Goal: Transaction & Acquisition: Purchase product/service

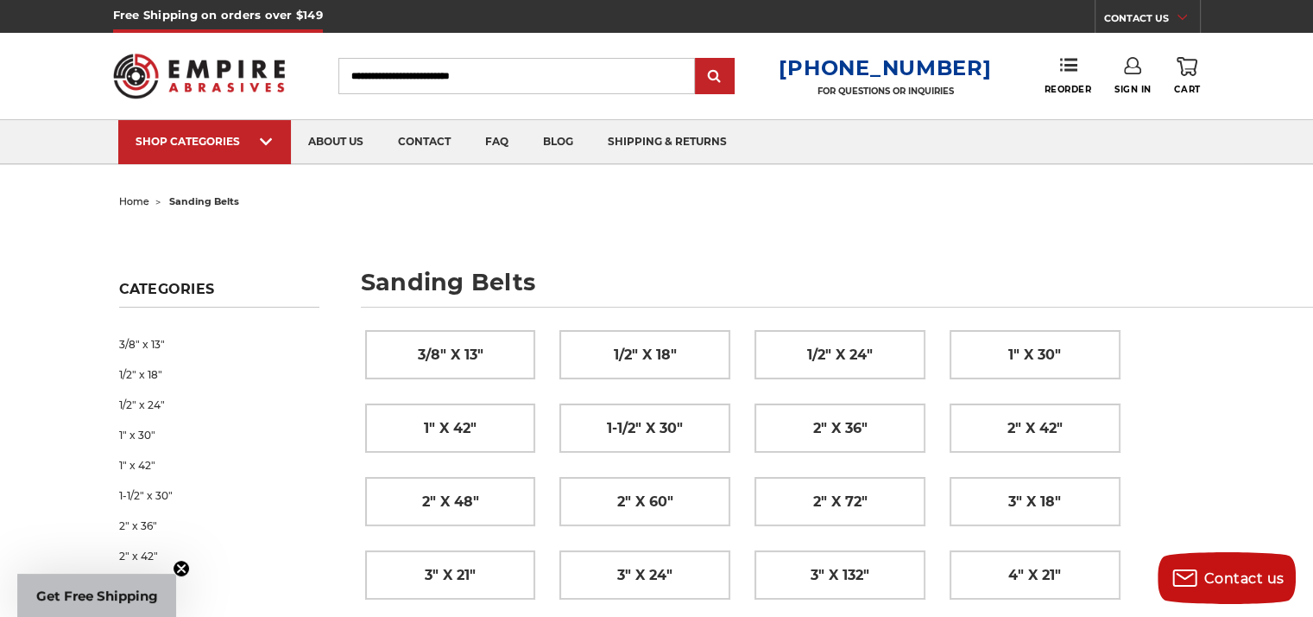
click at [1123, 79] on link "Sign In" at bounding box center [1133, 76] width 37 height 38
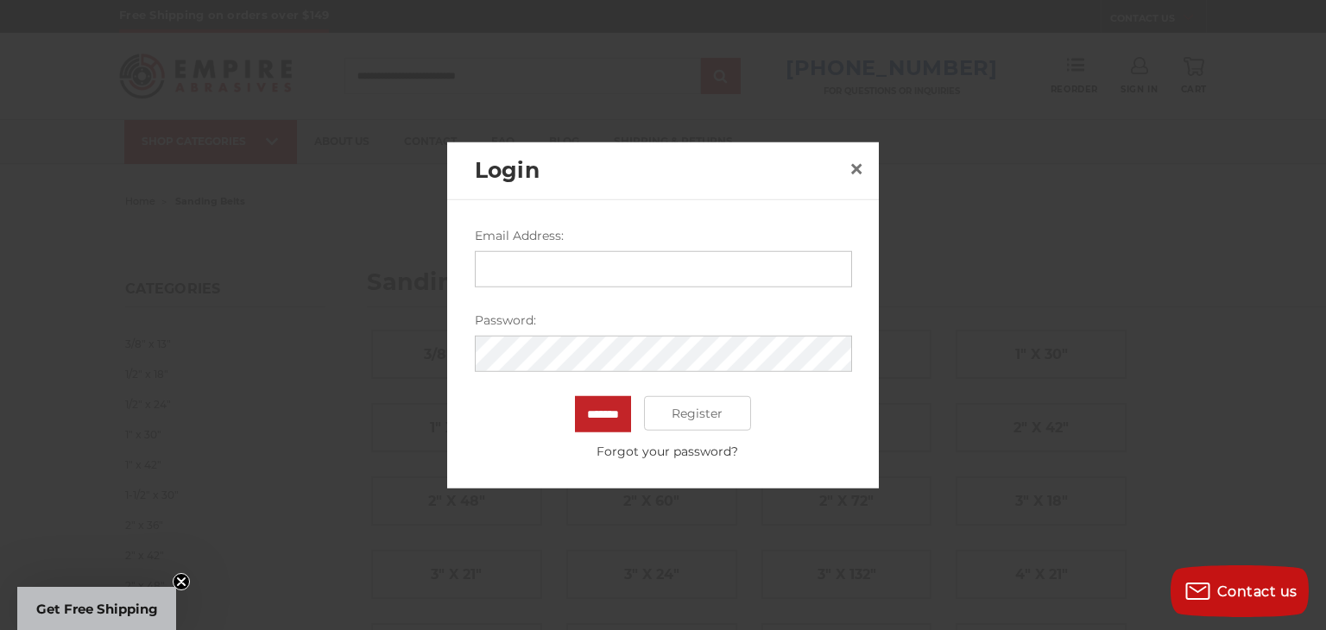
click at [494, 263] on input "Email Address:" at bounding box center [663, 269] width 377 height 36
type input "**********"
click at [852, 167] on span "×" at bounding box center [857, 168] width 16 height 34
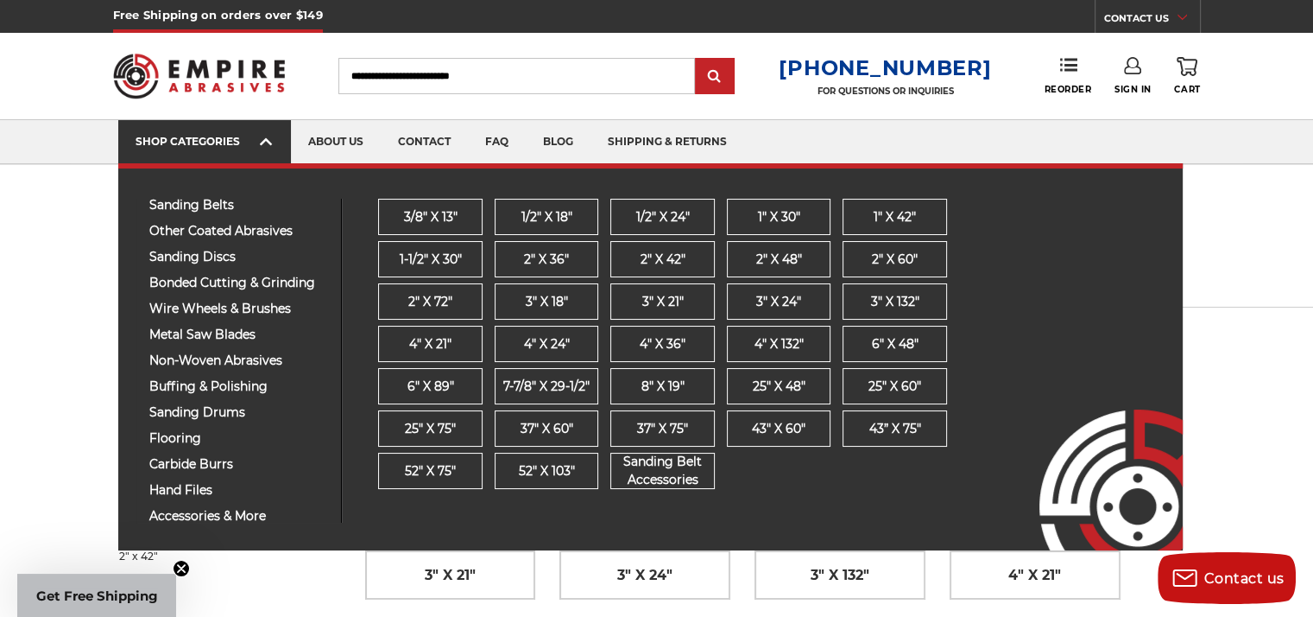
click at [199, 146] on div "SHOP CATEGORIES" at bounding box center [205, 141] width 138 height 13
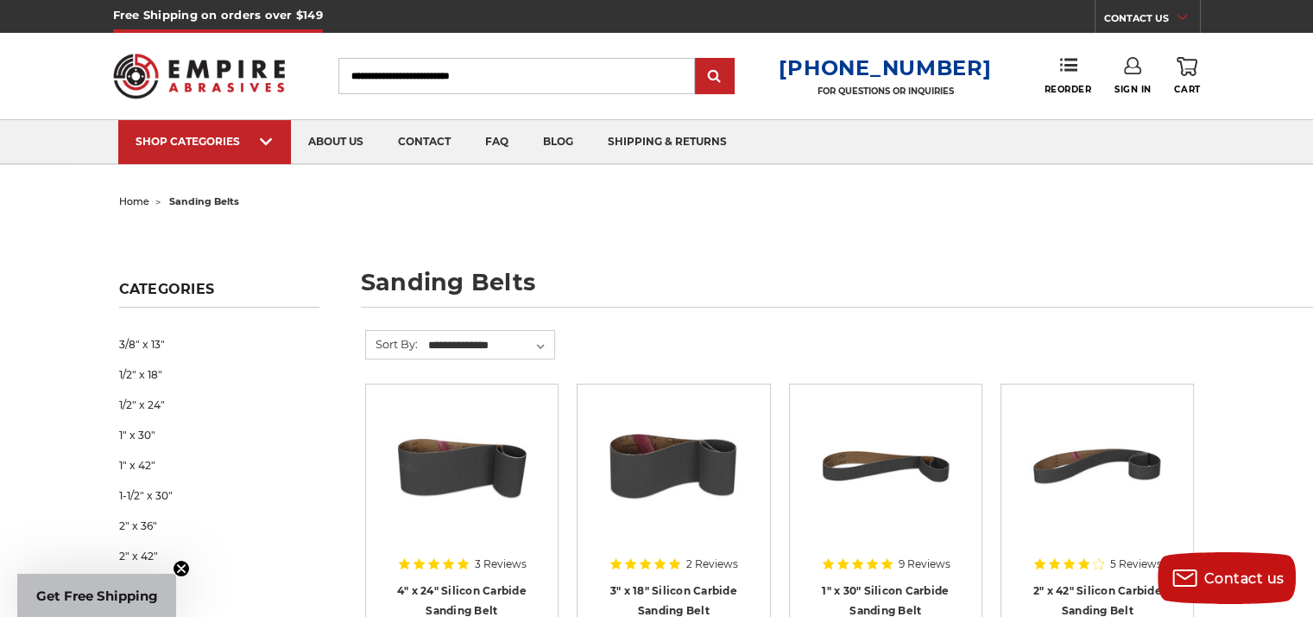
click at [207, 82] on img at bounding box center [199, 75] width 173 height 67
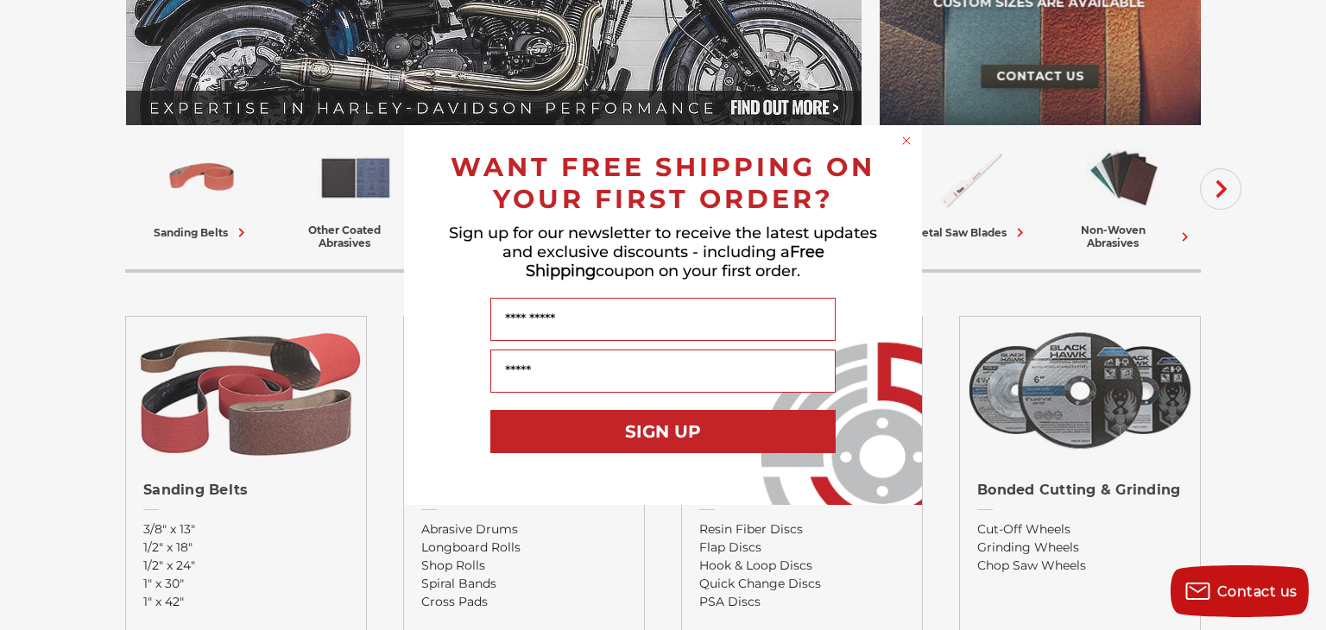
click at [905, 138] on circle "Close dialog" at bounding box center [907, 141] width 16 height 16
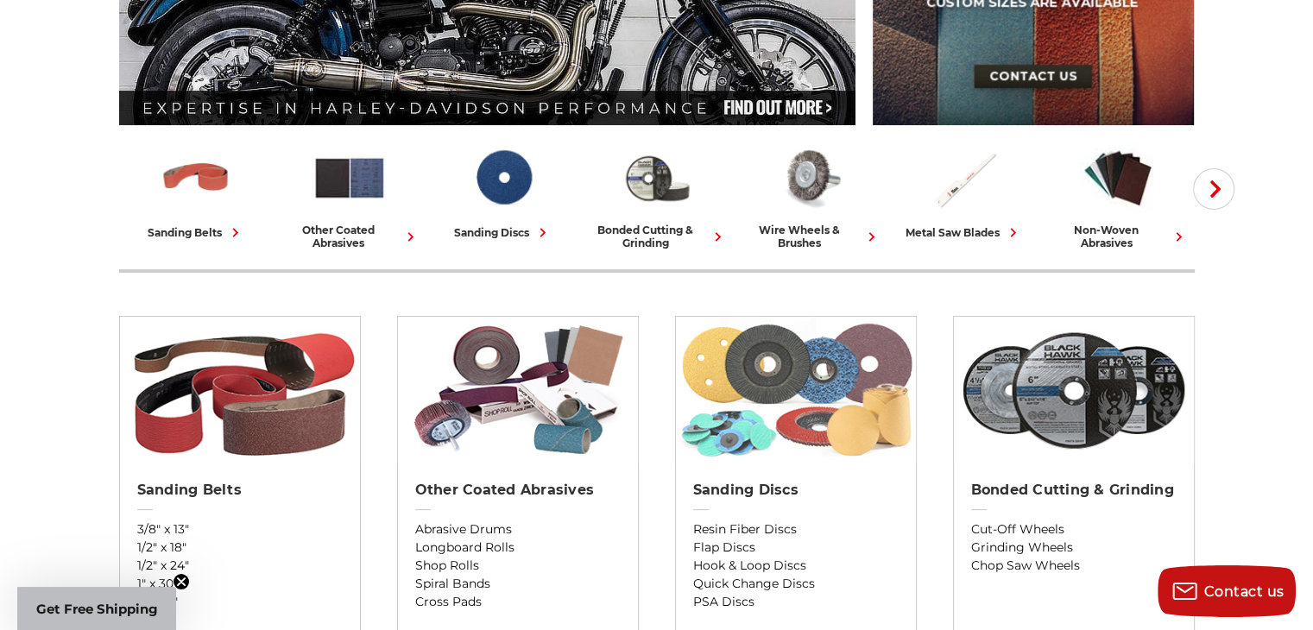
click at [786, 391] on img at bounding box center [796, 390] width 240 height 147
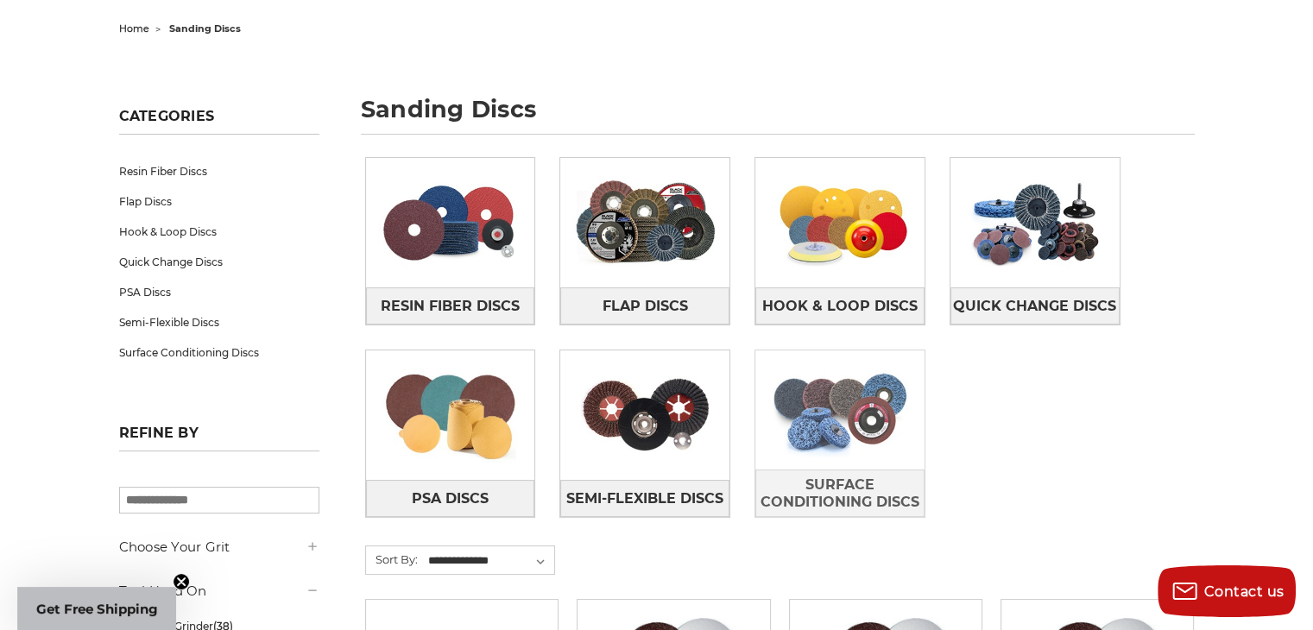
click at [868, 417] on img at bounding box center [840, 410] width 169 height 119
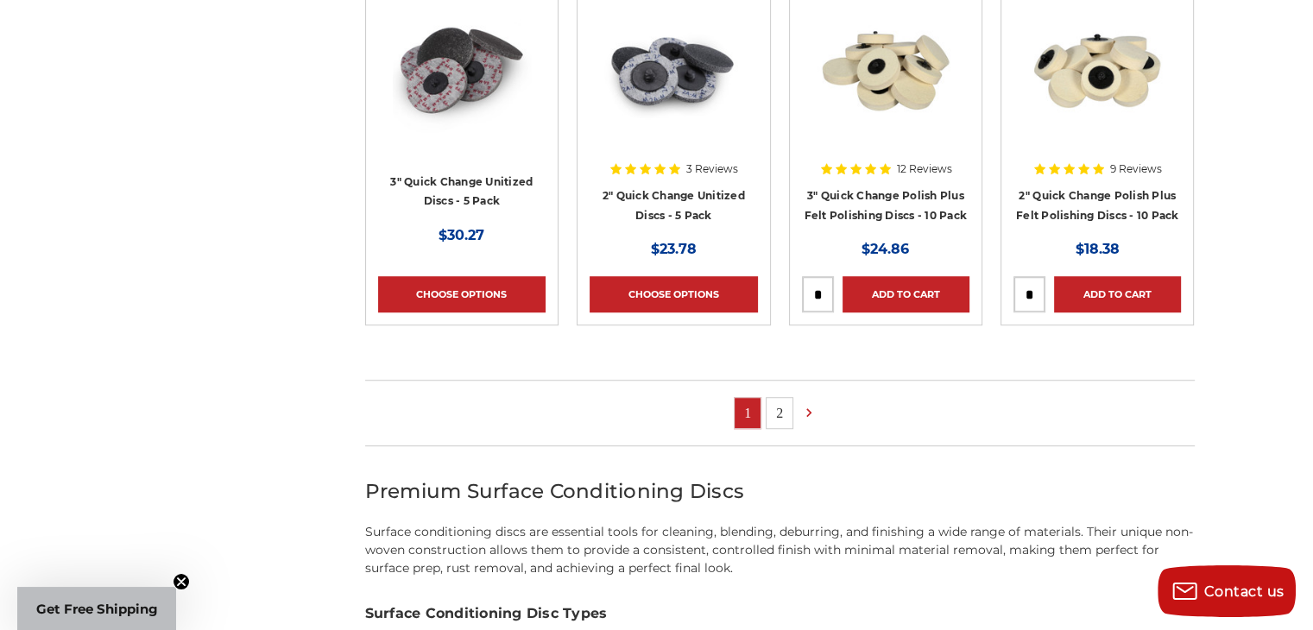
scroll to position [1209, 0]
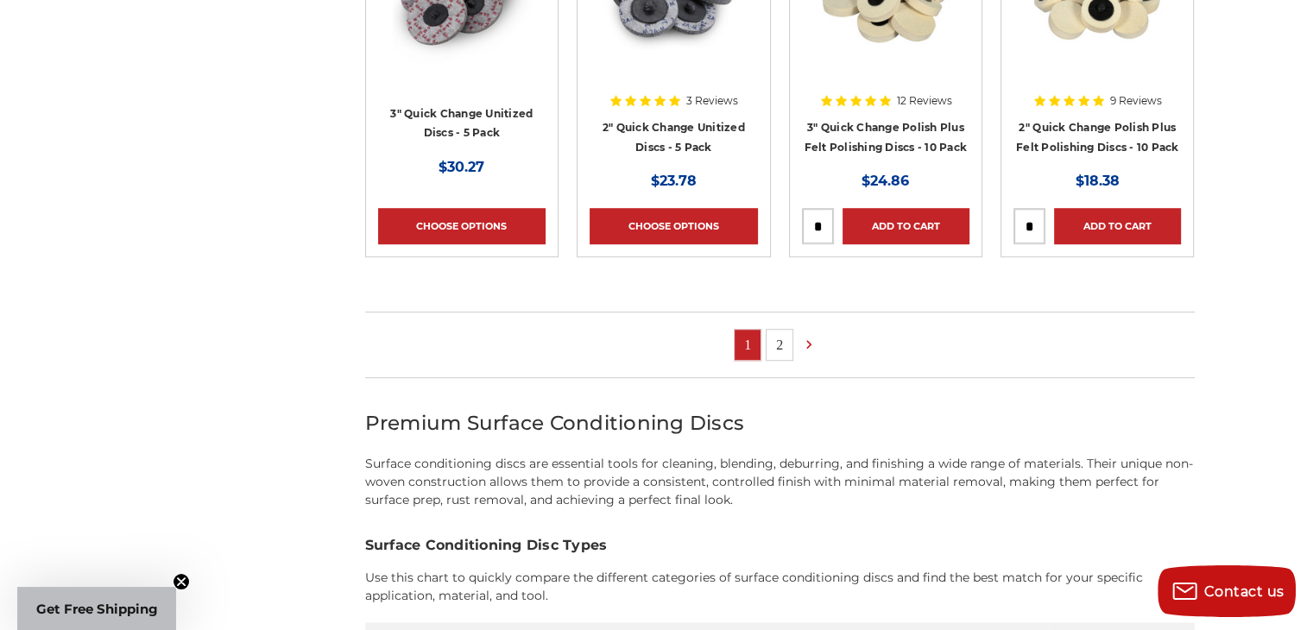
click at [787, 338] on link "2" at bounding box center [780, 345] width 26 height 30
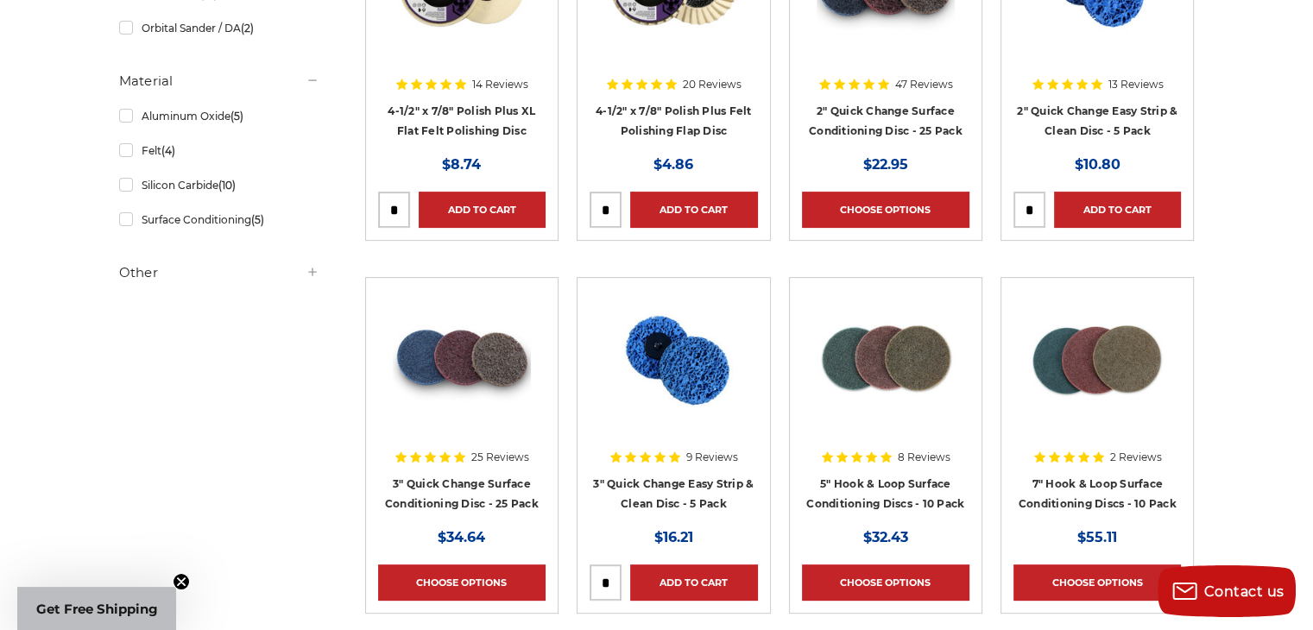
scroll to position [604, 0]
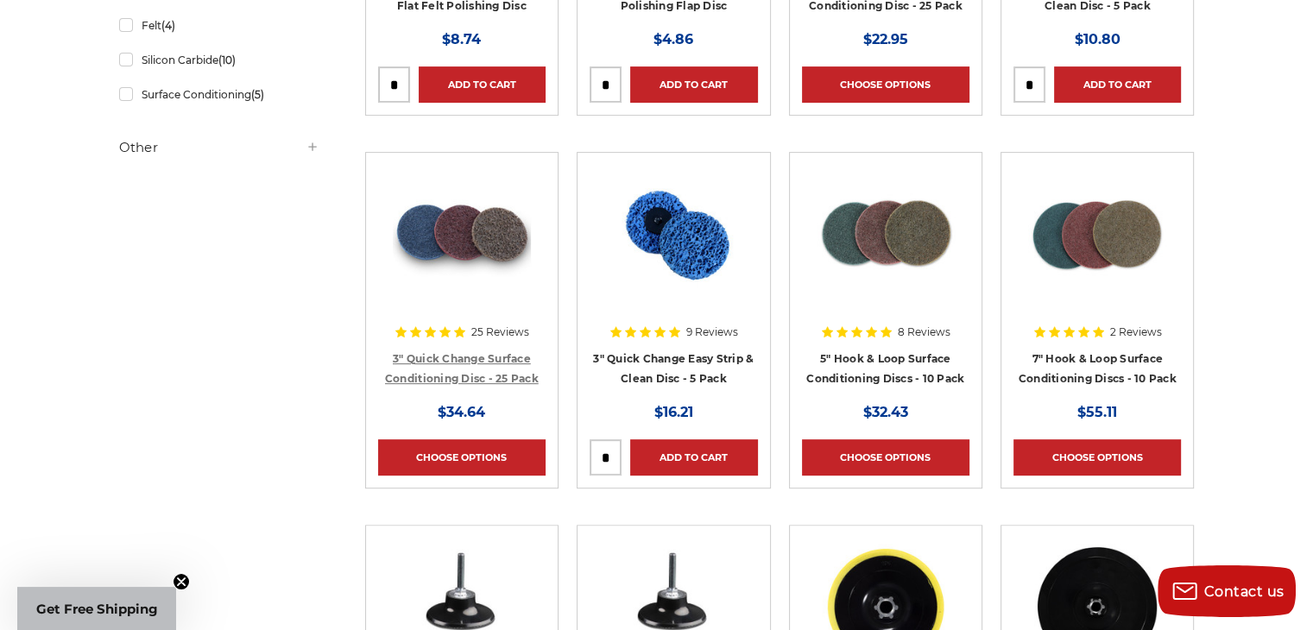
click at [432, 361] on link "3" Quick Change Surface Conditioning Disc - 25 Pack" at bounding box center [462, 368] width 154 height 33
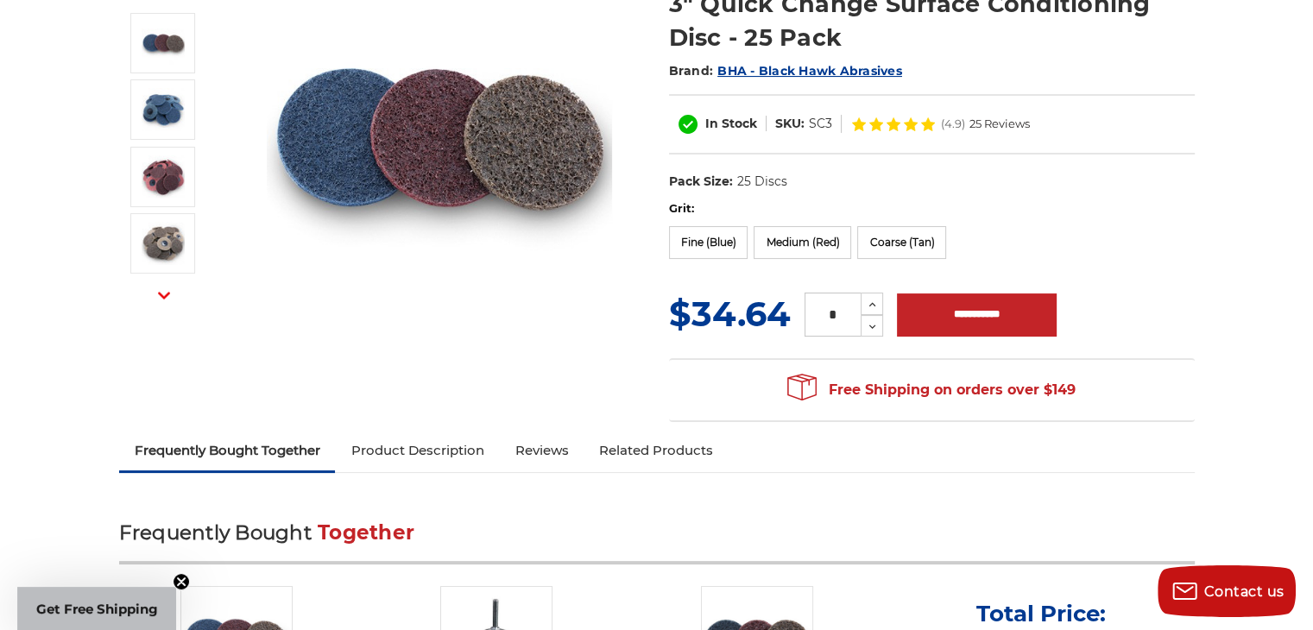
scroll to position [259, 0]
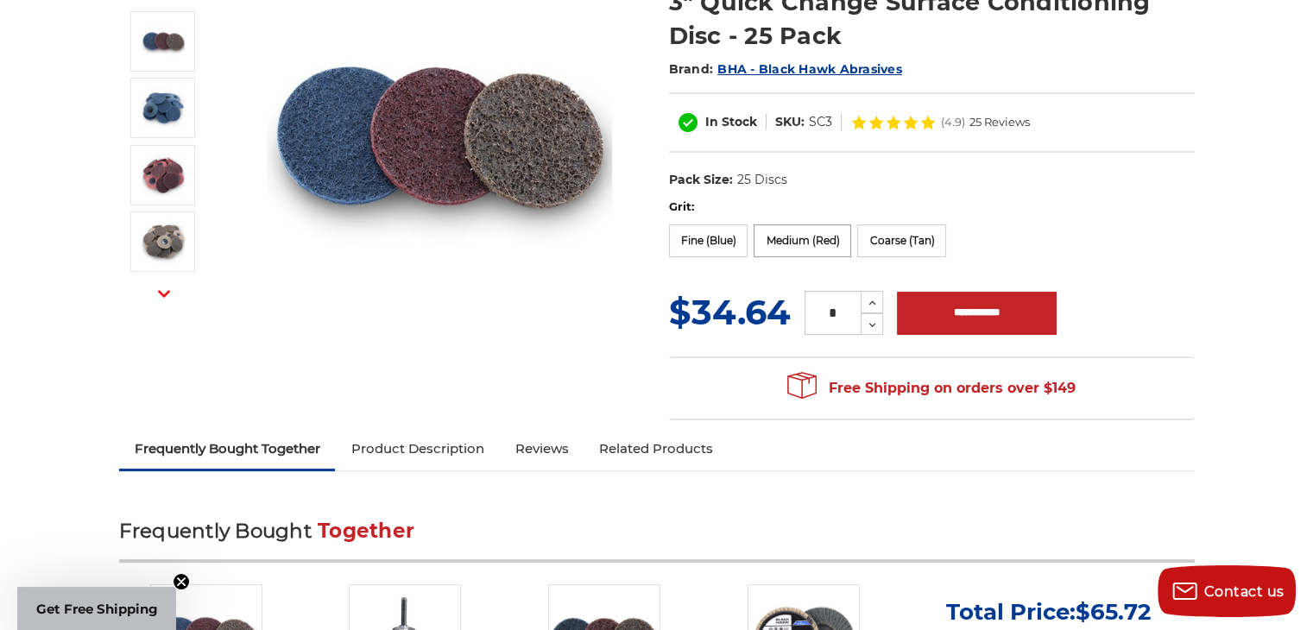
click at [814, 241] on label "Medium (Red)" at bounding box center [803, 241] width 98 height 33
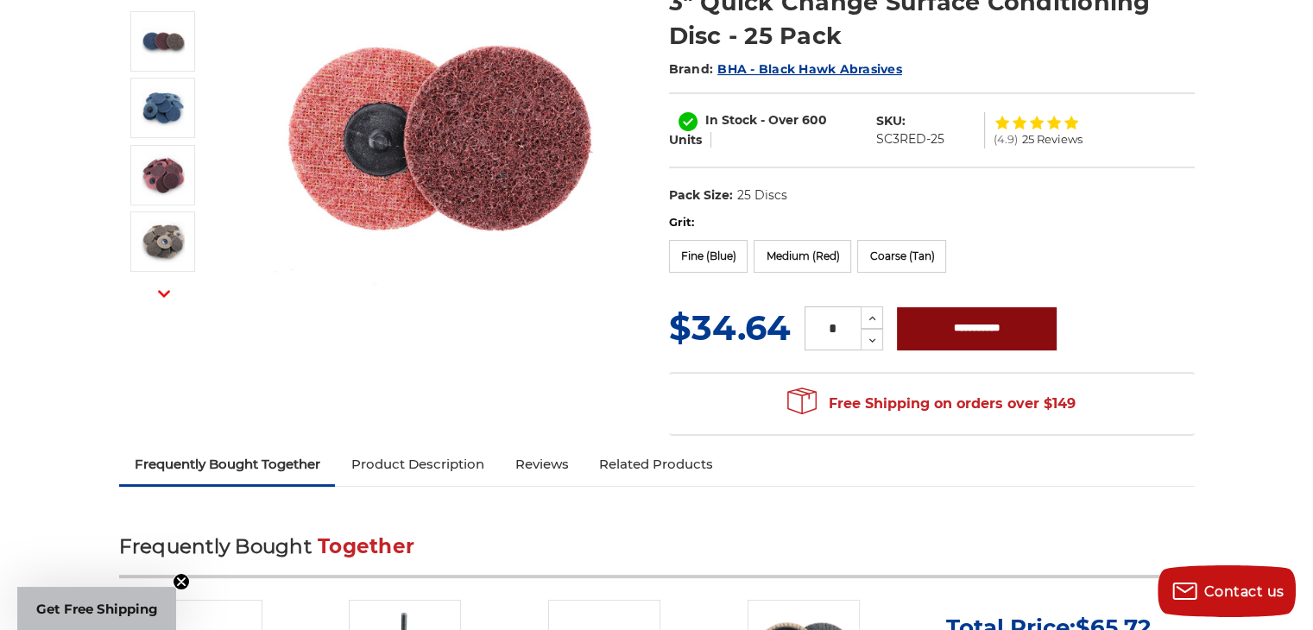
click at [964, 328] on input "**********" at bounding box center [977, 328] width 160 height 43
type input "**********"
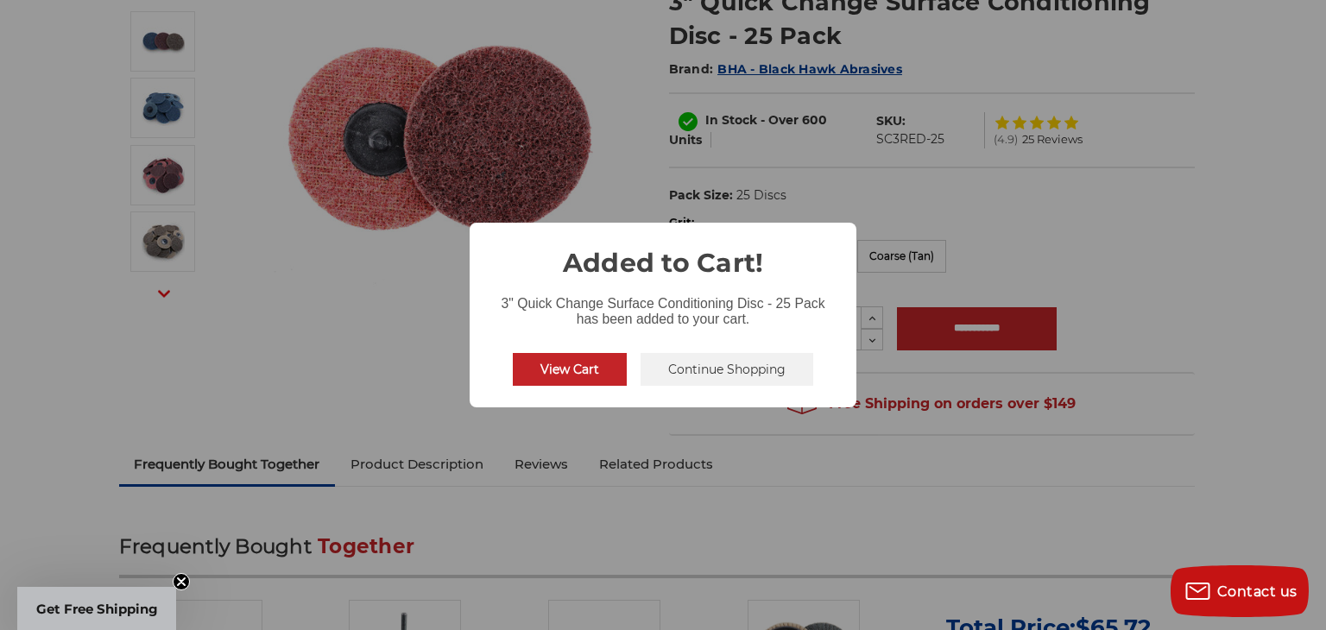
click at [708, 367] on button "Continue Shopping" at bounding box center [727, 369] width 173 height 33
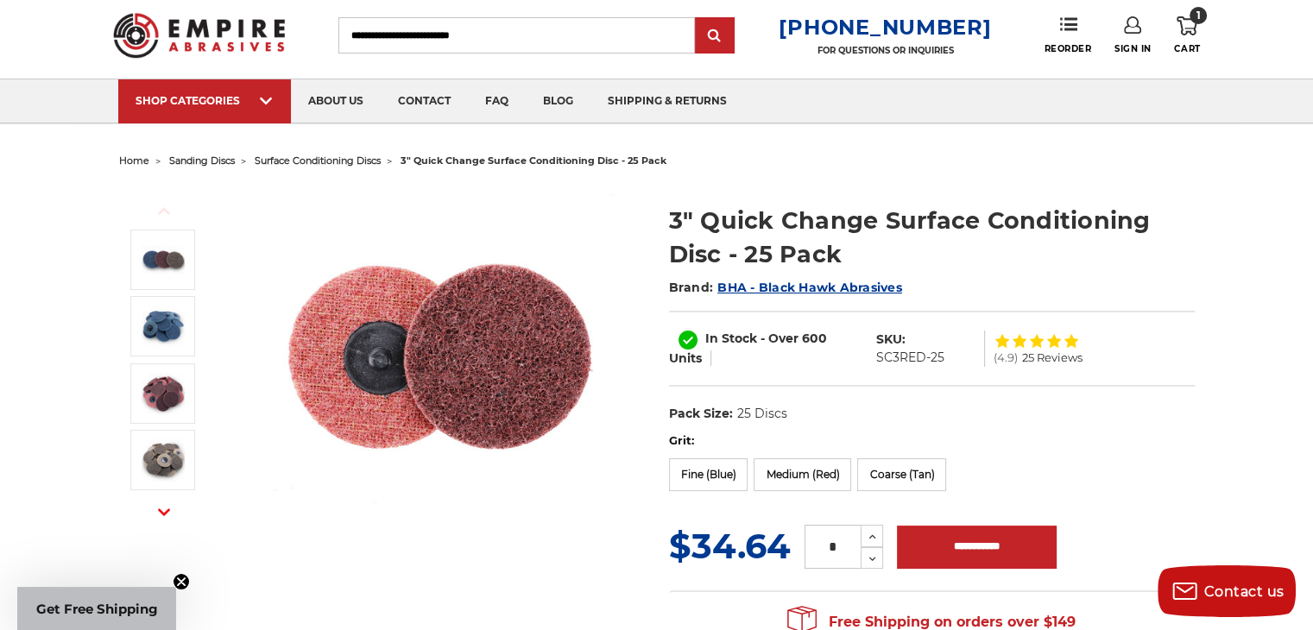
scroll to position [0, 0]
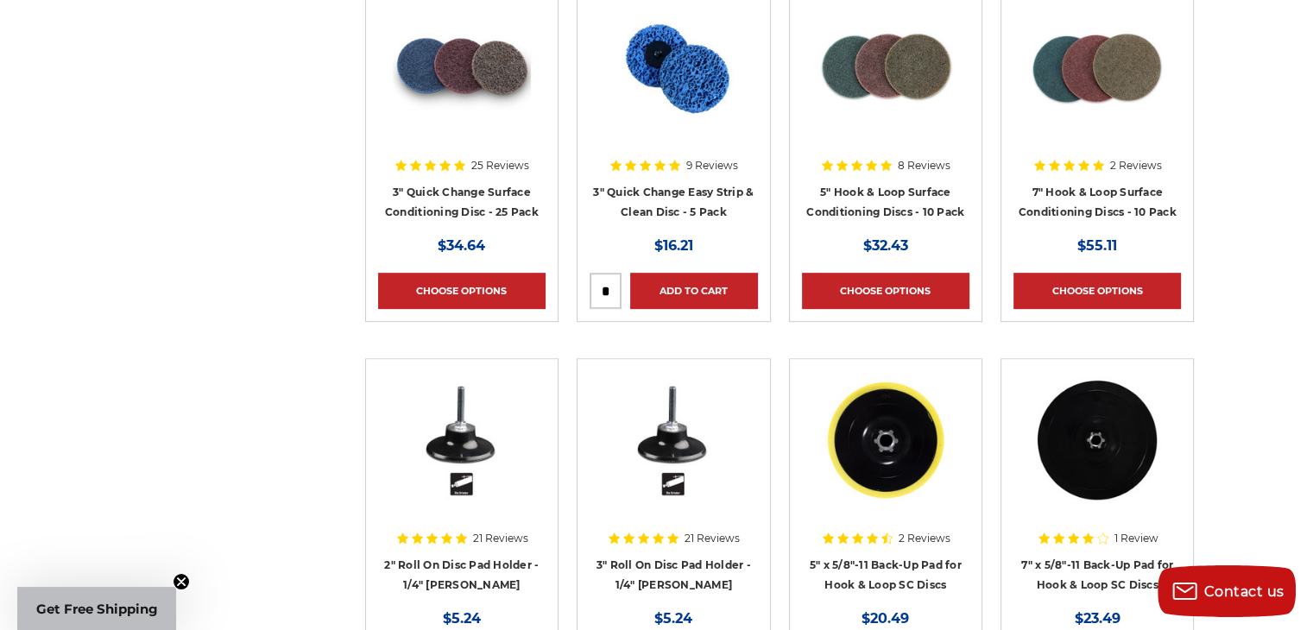
scroll to position [432, 0]
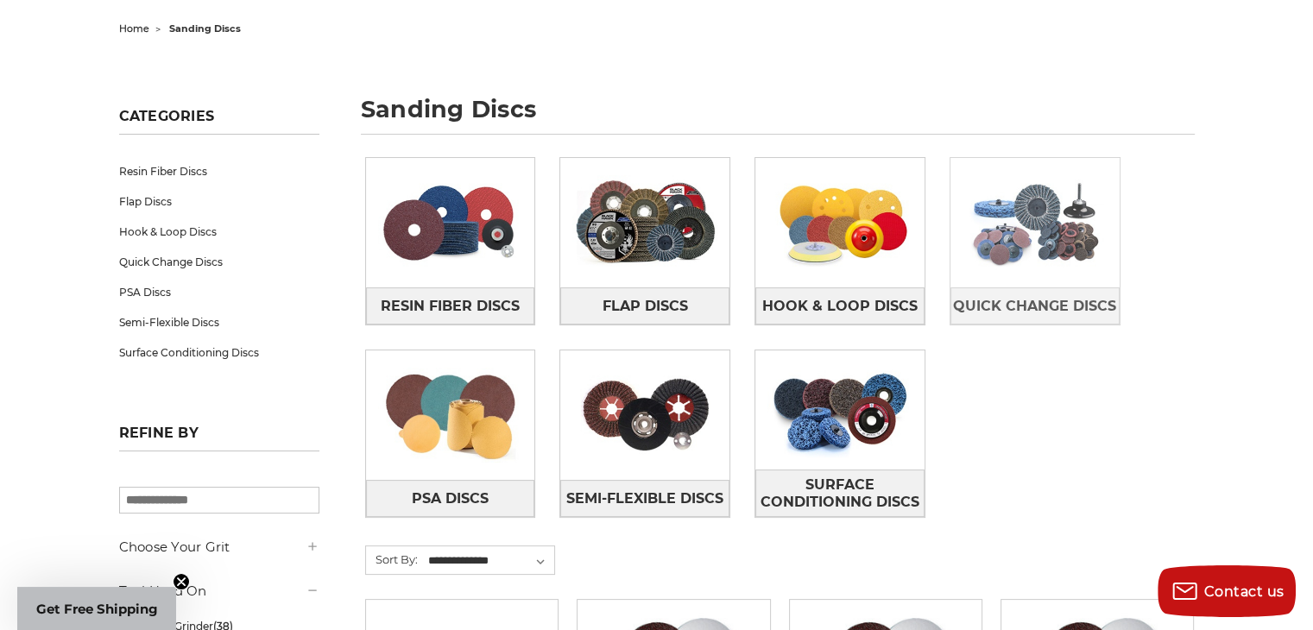
click at [1071, 245] on img at bounding box center [1035, 222] width 169 height 119
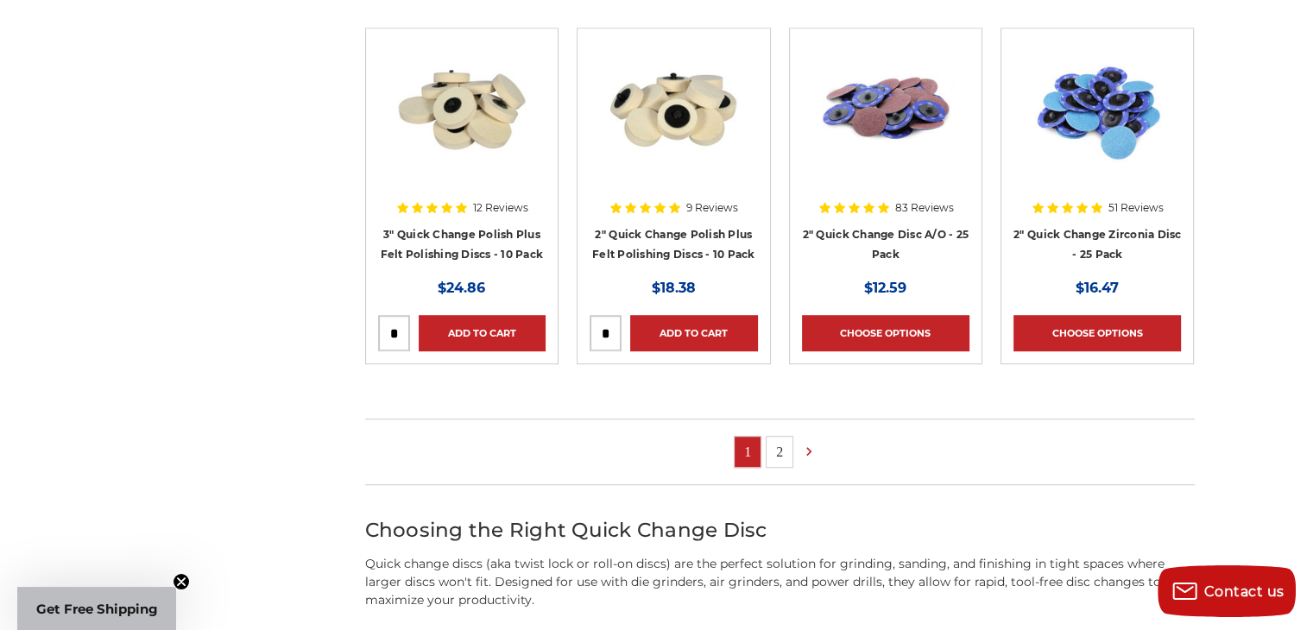
scroll to position [1123, 0]
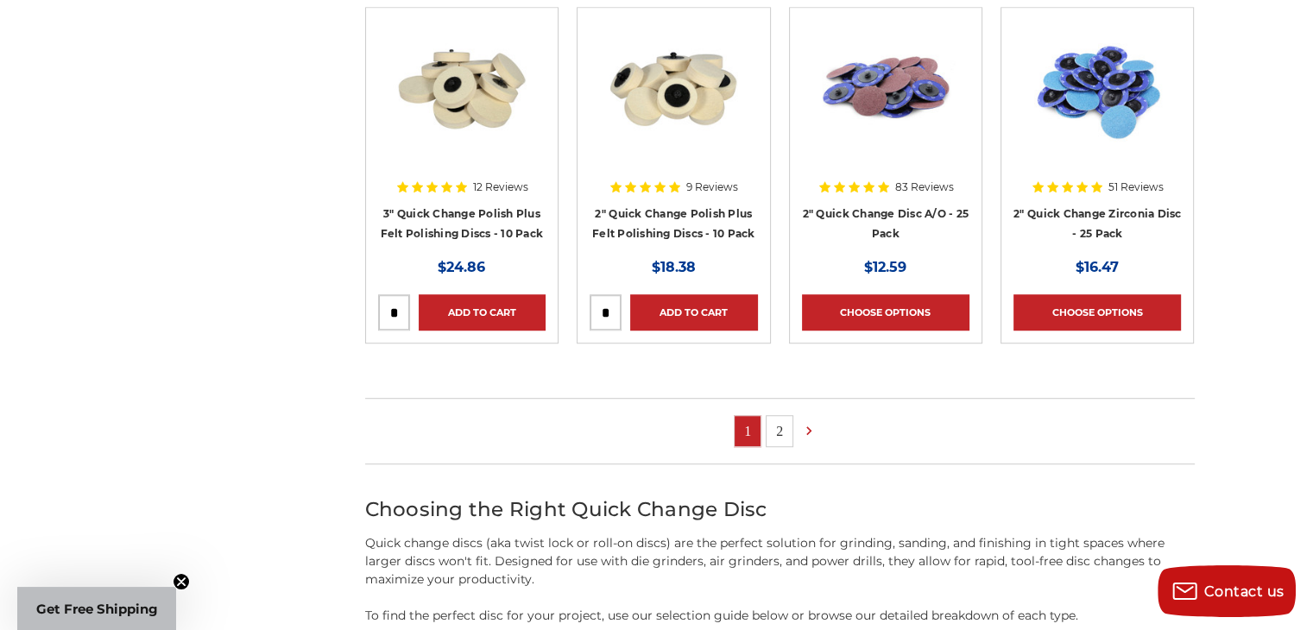
click at [785, 432] on link "2" at bounding box center [780, 431] width 26 height 30
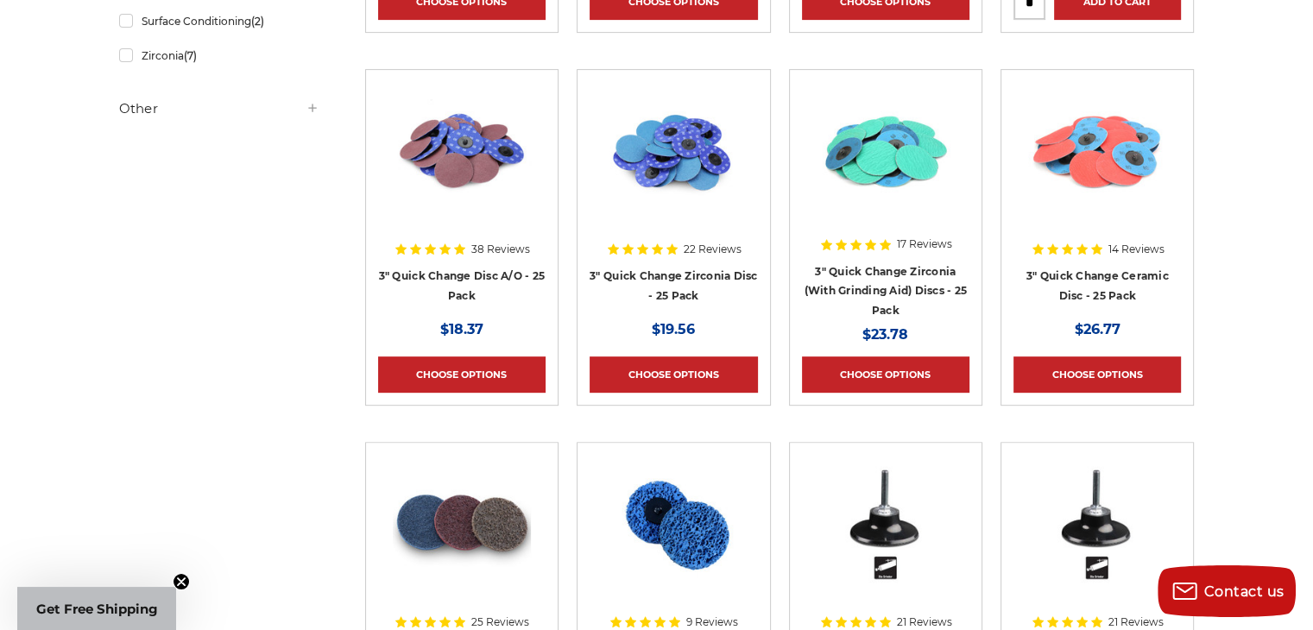
scroll to position [691, 0]
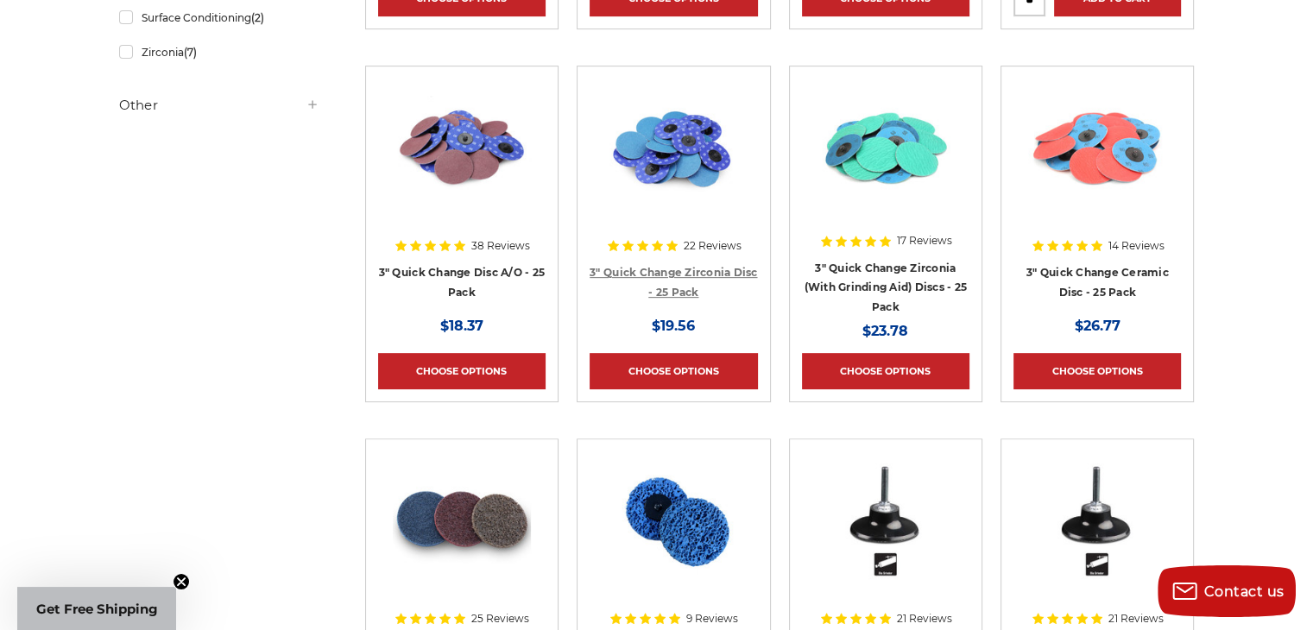
click at [674, 283] on link "3" Quick Change Zirconia Disc - 25 Pack" at bounding box center [674, 282] width 168 height 33
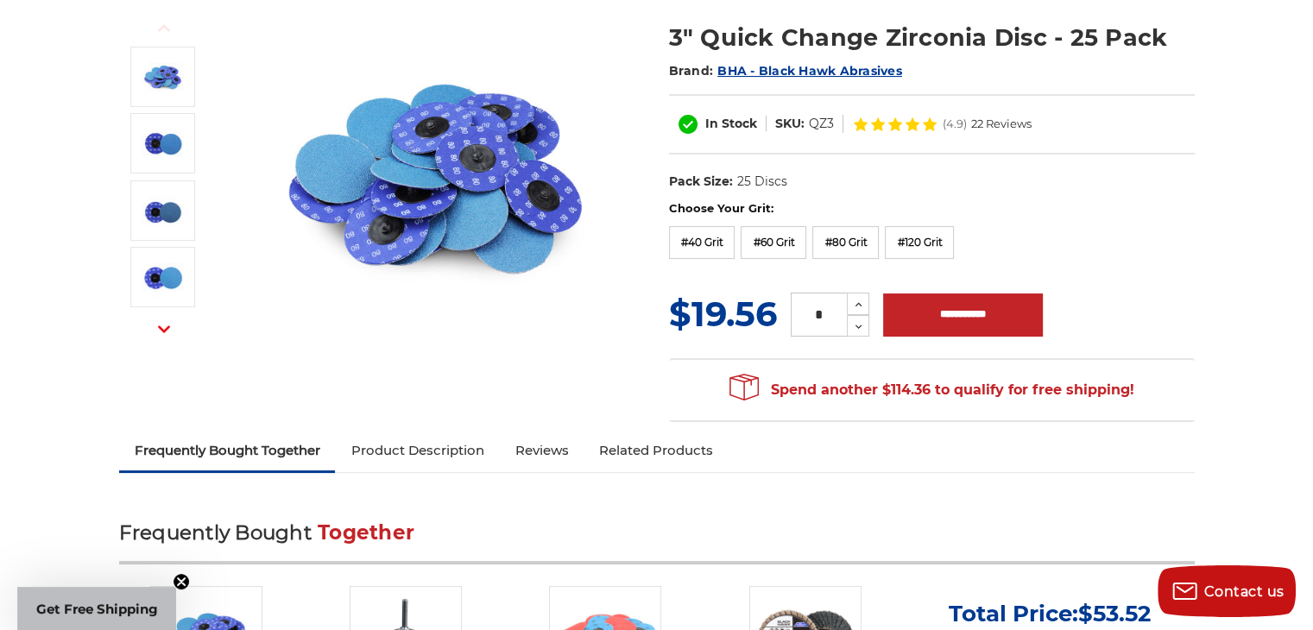
scroll to position [173, 0]
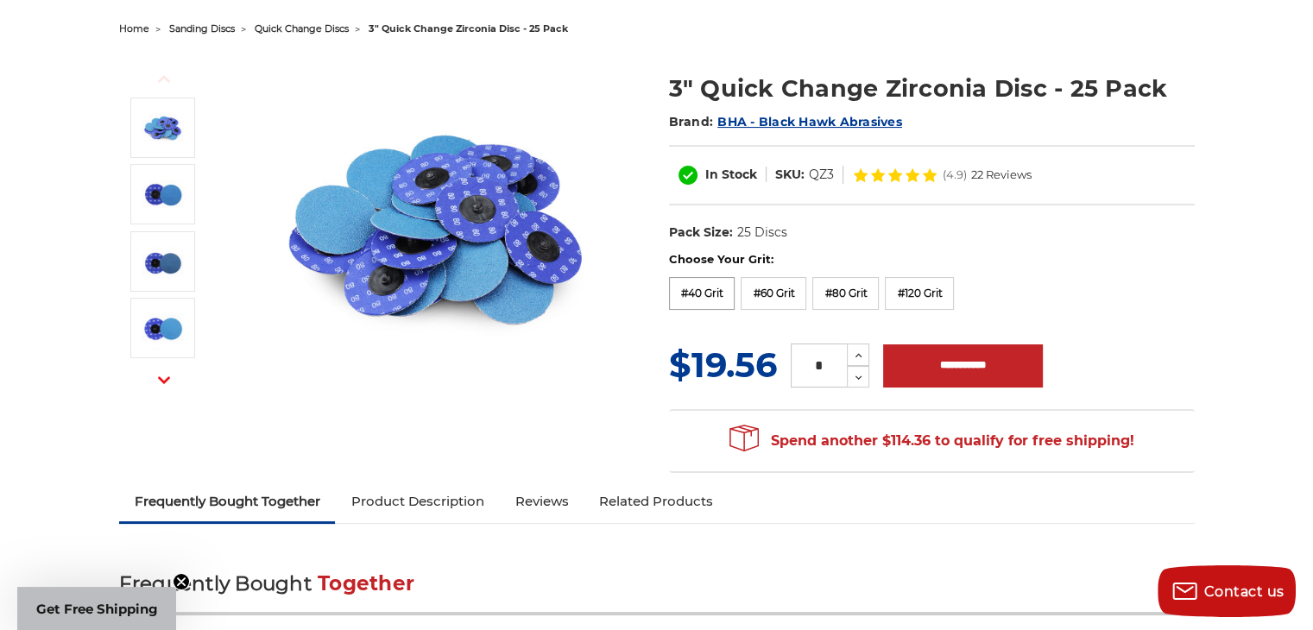
click at [705, 291] on label "#40 Grit" at bounding box center [702, 293] width 66 height 33
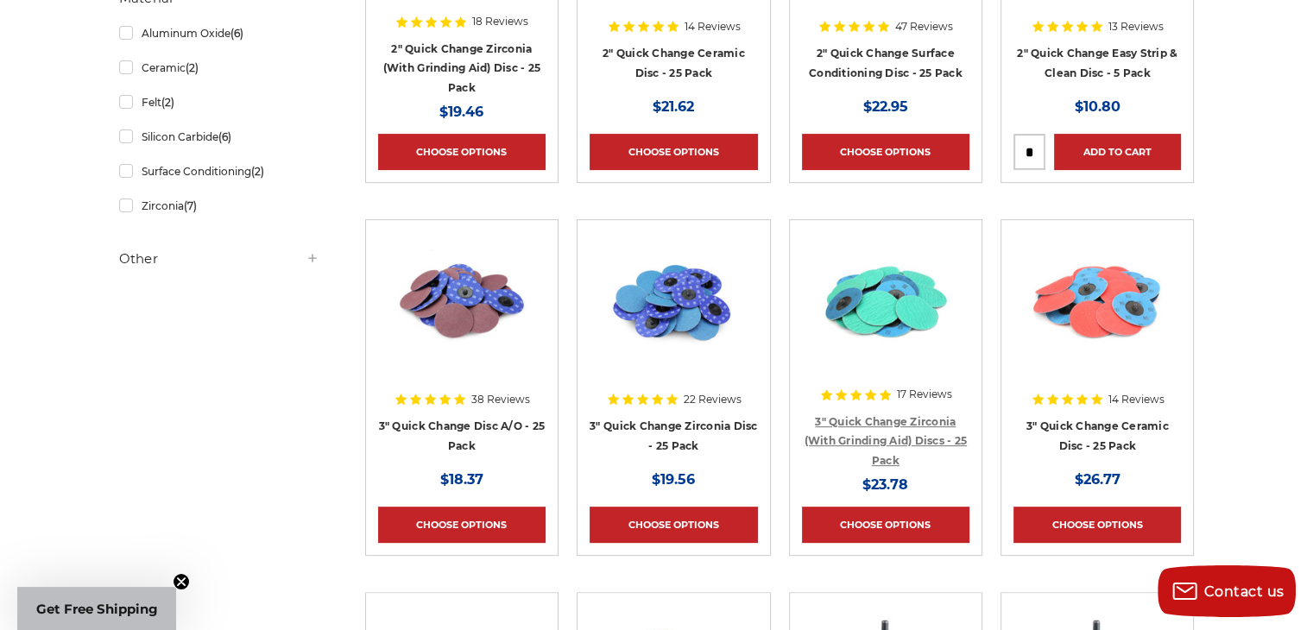
click at [881, 421] on link "3" Quick Change Zirconia (With Grinding Aid) Discs - 25 Pack" at bounding box center [886, 441] width 163 height 52
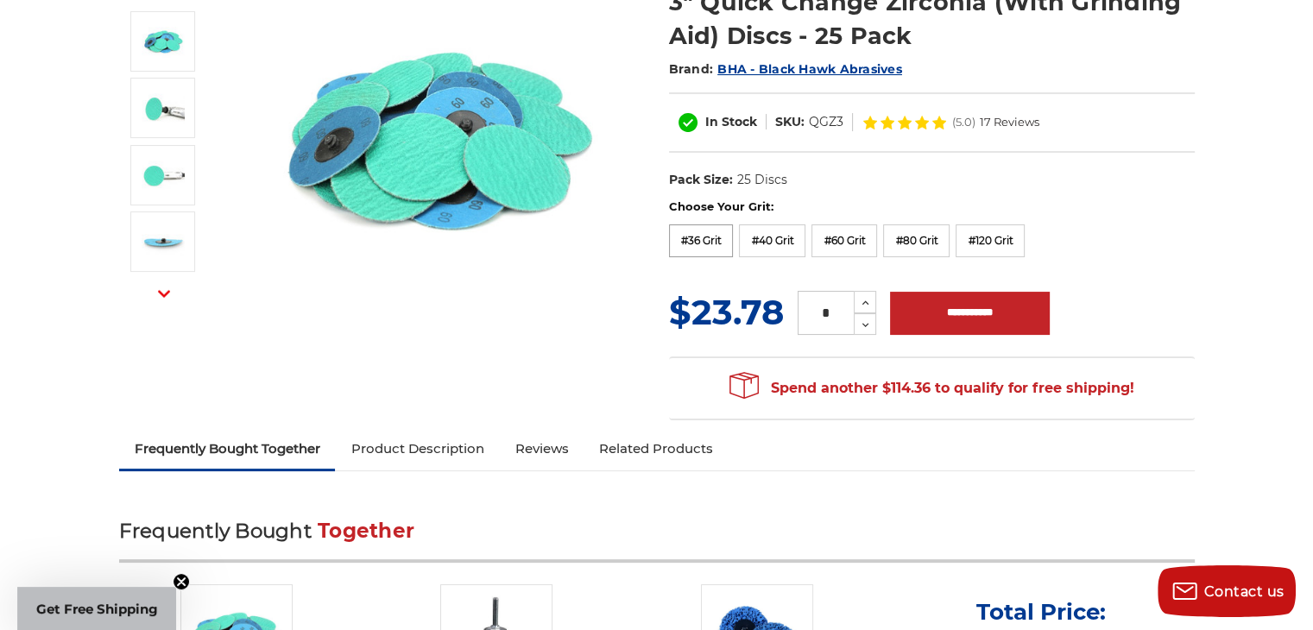
click at [688, 225] on label "#36 Grit" at bounding box center [701, 241] width 65 height 33
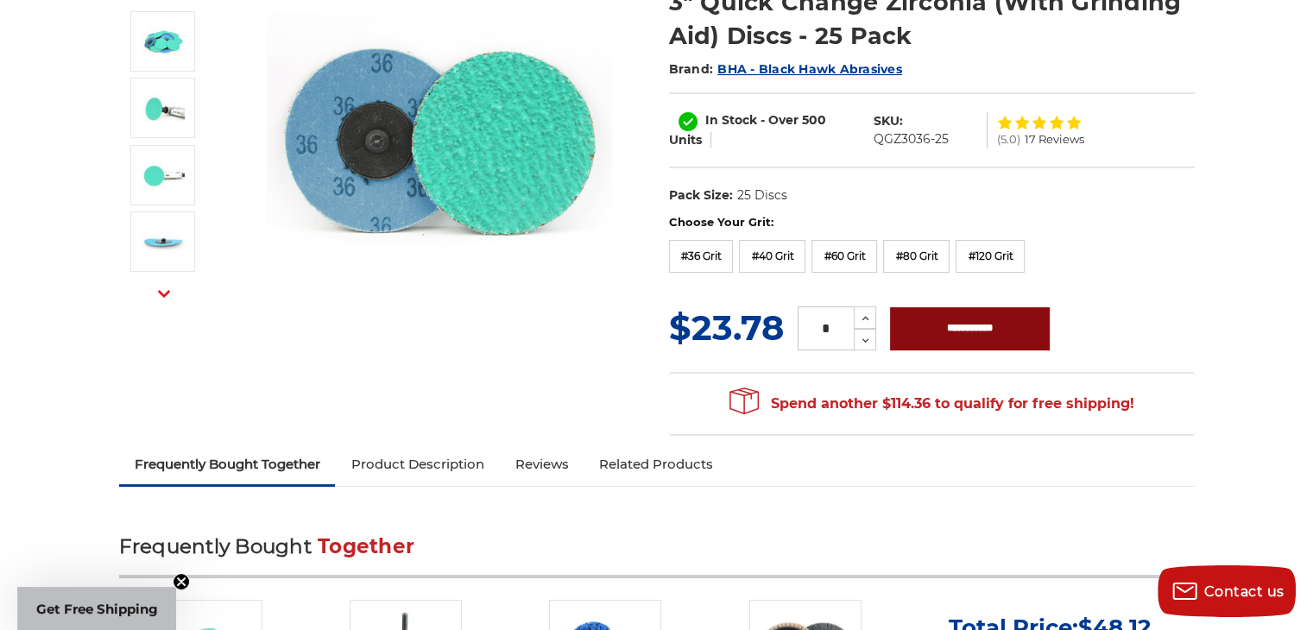
click at [960, 329] on input "**********" at bounding box center [970, 328] width 160 height 43
type input "**********"
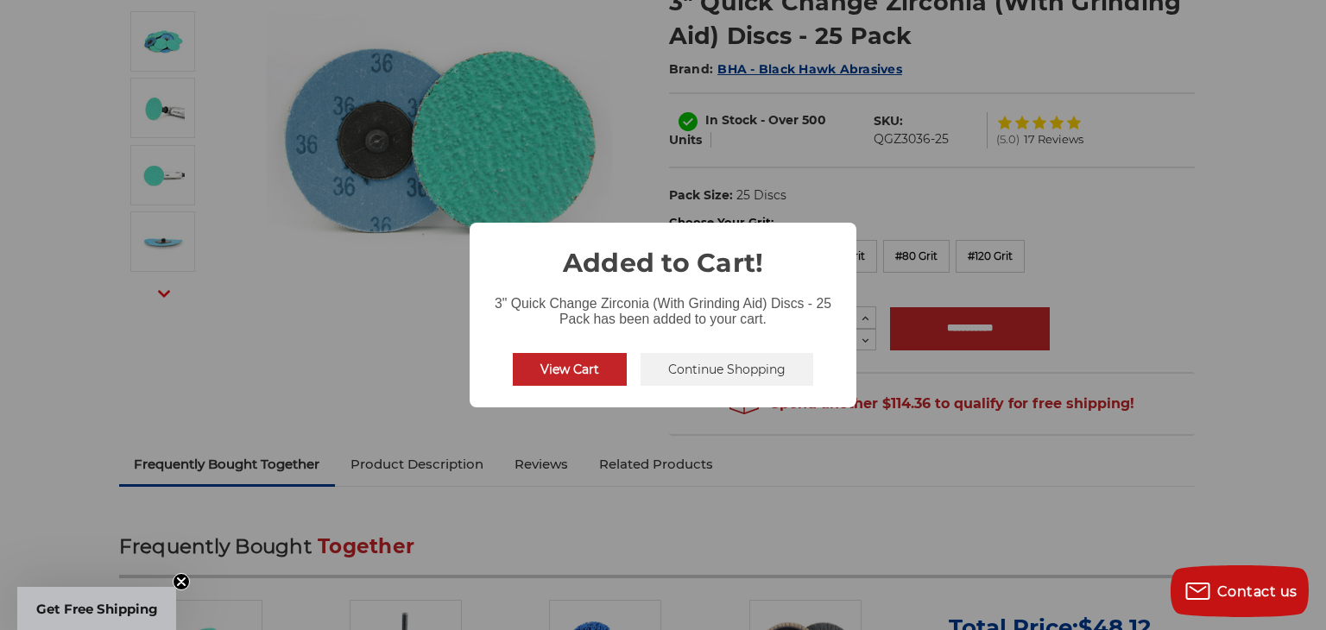
click at [718, 361] on button "Continue Shopping" at bounding box center [727, 369] width 173 height 33
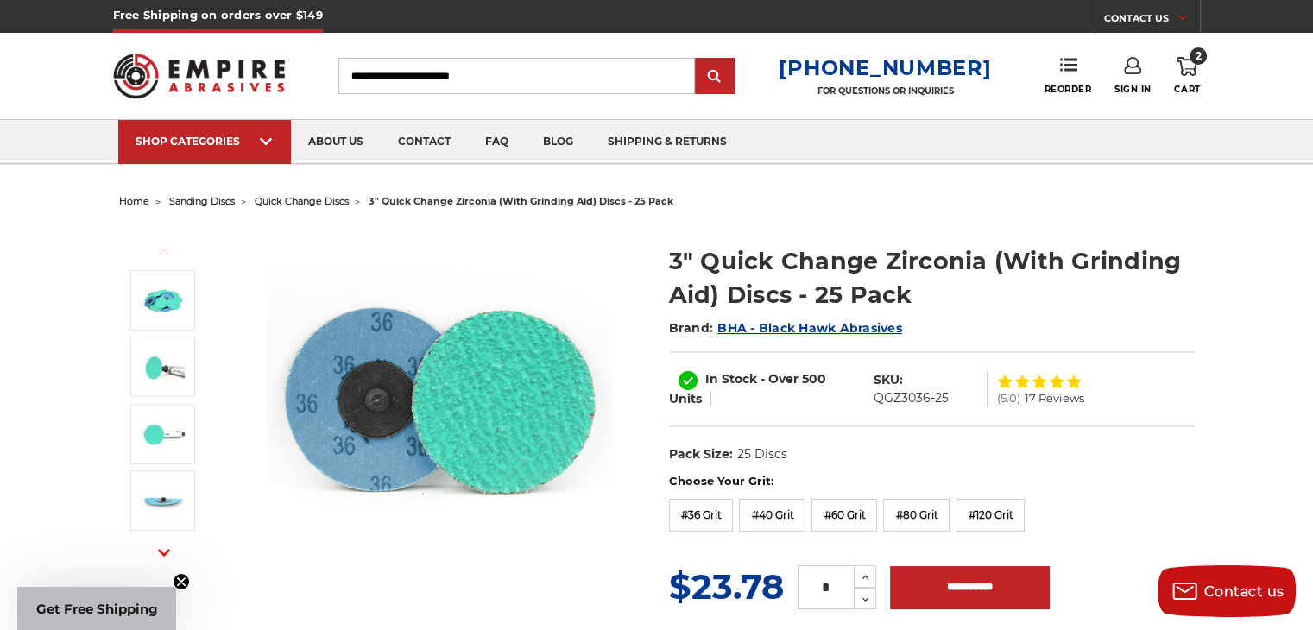
click at [1181, 70] on icon at bounding box center [1187, 66] width 21 height 19
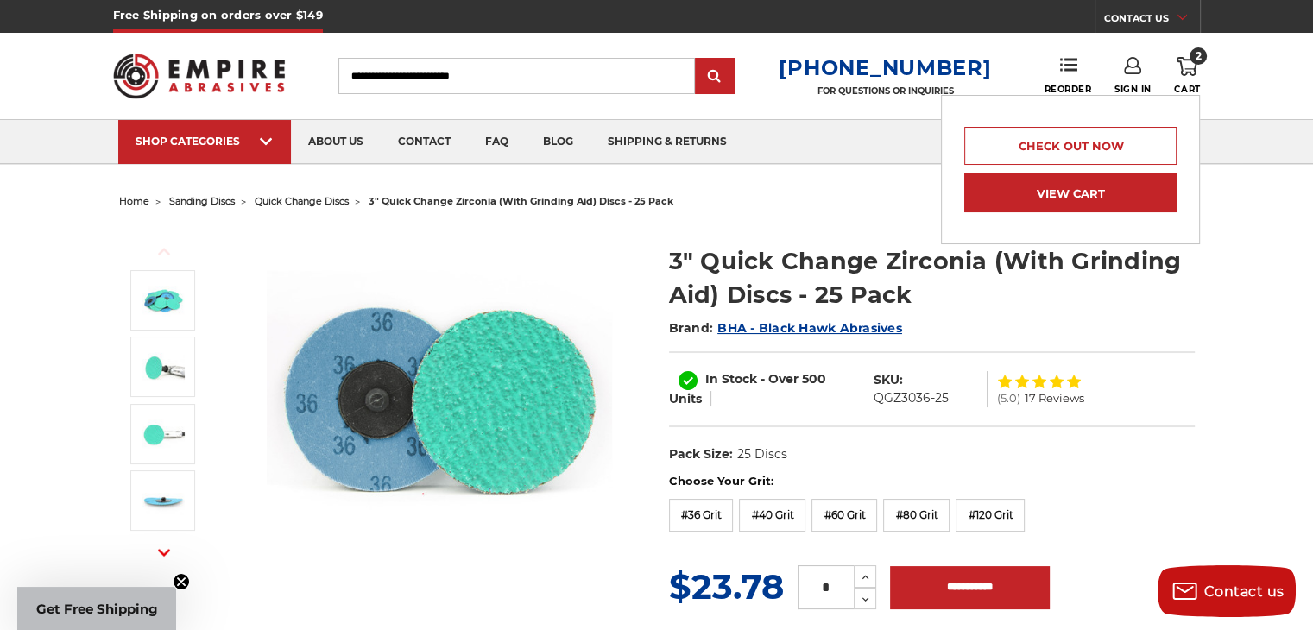
click at [1059, 179] on link "View Cart" at bounding box center [1070, 193] width 212 height 39
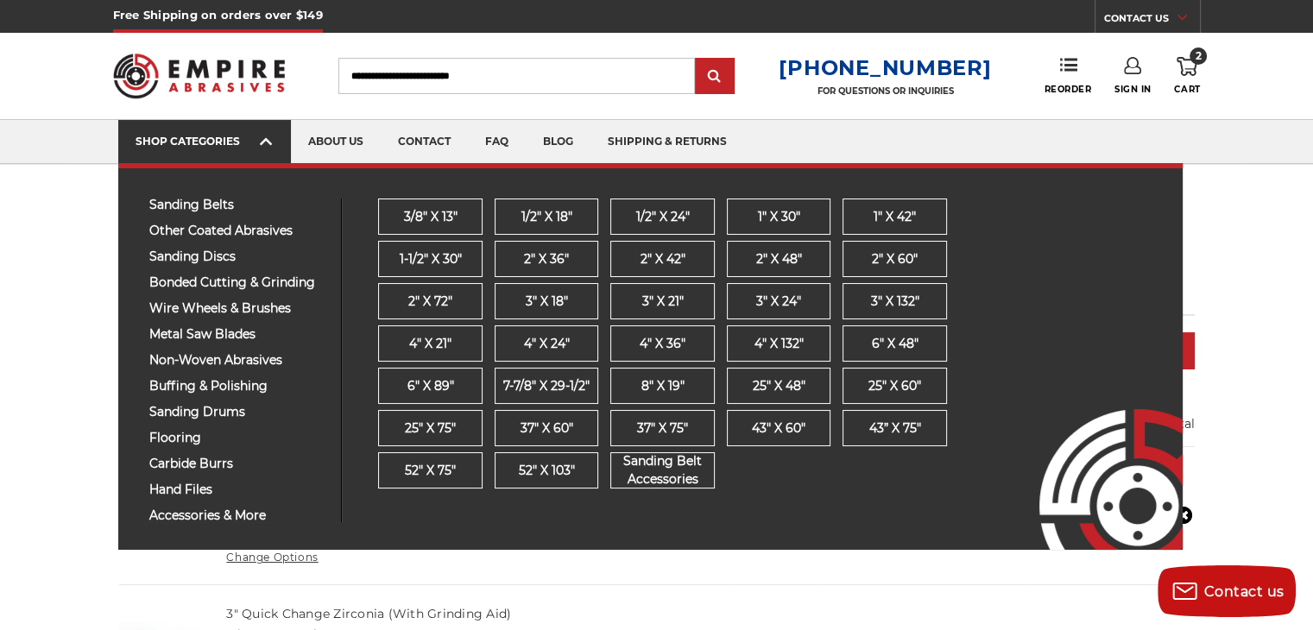
click at [210, 139] on div "SHOP CATEGORIES" at bounding box center [205, 141] width 138 height 13
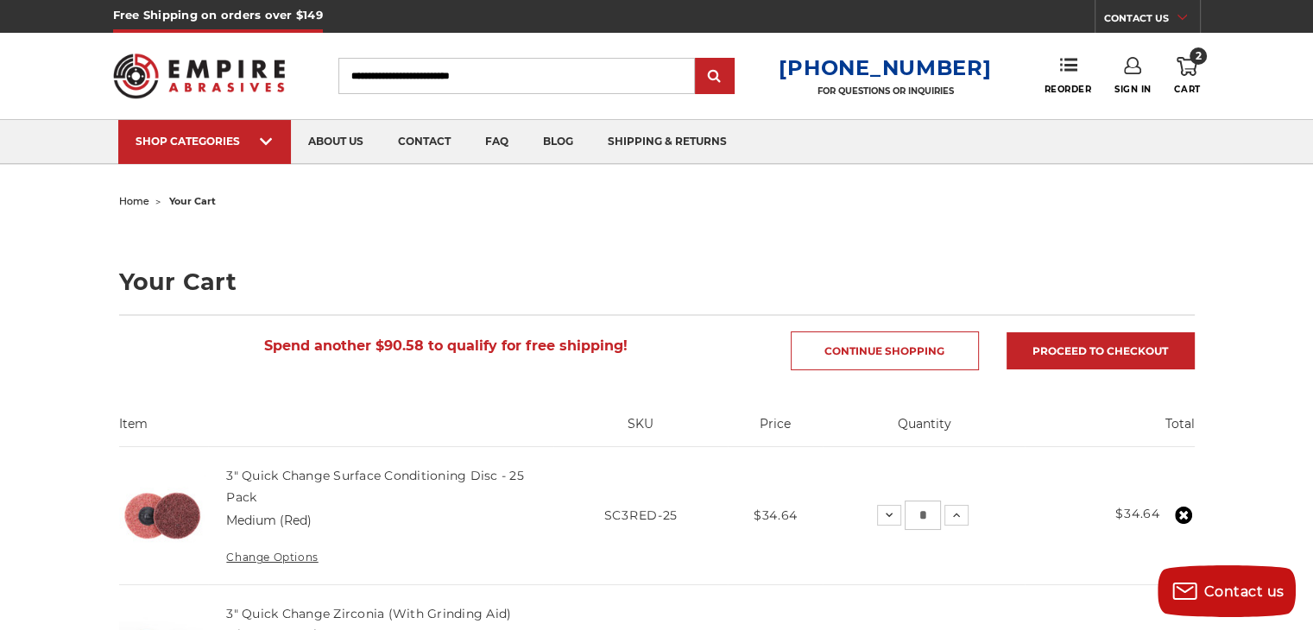
click at [156, 80] on img at bounding box center [199, 75] width 173 height 67
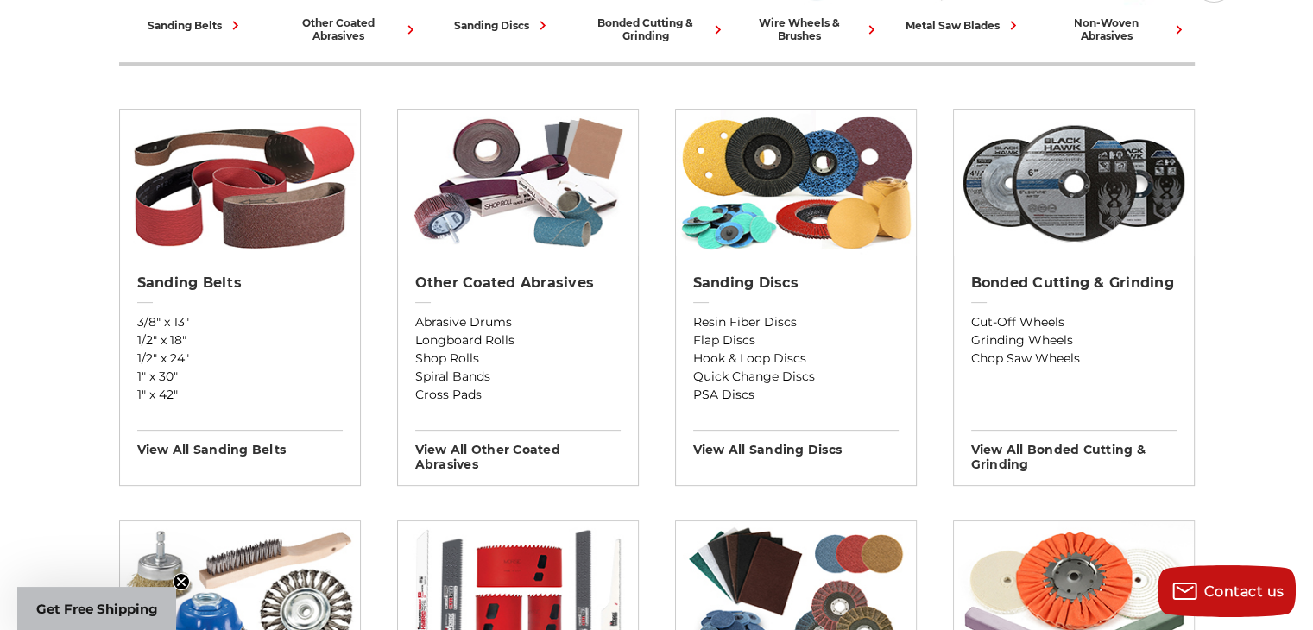
scroll to position [518, 0]
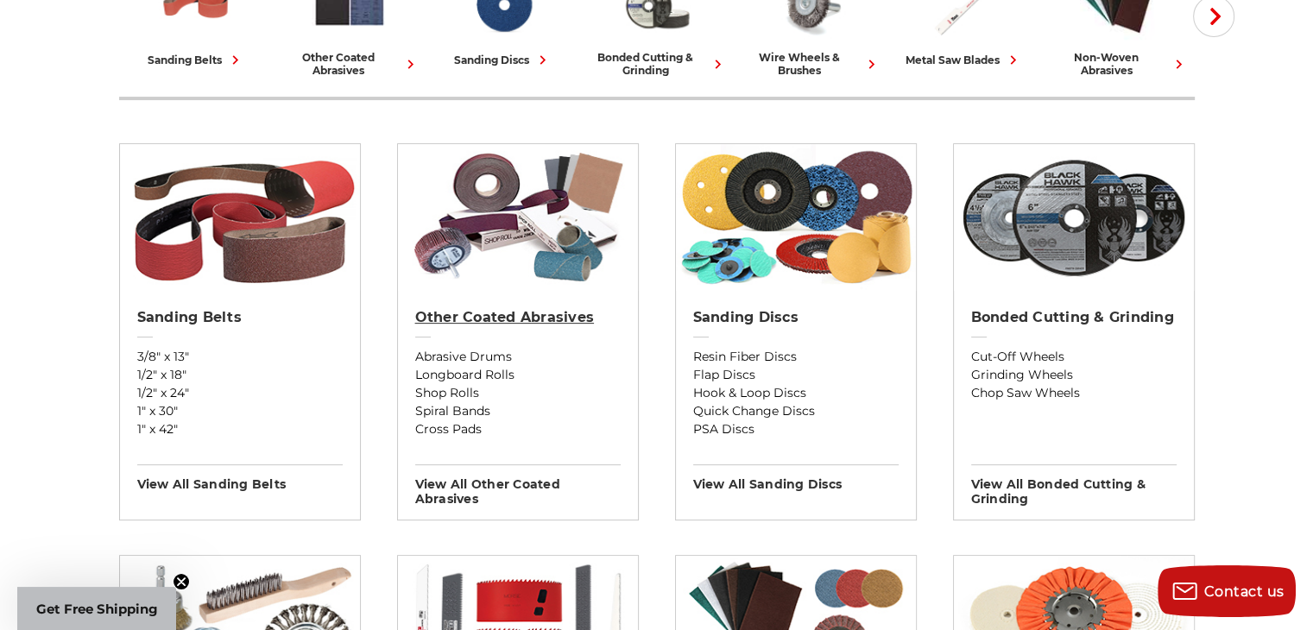
click at [497, 317] on h2 "Other Coated Abrasives" at bounding box center [518, 317] width 206 height 17
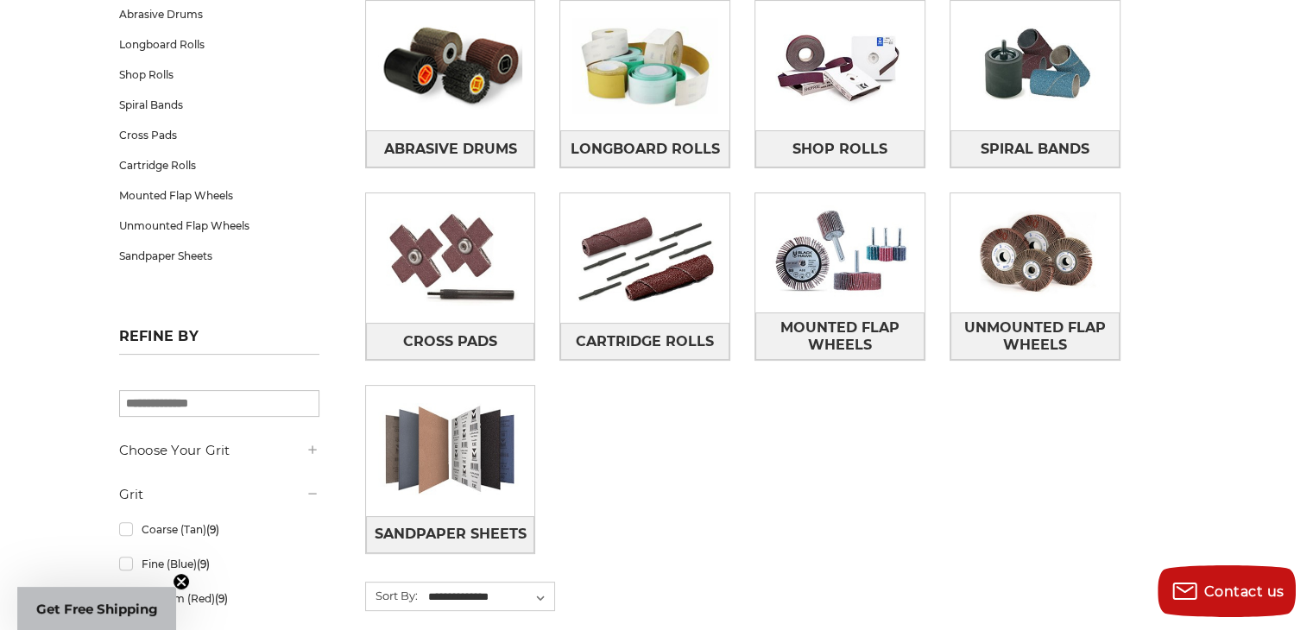
scroll to position [345, 0]
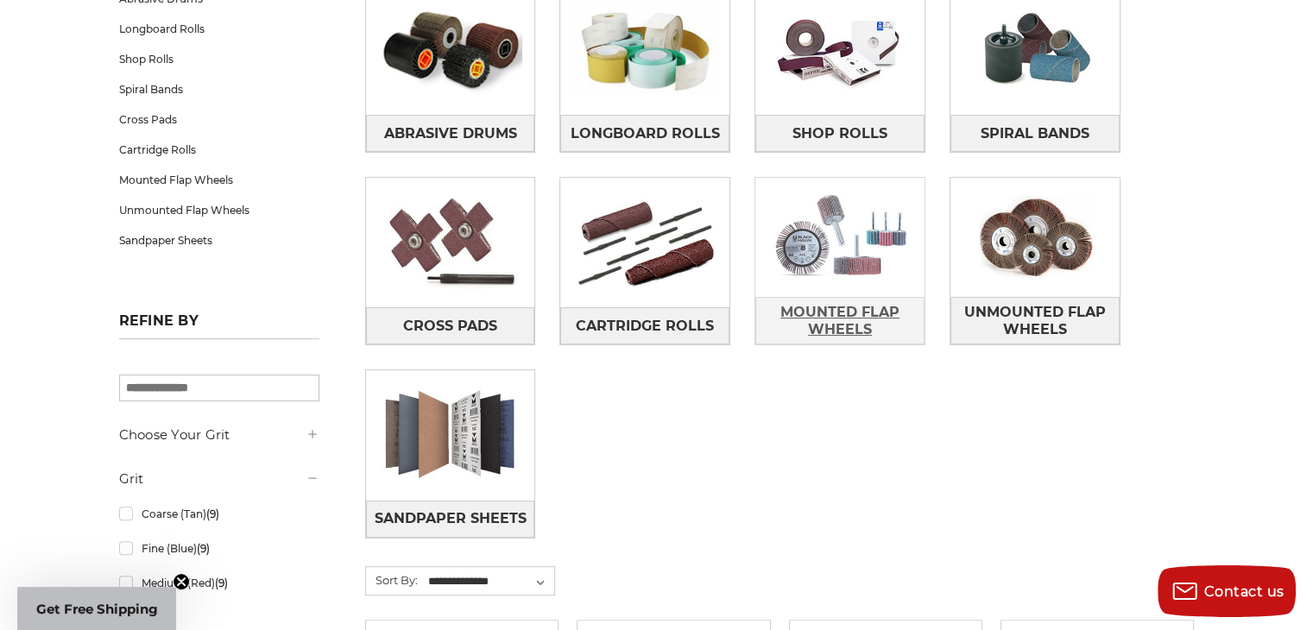
click at [844, 308] on span "Mounted Flap Wheels" at bounding box center [840, 321] width 168 height 47
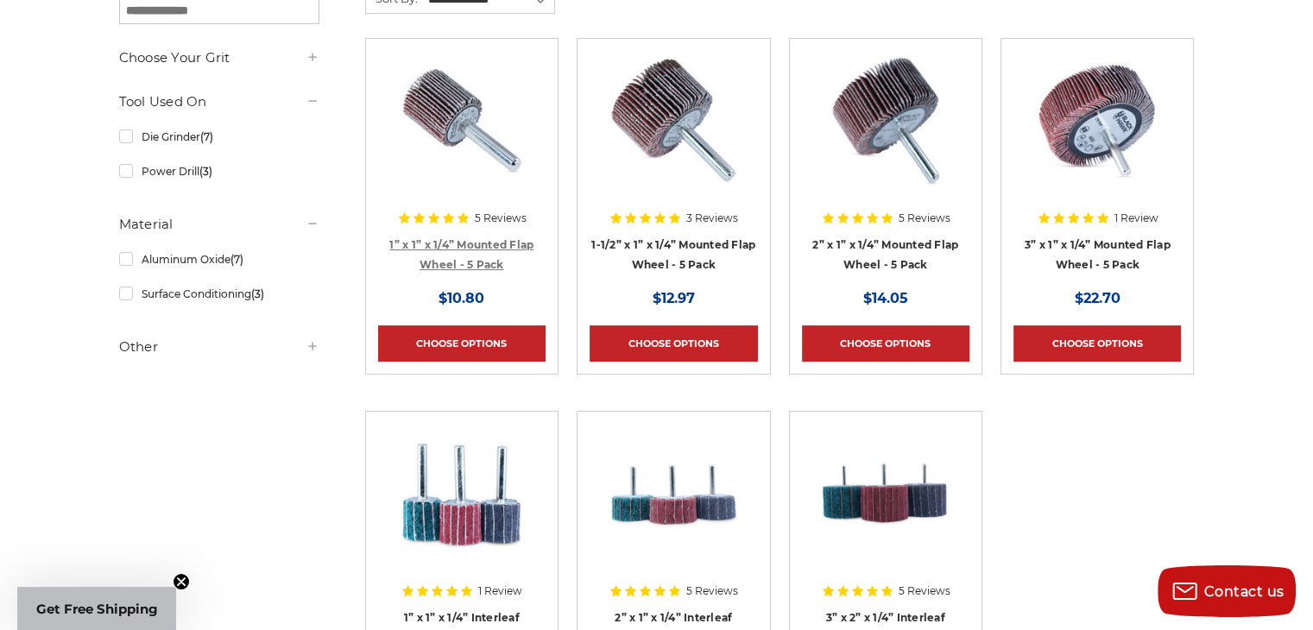
click at [483, 238] on link "1” x 1” x 1/4” Mounted Flap Wheel - 5 Pack" at bounding box center [461, 254] width 144 height 33
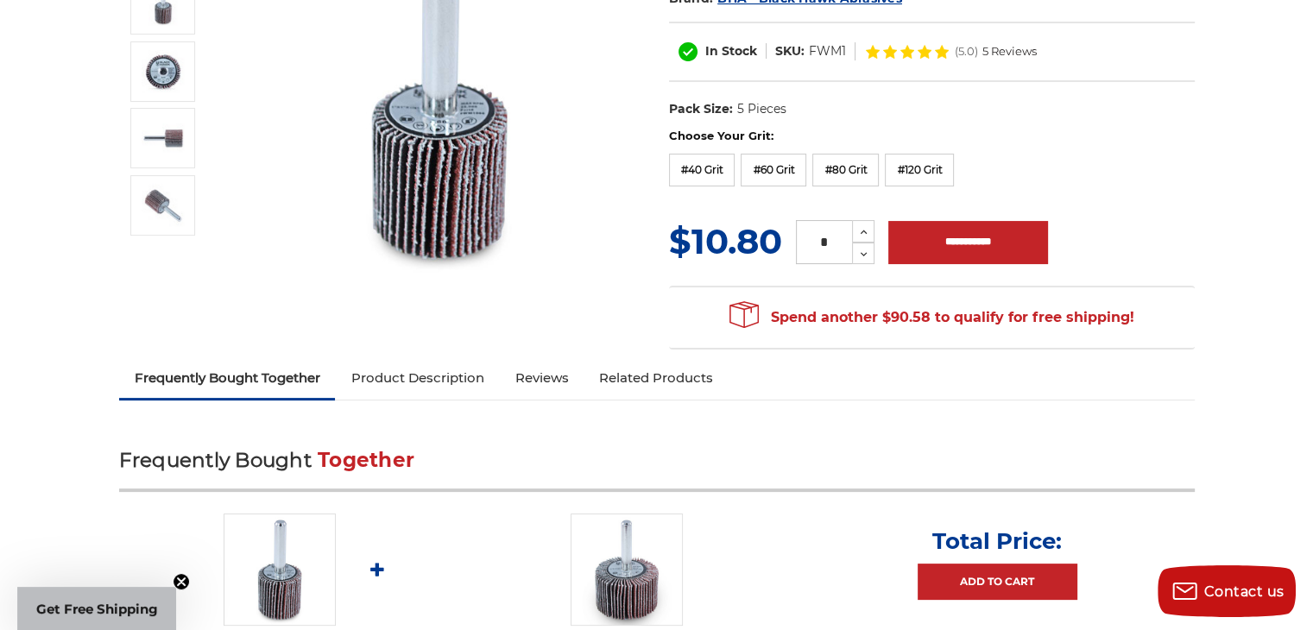
scroll to position [259, 0]
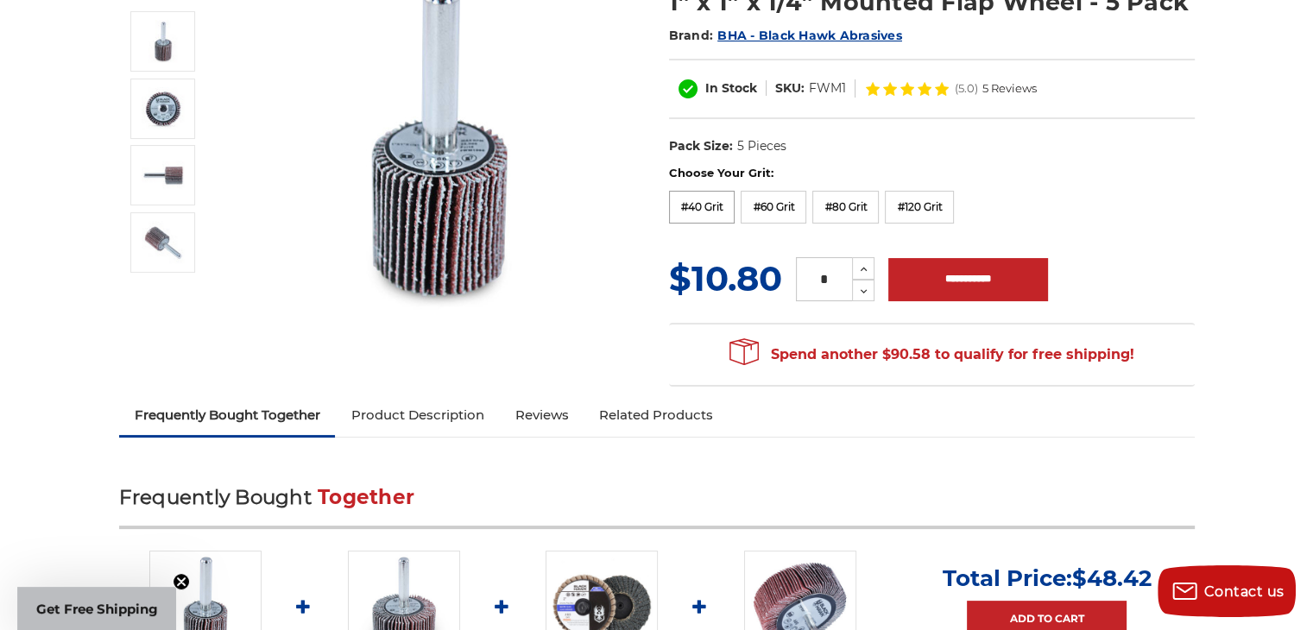
click at [692, 205] on label "#40 Grit" at bounding box center [702, 207] width 66 height 33
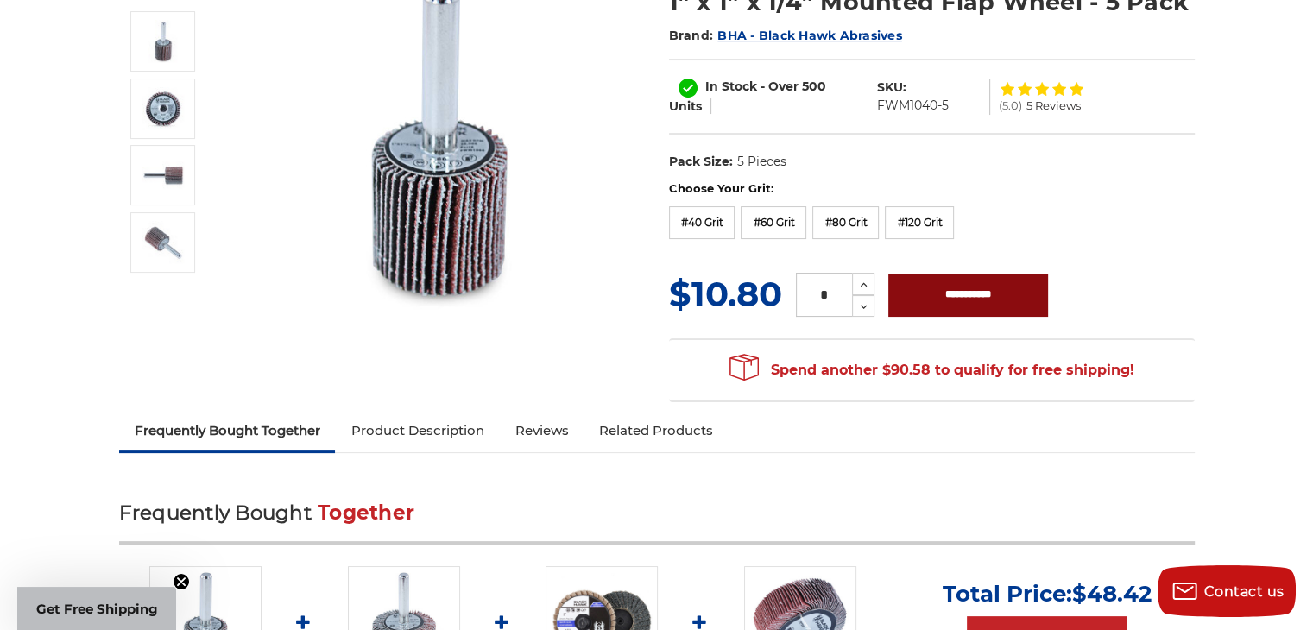
click at [930, 290] on input "**********" at bounding box center [969, 295] width 160 height 43
type input "**********"
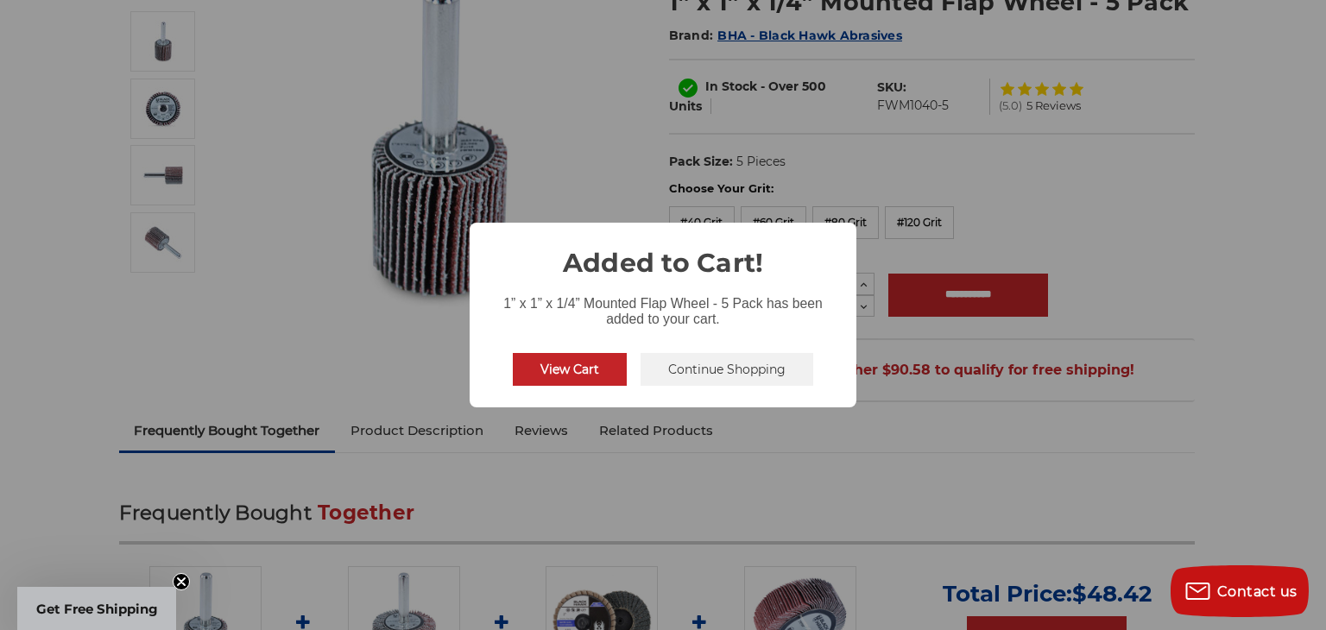
click at [669, 371] on button "Continue Shopping" at bounding box center [727, 369] width 173 height 33
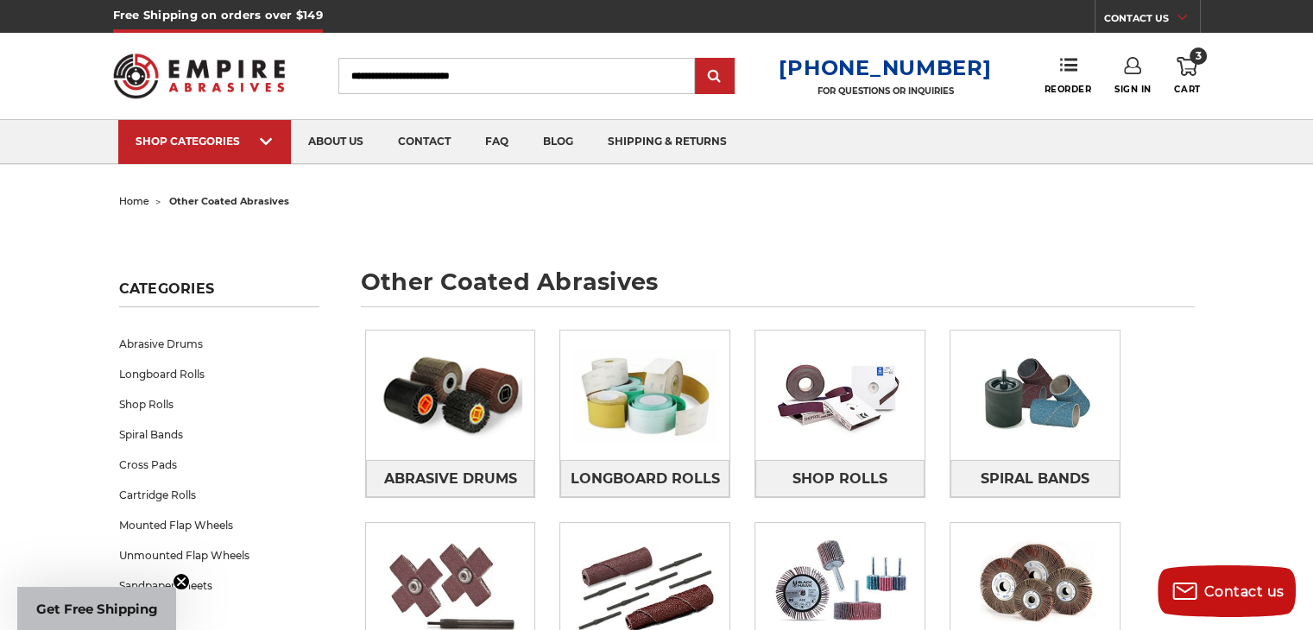
click at [183, 67] on img at bounding box center [199, 75] width 173 height 67
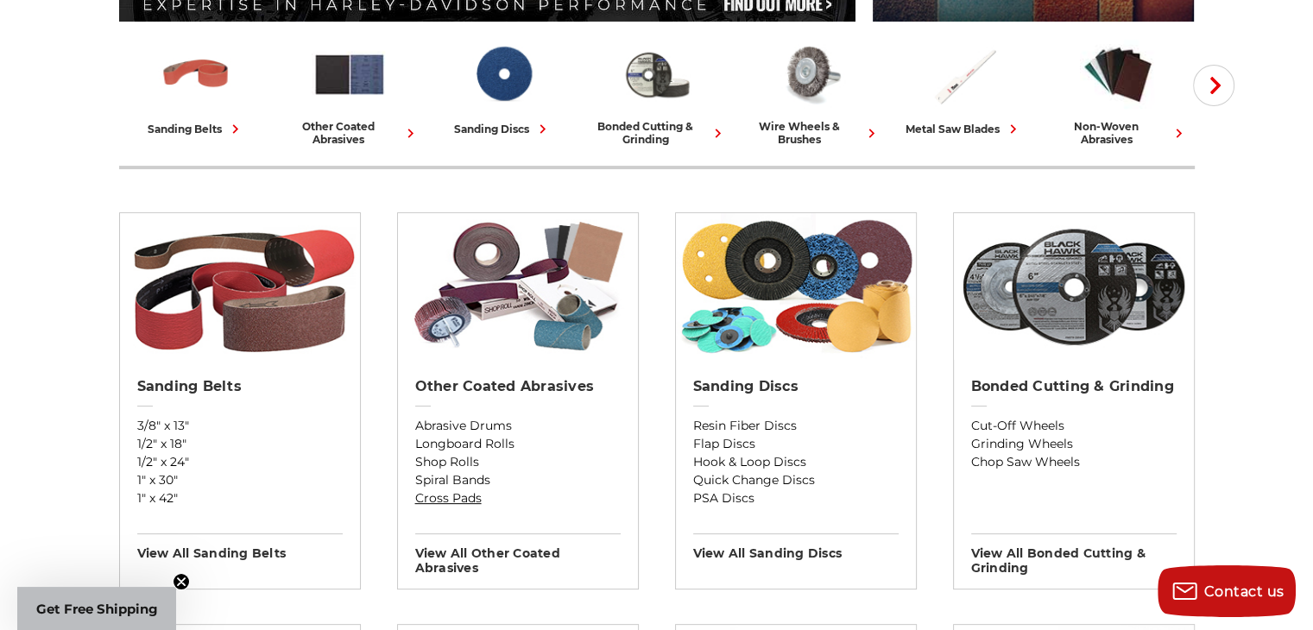
scroll to position [345, 0]
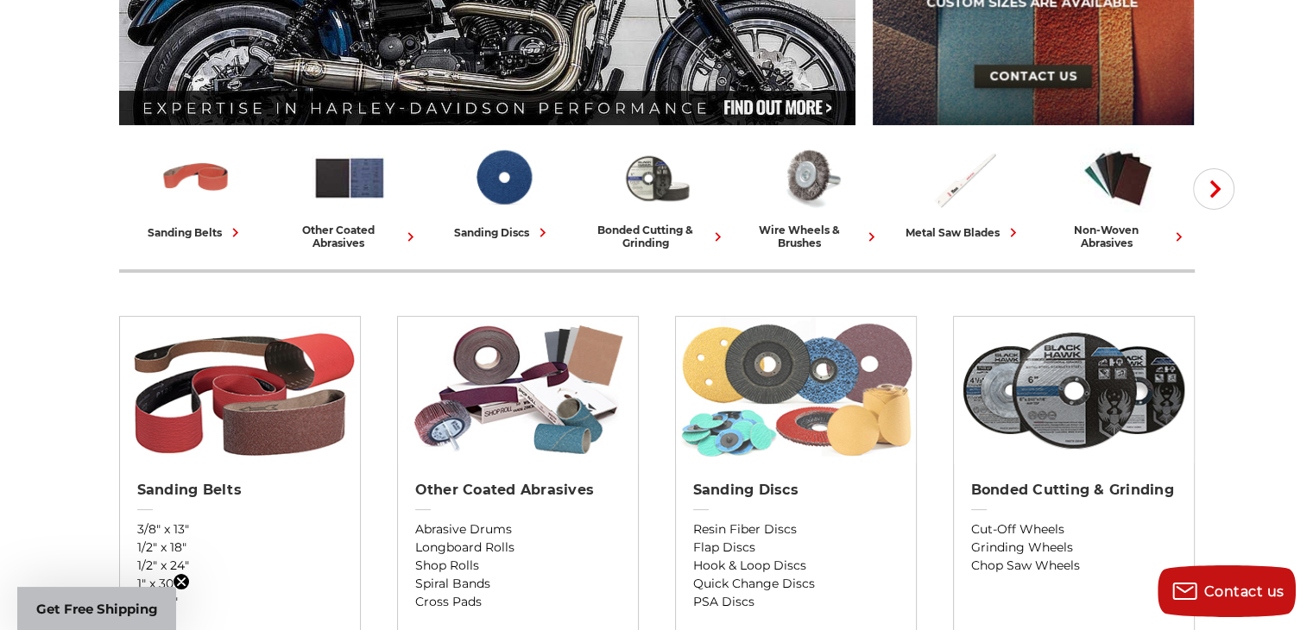
click at [751, 415] on img at bounding box center [796, 390] width 240 height 147
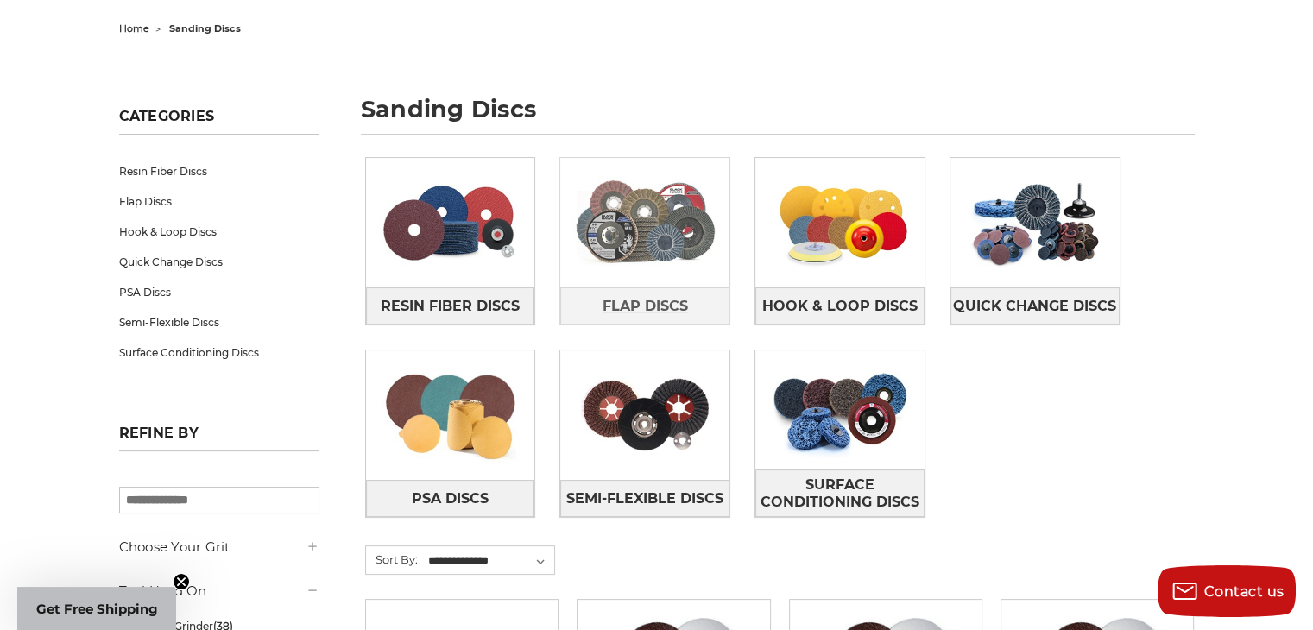
click at [672, 312] on span "Flap Discs" at bounding box center [645, 306] width 85 height 29
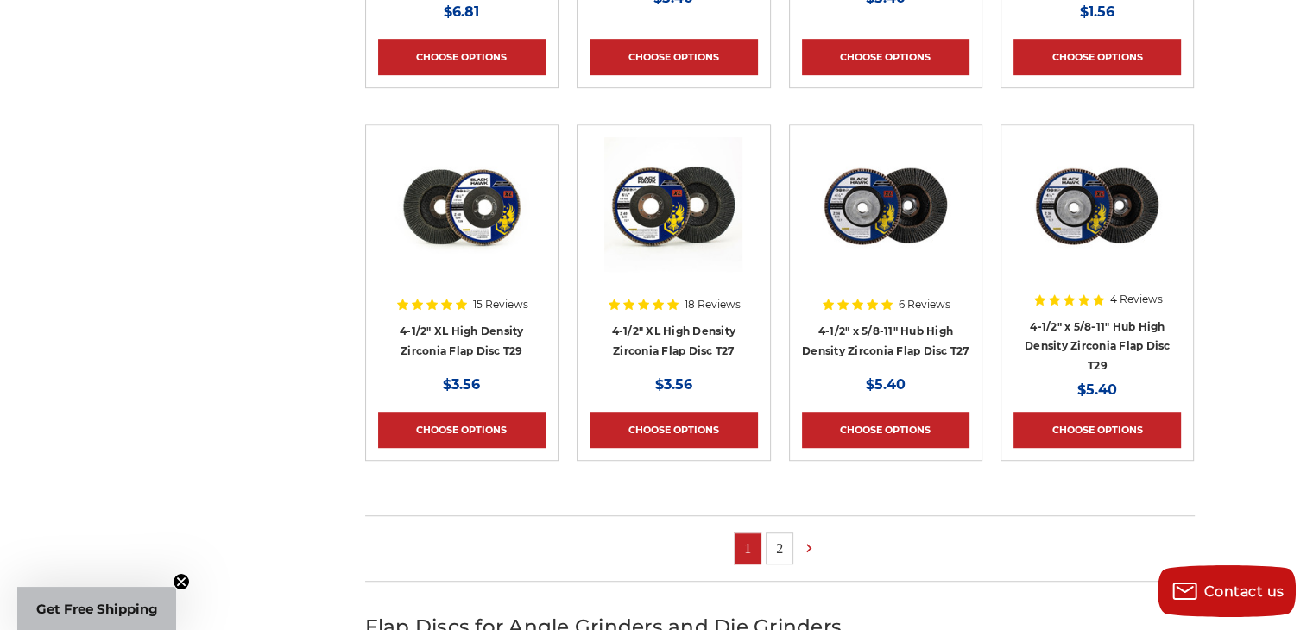
scroll to position [1036, 0]
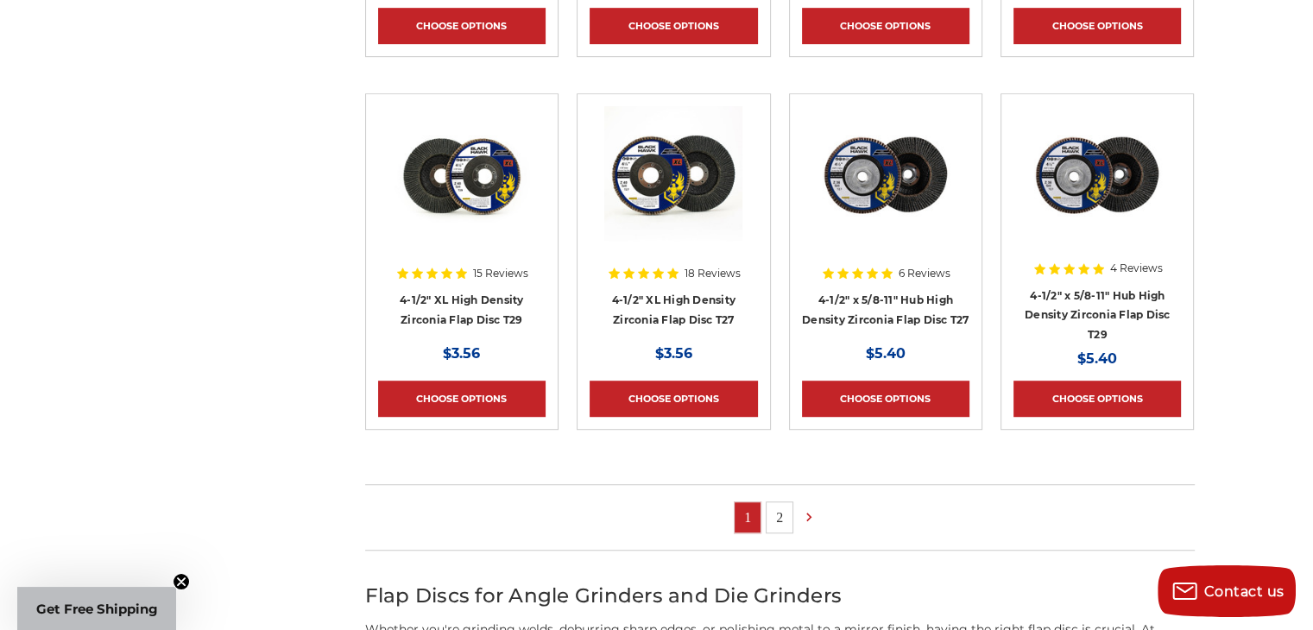
click at [777, 514] on link "2" at bounding box center [780, 518] width 26 height 30
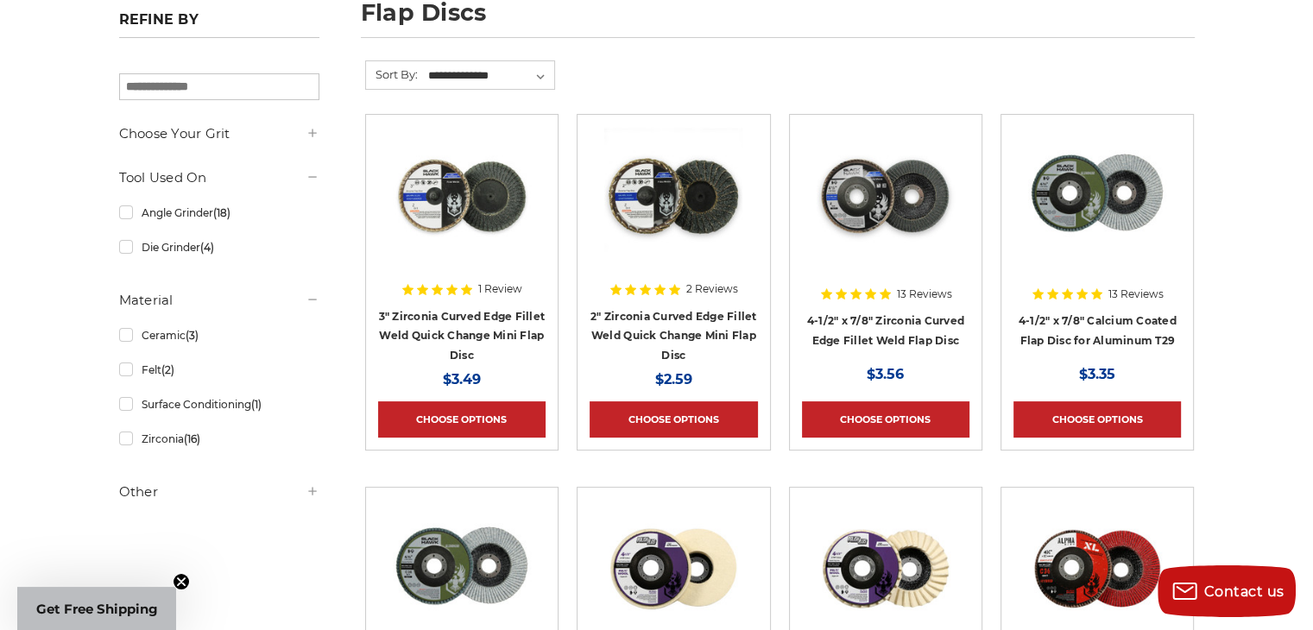
scroll to position [259, 0]
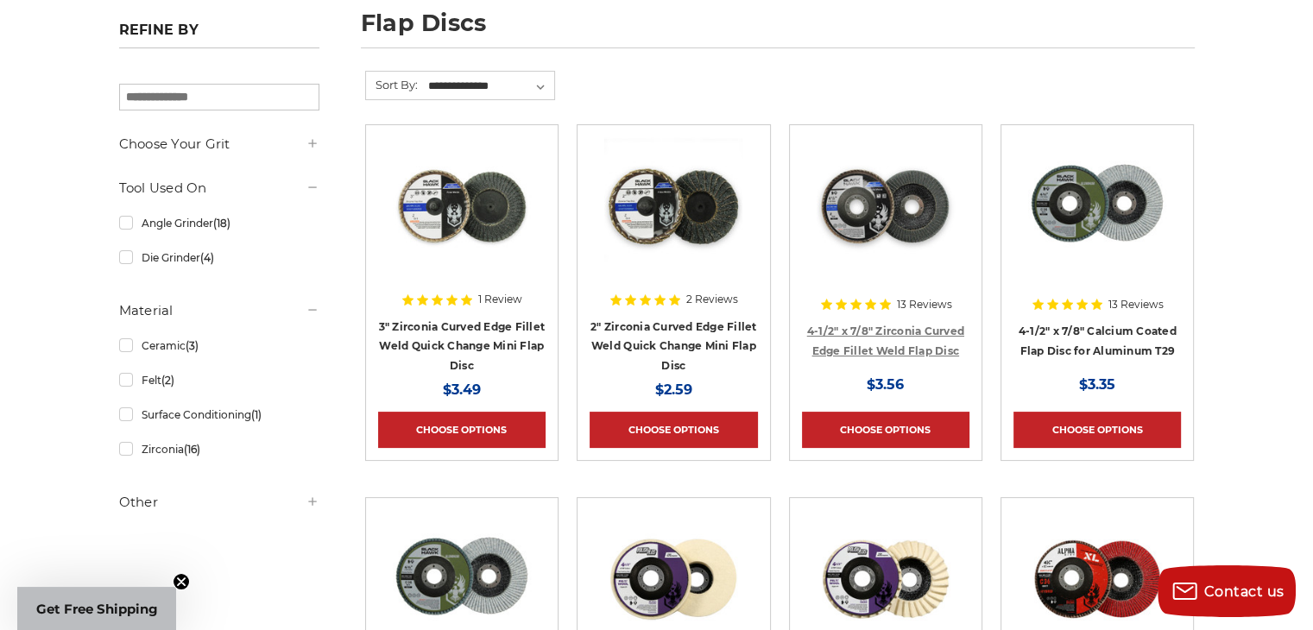
click at [846, 341] on link "4-1/2" x 7/8" Zirconia Curved Edge Fillet Weld Flap Disc" at bounding box center [885, 341] width 157 height 33
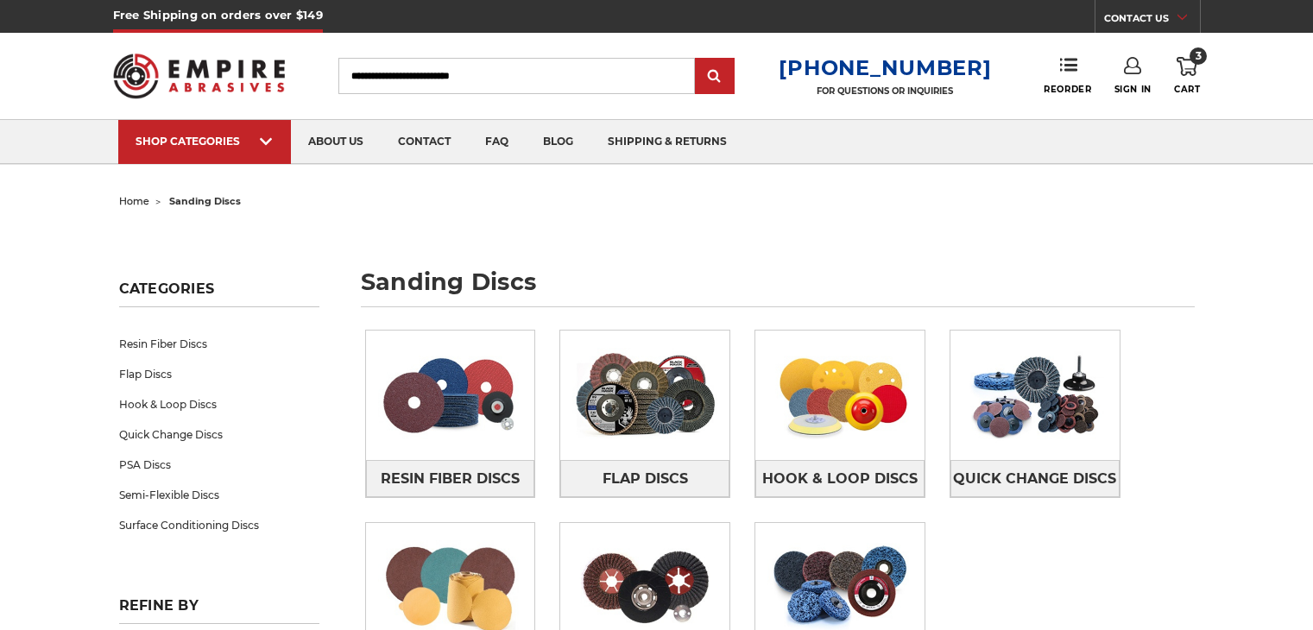
scroll to position [173, 0]
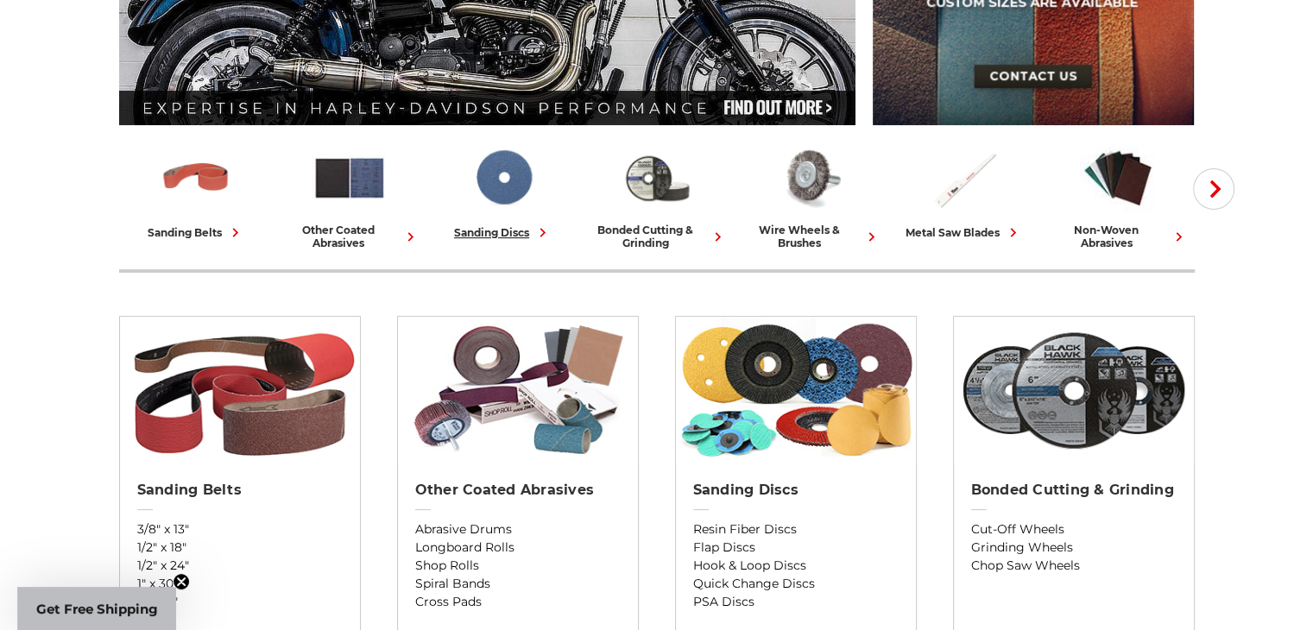
click at [496, 195] on img at bounding box center [503, 178] width 76 height 74
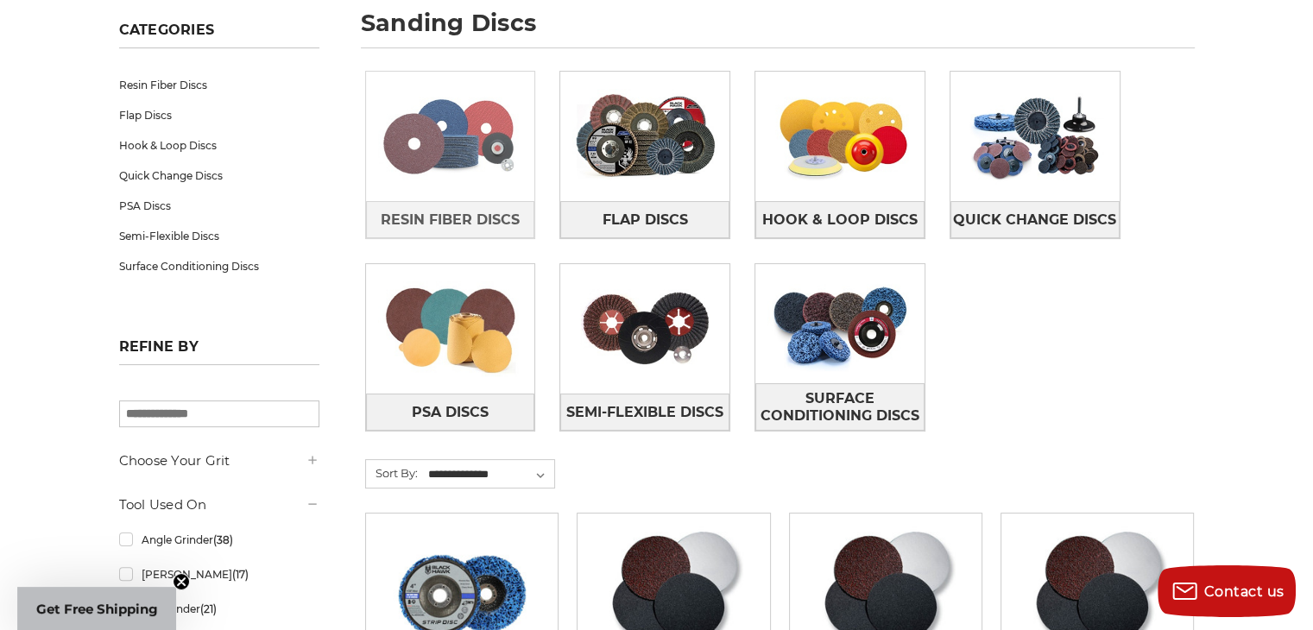
click at [431, 155] on img at bounding box center [450, 136] width 169 height 119
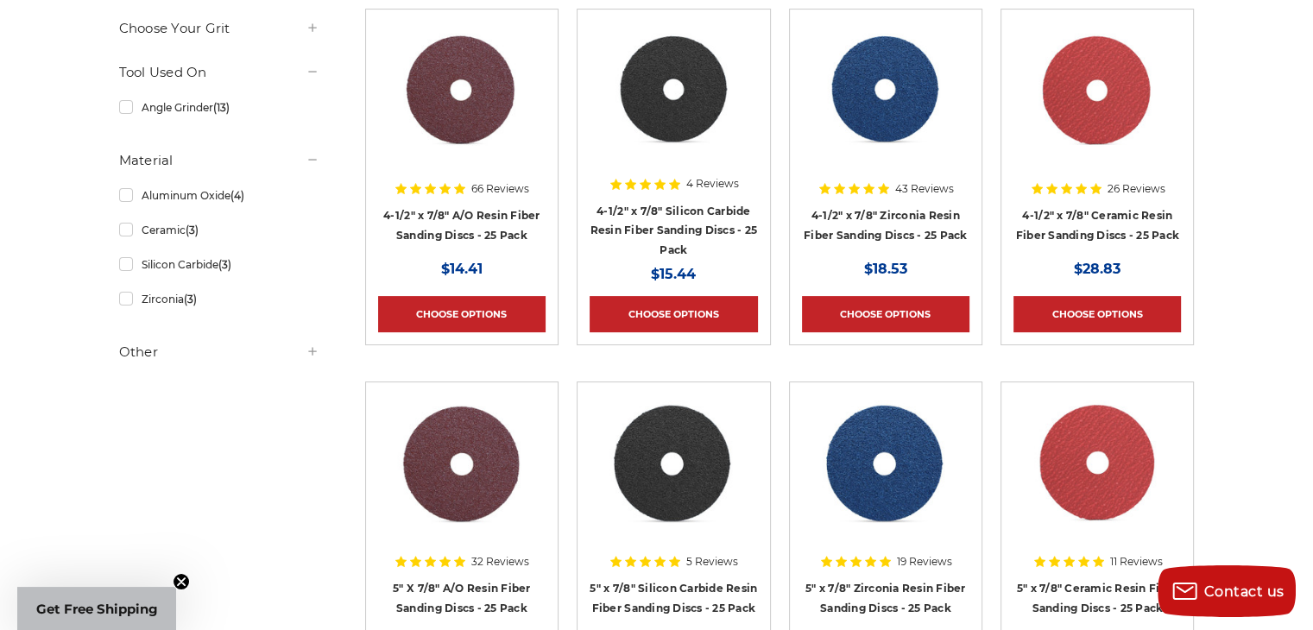
scroll to position [345, 0]
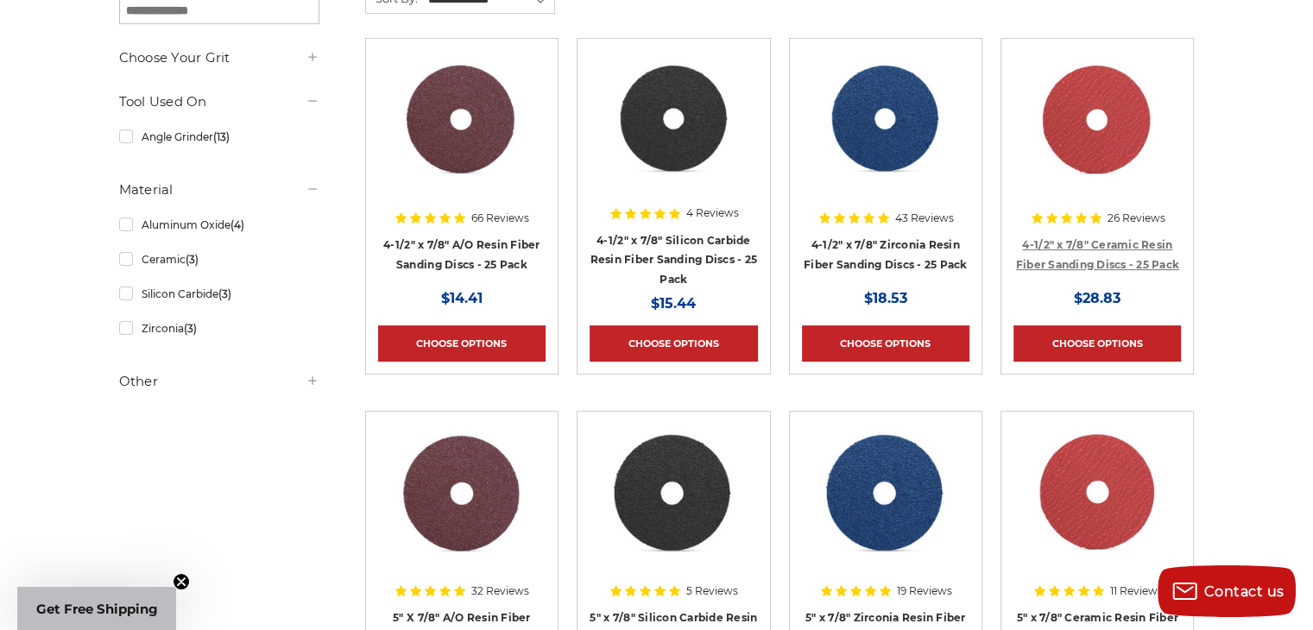
click at [1102, 256] on link "4-1/2" x 7/8" Ceramic Resin Fiber Sanding Discs - 25 Pack" at bounding box center [1097, 254] width 163 height 33
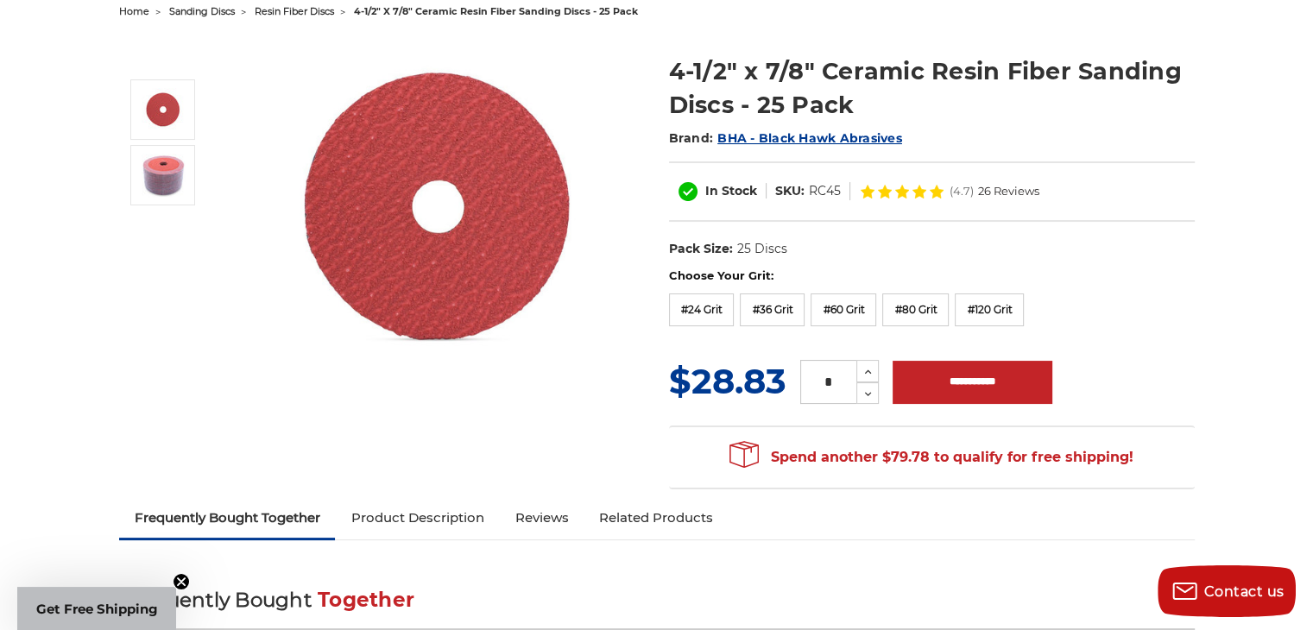
scroll to position [173, 0]
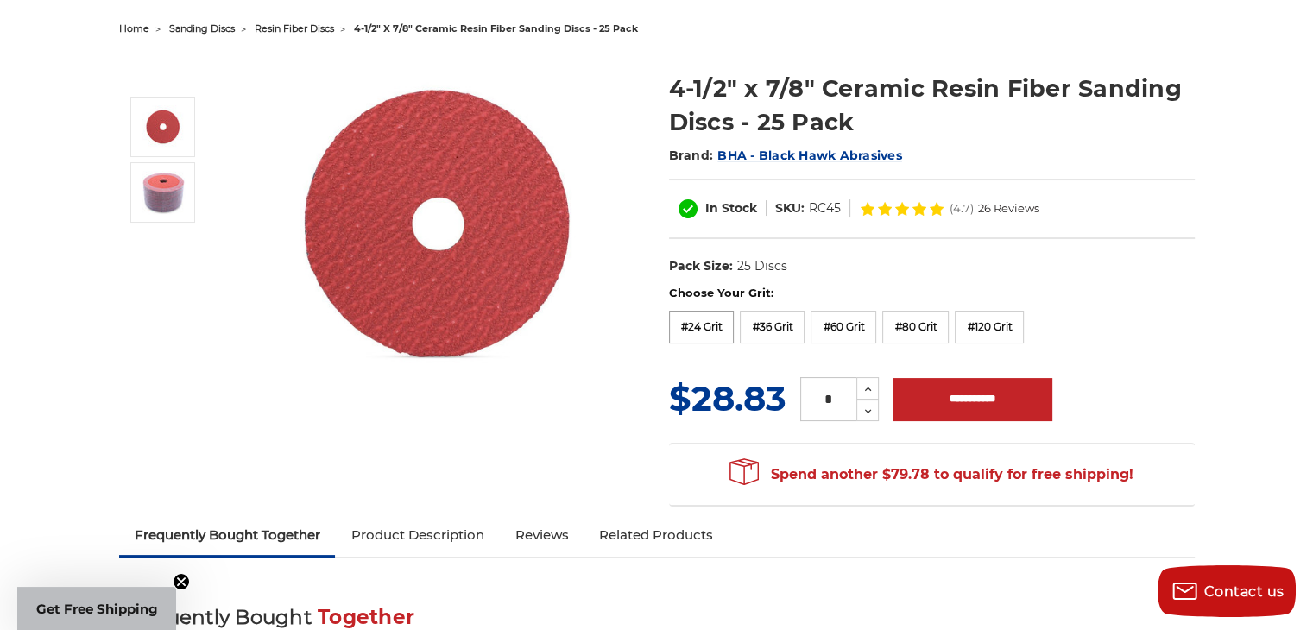
click at [698, 321] on label "#24 Grit" at bounding box center [702, 327] width 66 height 33
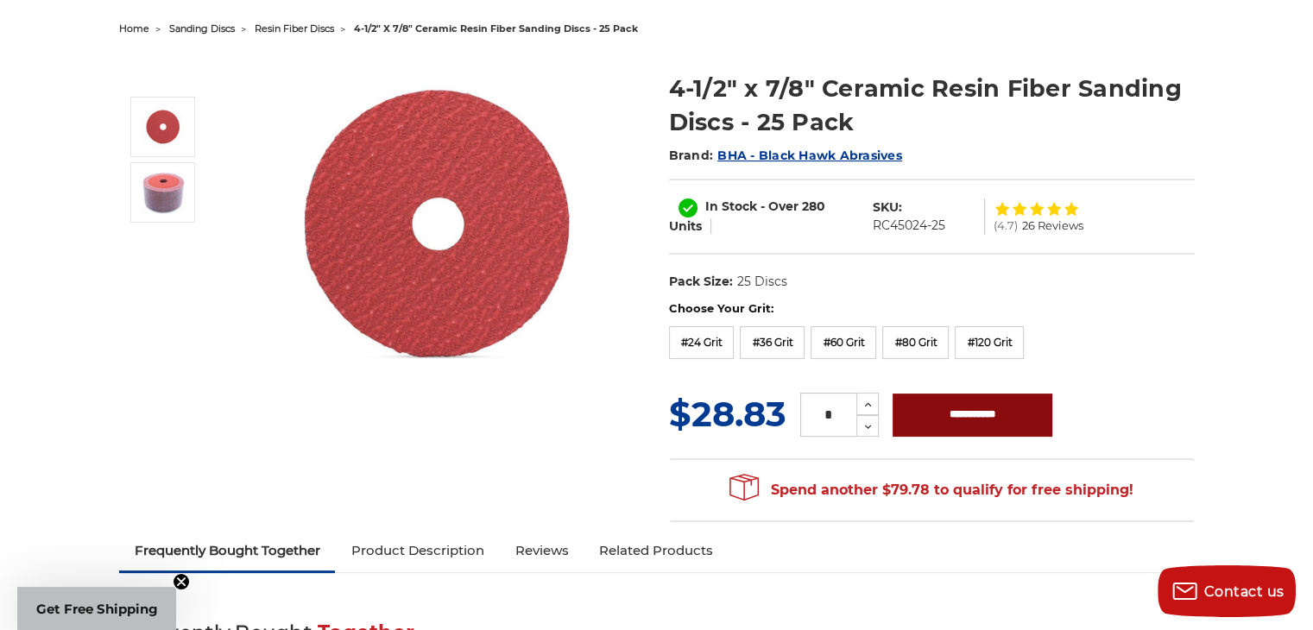
click at [935, 414] on input "**********" at bounding box center [973, 415] width 160 height 43
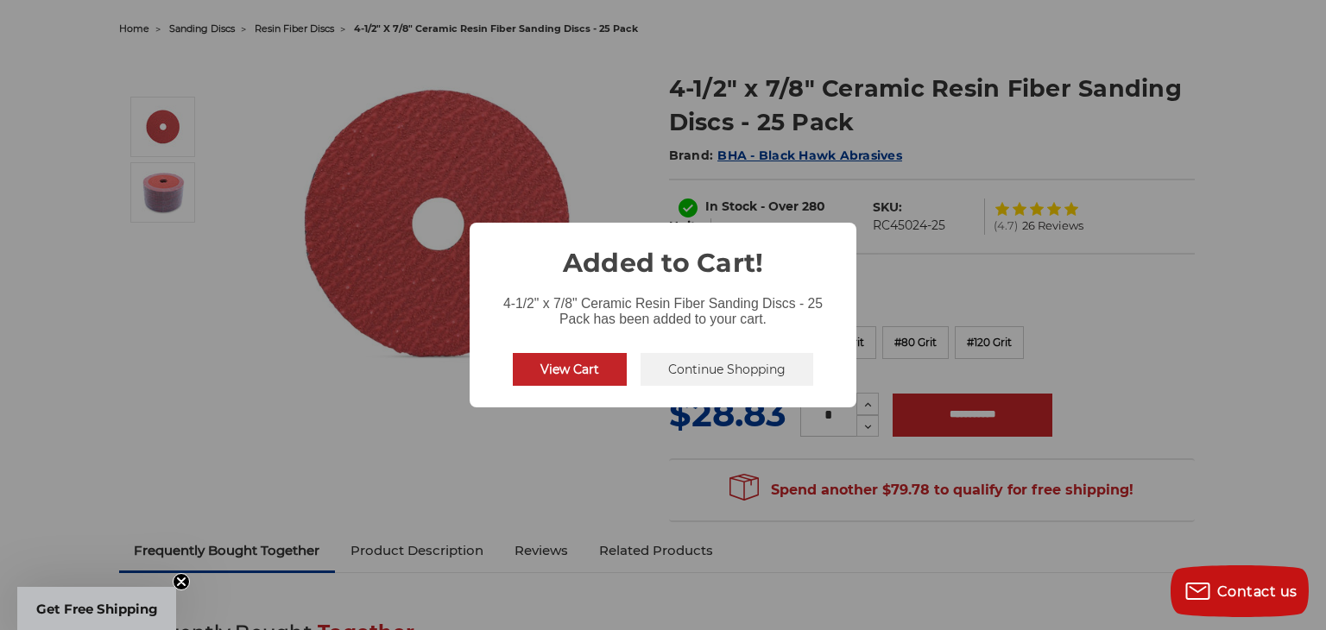
click at [698, 371] on button "Continue Shopping" at bounding box center [727, 369] width 173 height 33
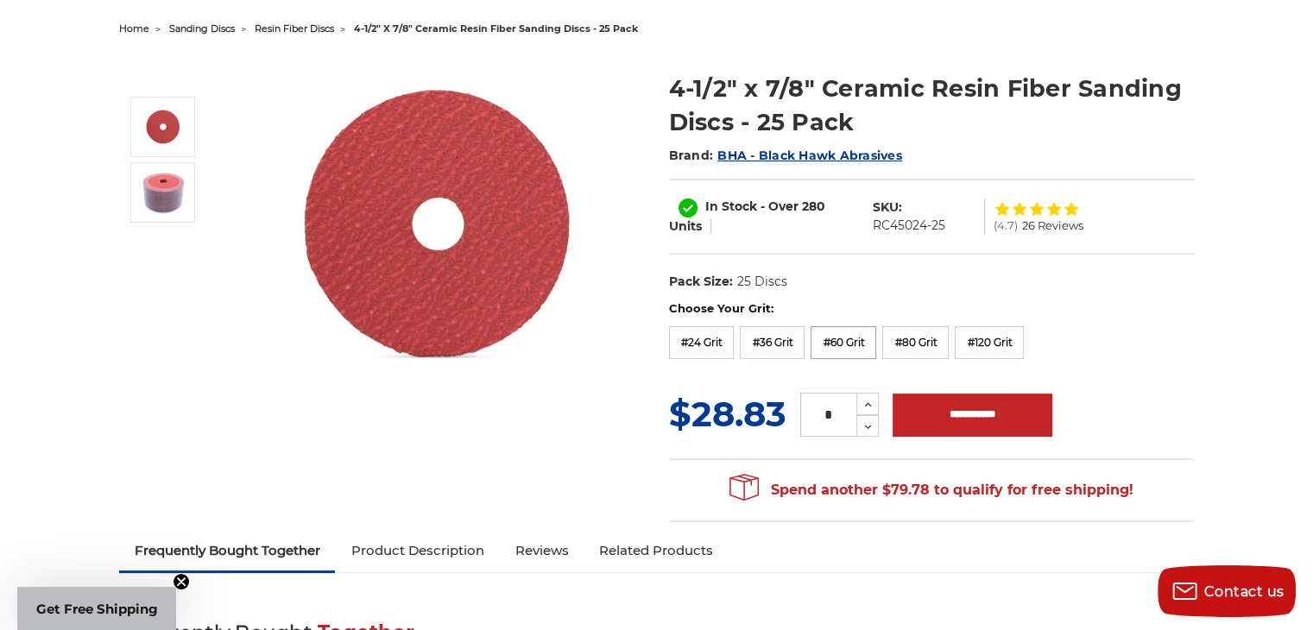
click at [835, 329] on label "#60 Grit" at bounding box center [844, 342] width 66 height 33
click at [984, 409] on input "**********" at bounding box center [973, 415] width 160 height 43
type input "**********"
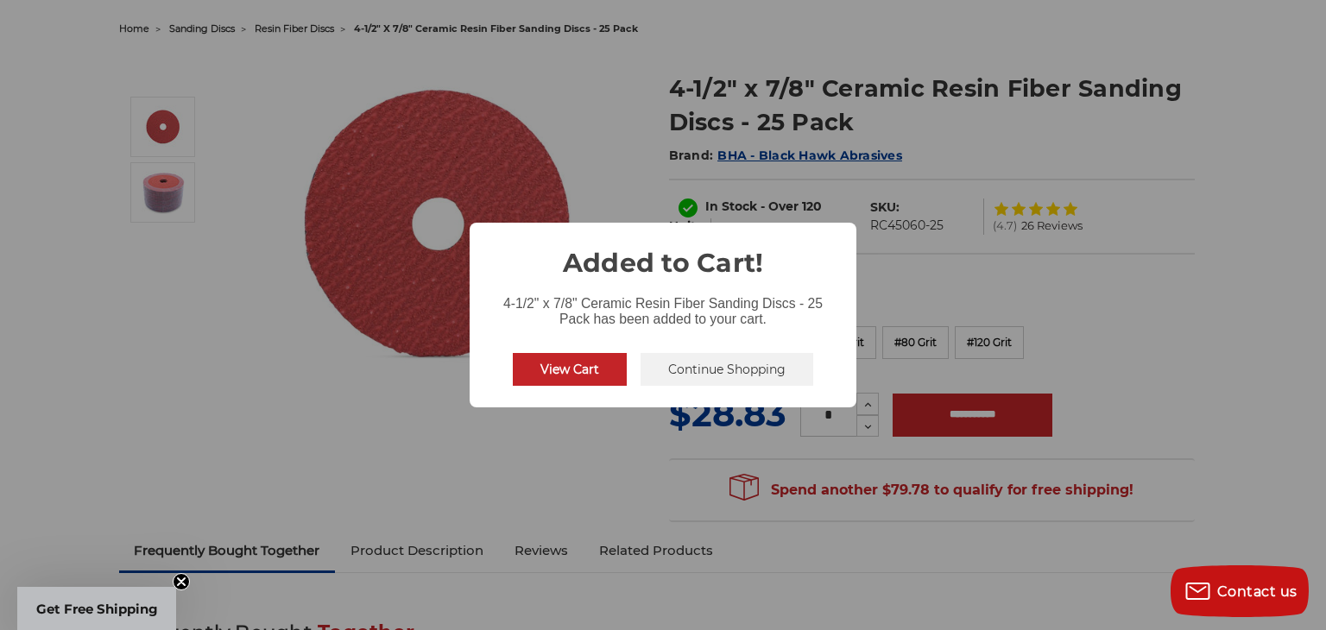
click at [686, 364] on button "Continue Shopping" at bounding box center [727, 369] width 173 height 33
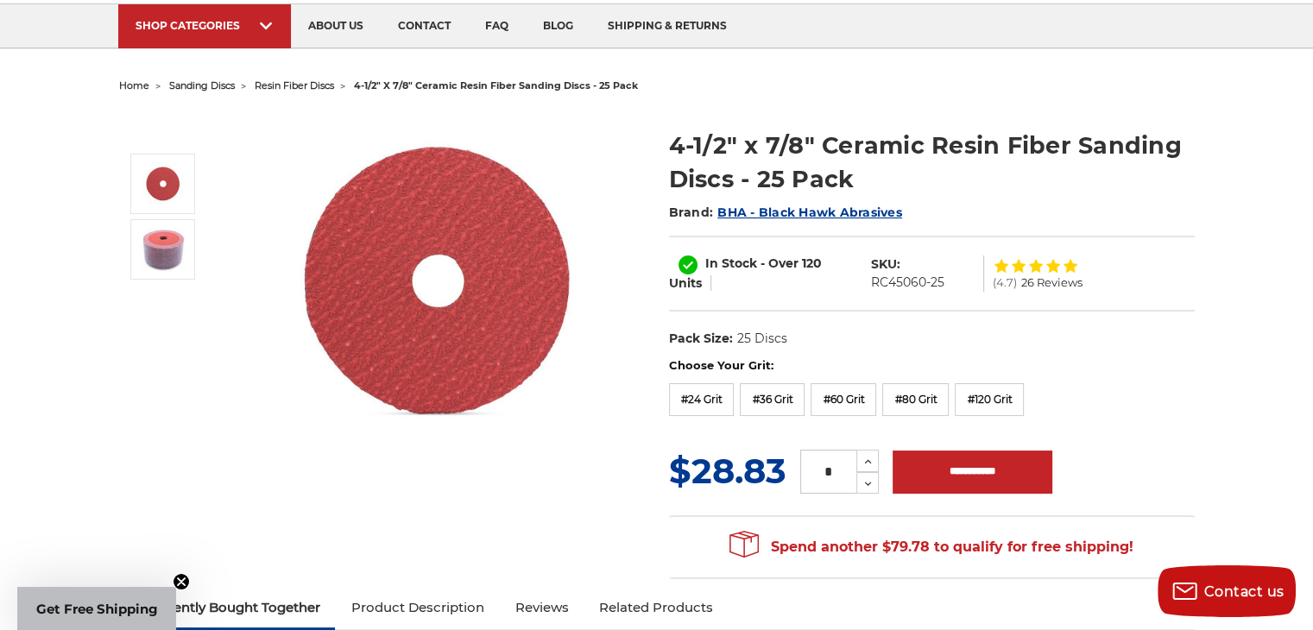
scroll to position [0, 0]
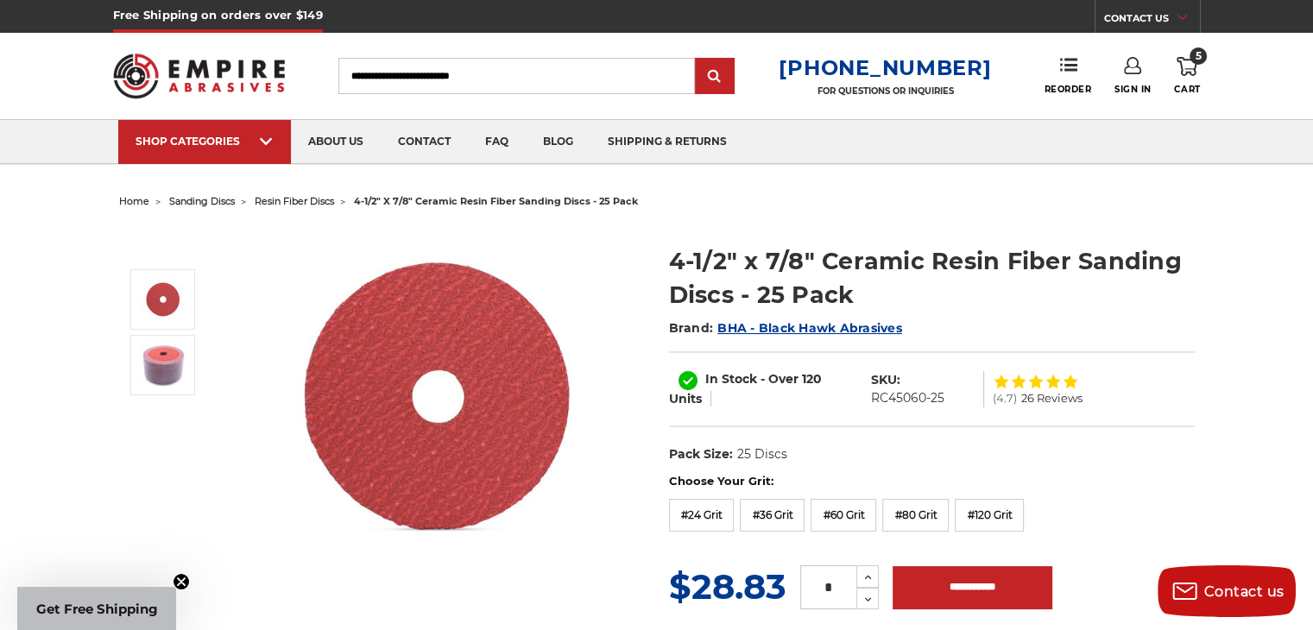
click at [1194, 56] on span "5" at bounding box center [1198, 55] width 17 height 17
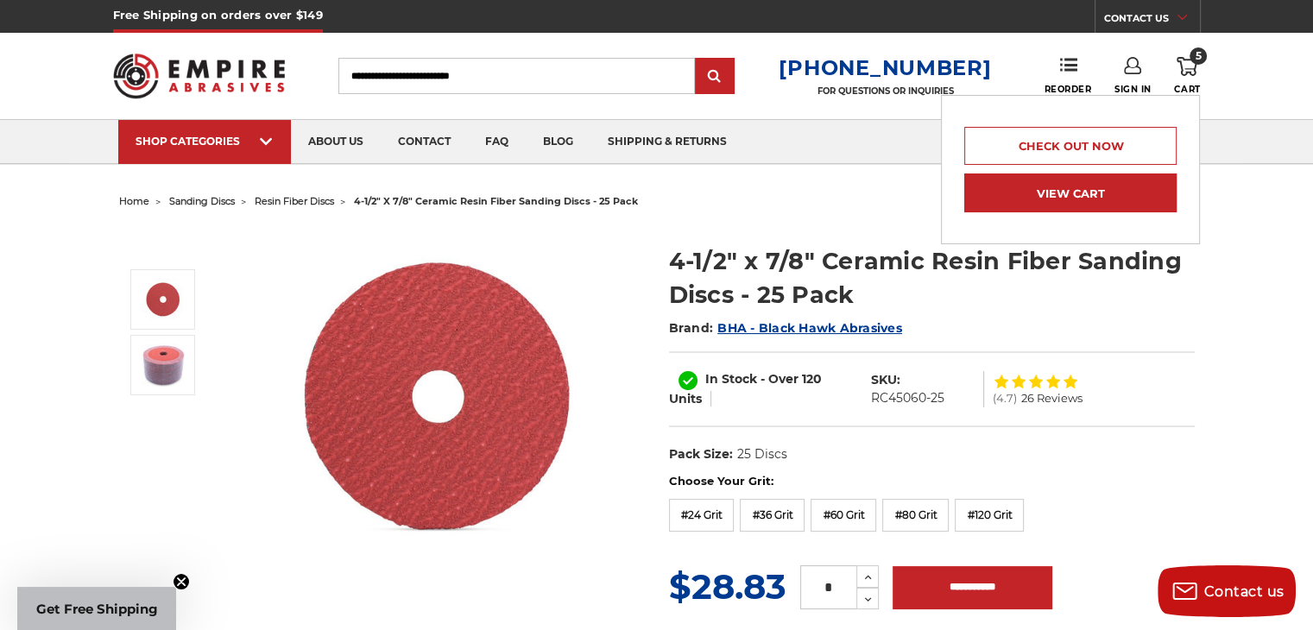
click at [1049, 184] on link "View Cart" at bounding box center [1070, 193] width 212 height 39
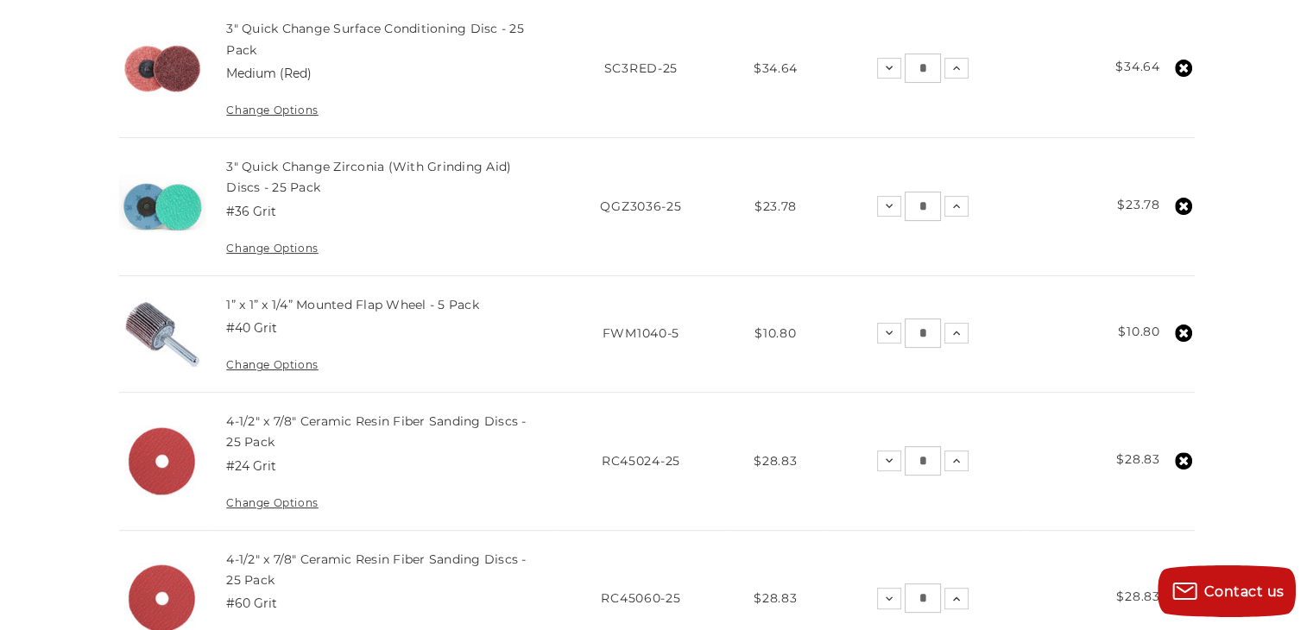
scroll to position [432, 0]
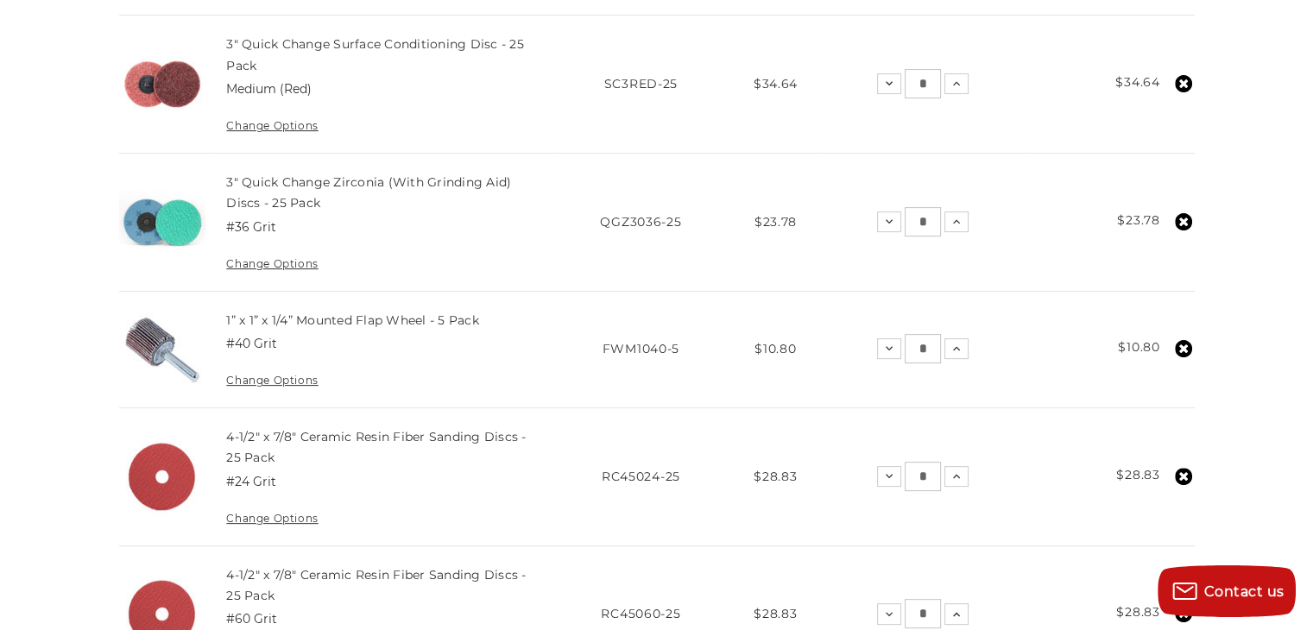
click at [1188, 215] on use at bounding box center [1183, 221] width 17 height 17
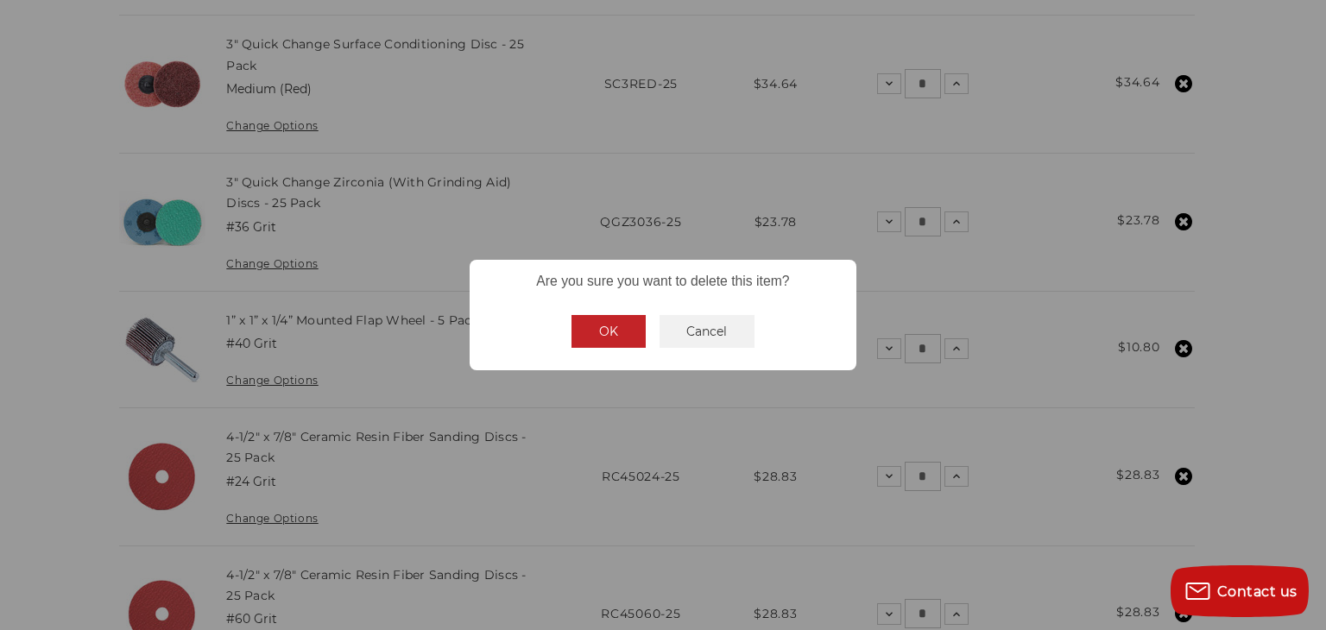
click at [627, 333] on button "OK" at bounding box center [609, 331] width 74 height 33
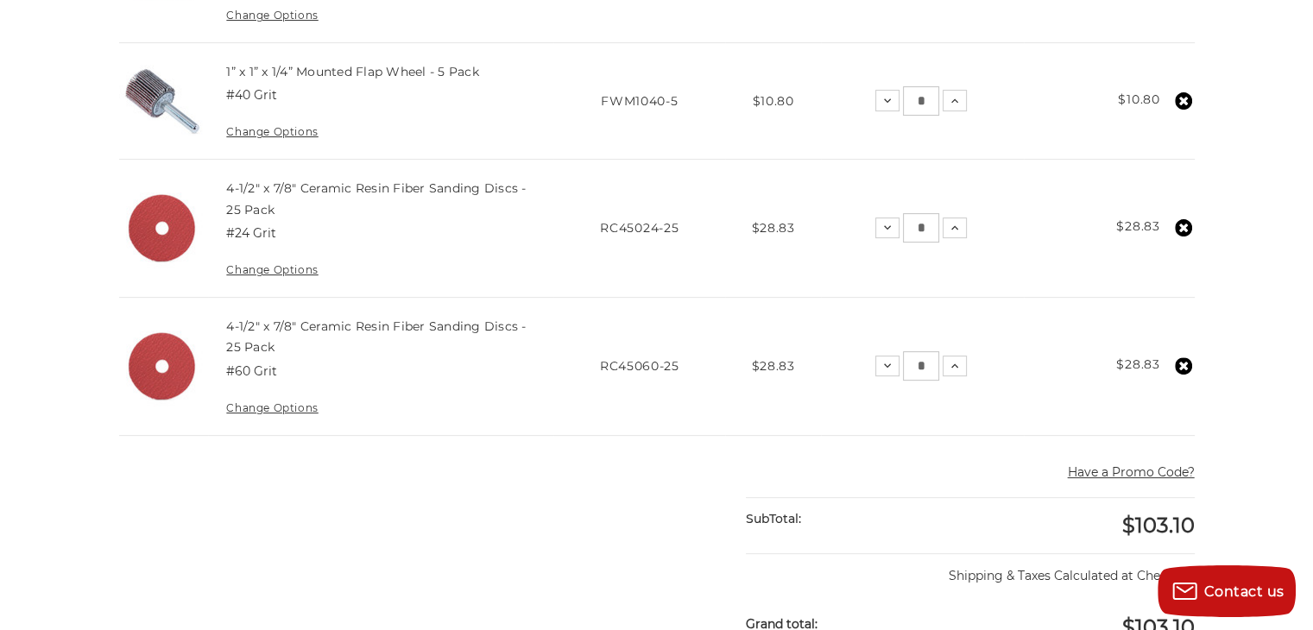
scroll to position [345, 0]
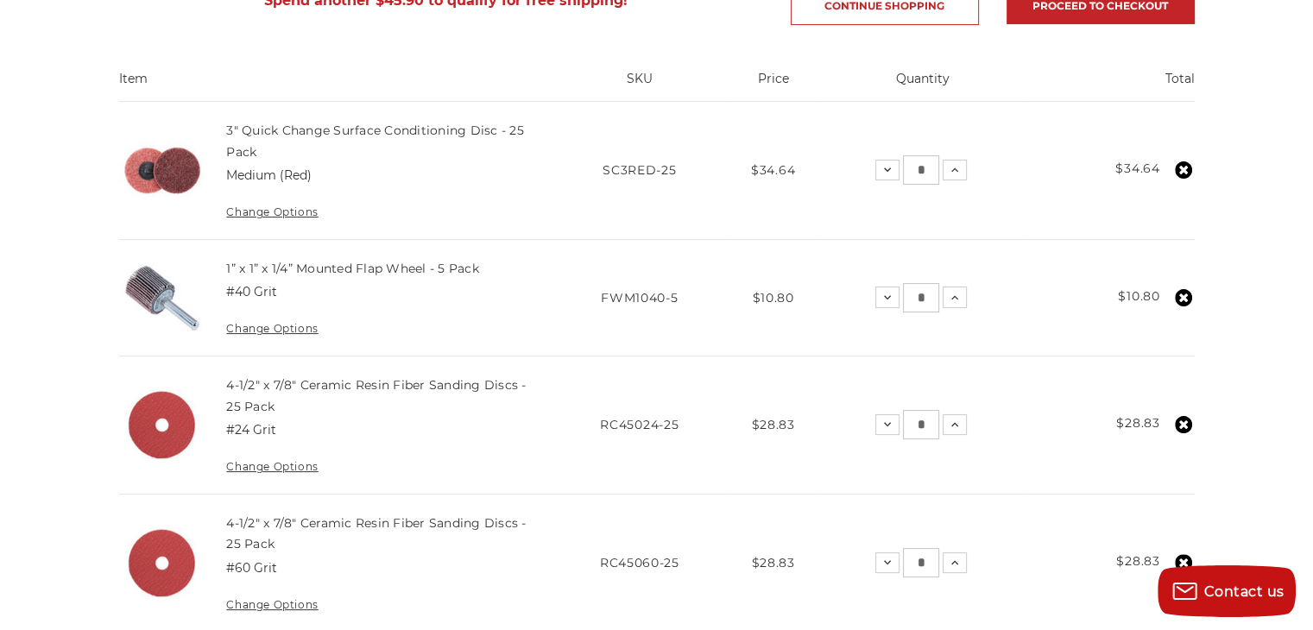
click at [1182, 292] on icon at bounding box center [1183, 297] width 17 height 17
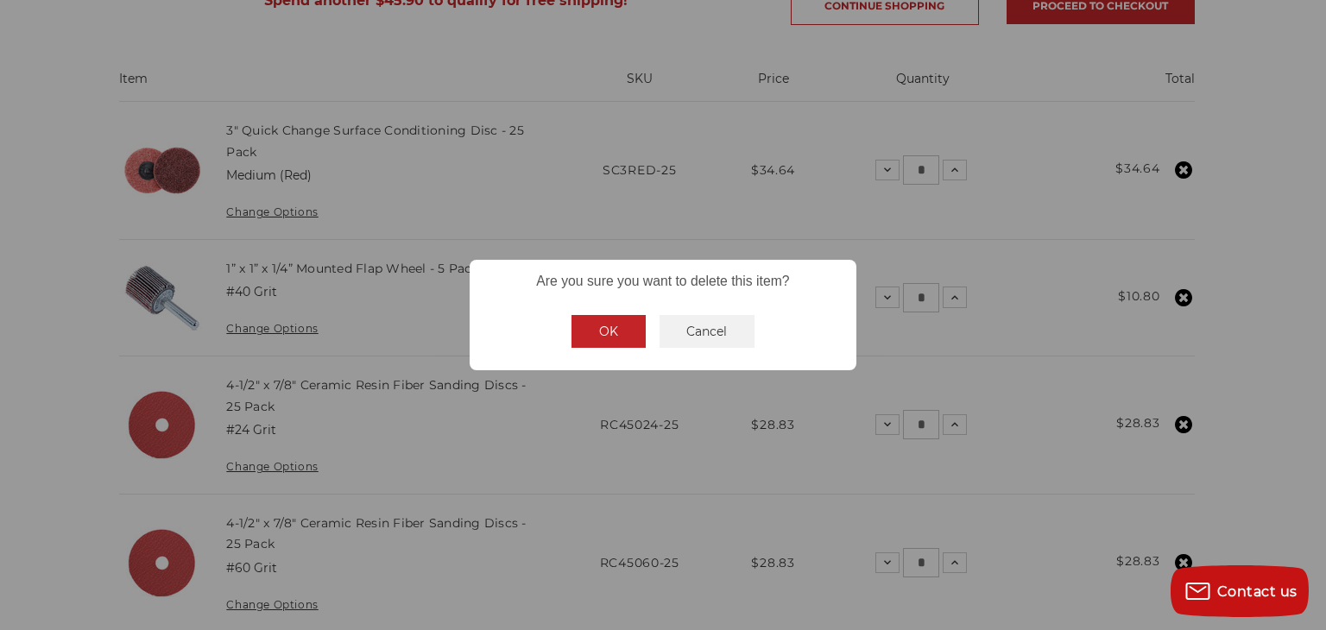
click at [596, 327] on button "OK" at bounding box center [609, 331] width 74 height 33
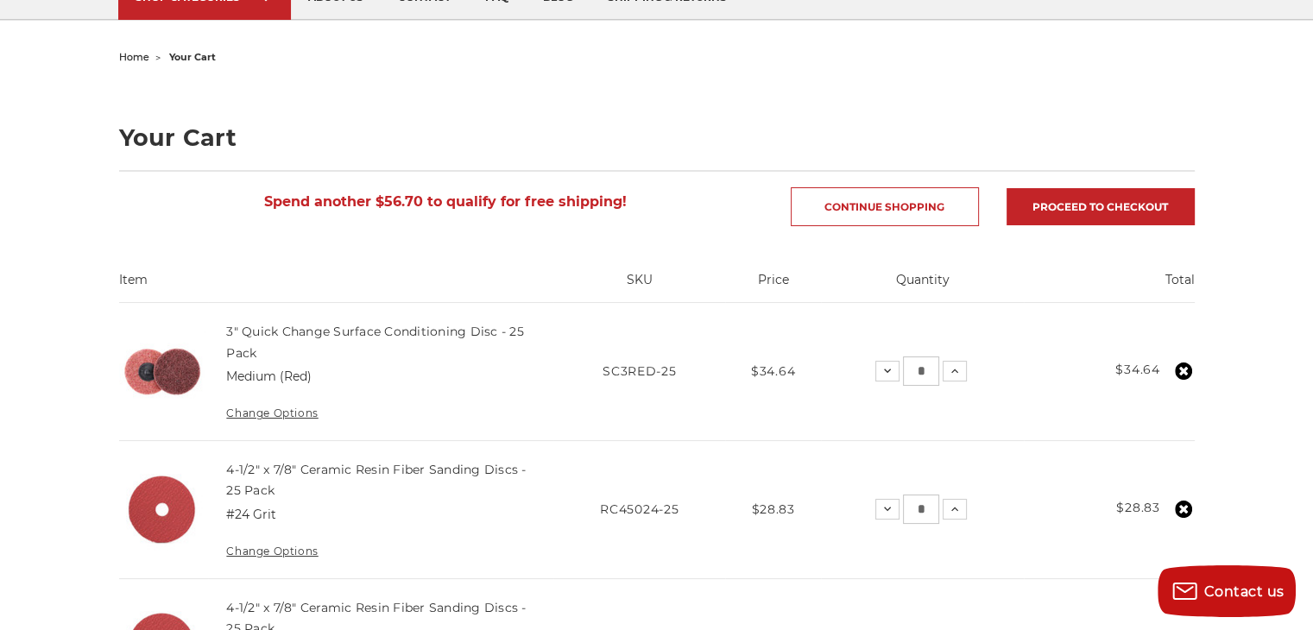
scroll to position [0, 0]
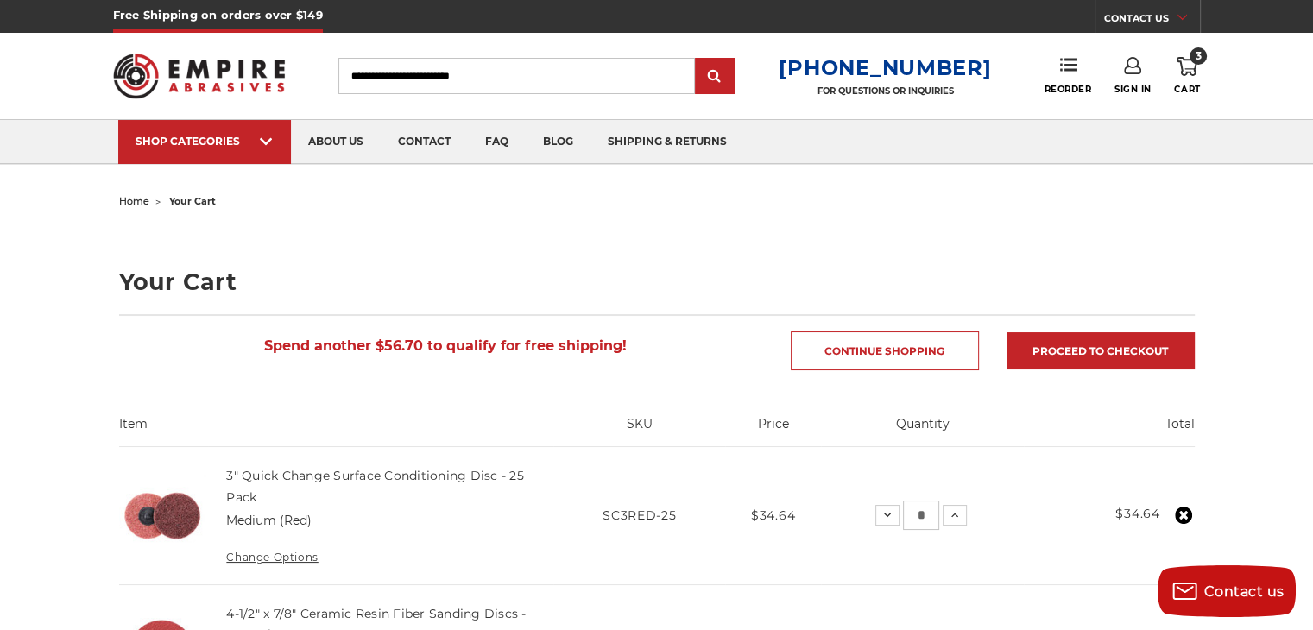
click at [228, 47] on img at bounding box center [199, 75] width 173 height 67
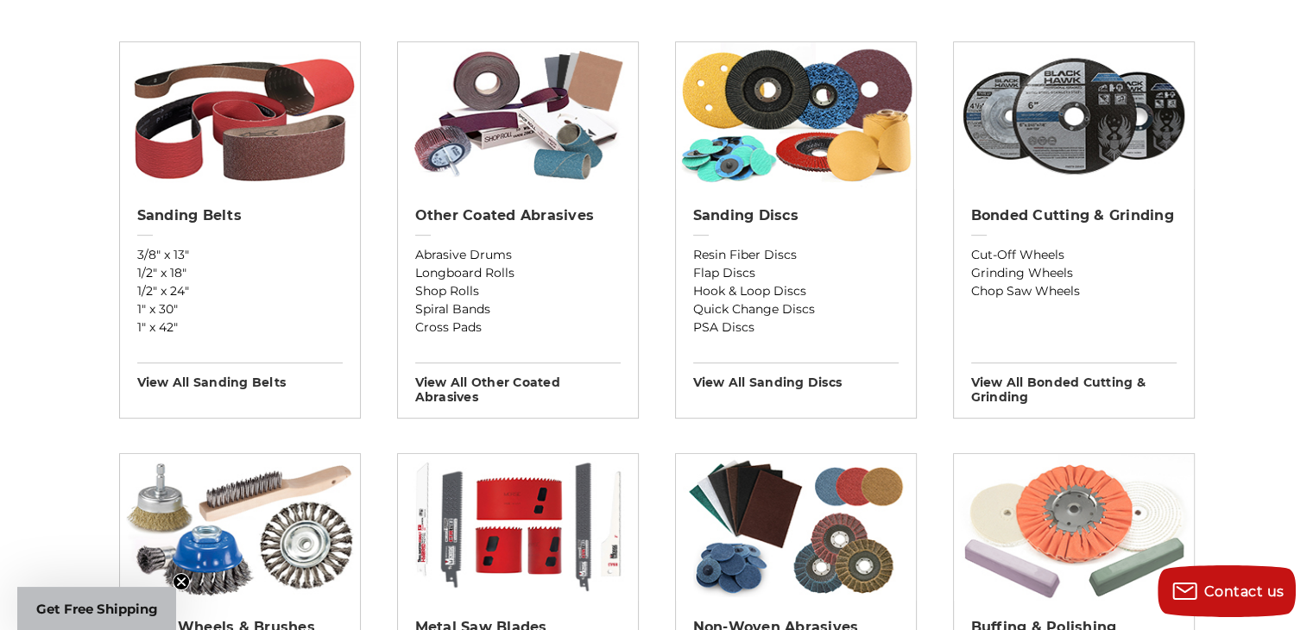
scroll to position [518, 0]
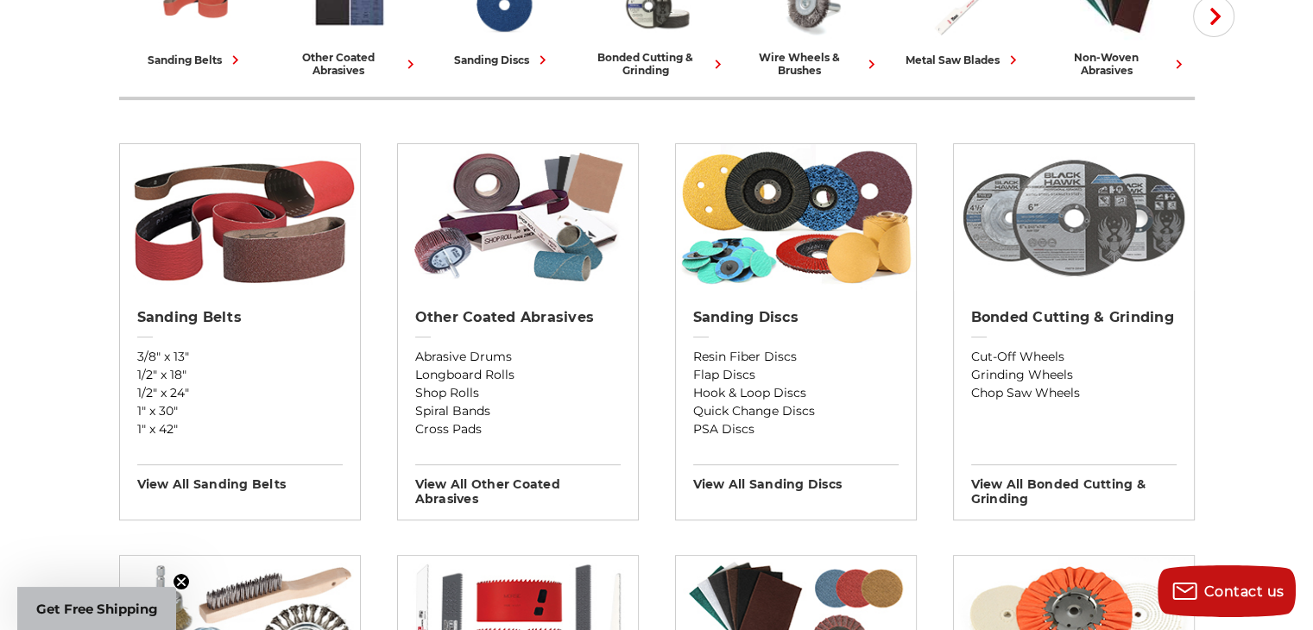
click at [1059, 246] on img at bounding box center [1074, 217] width 240 height 147
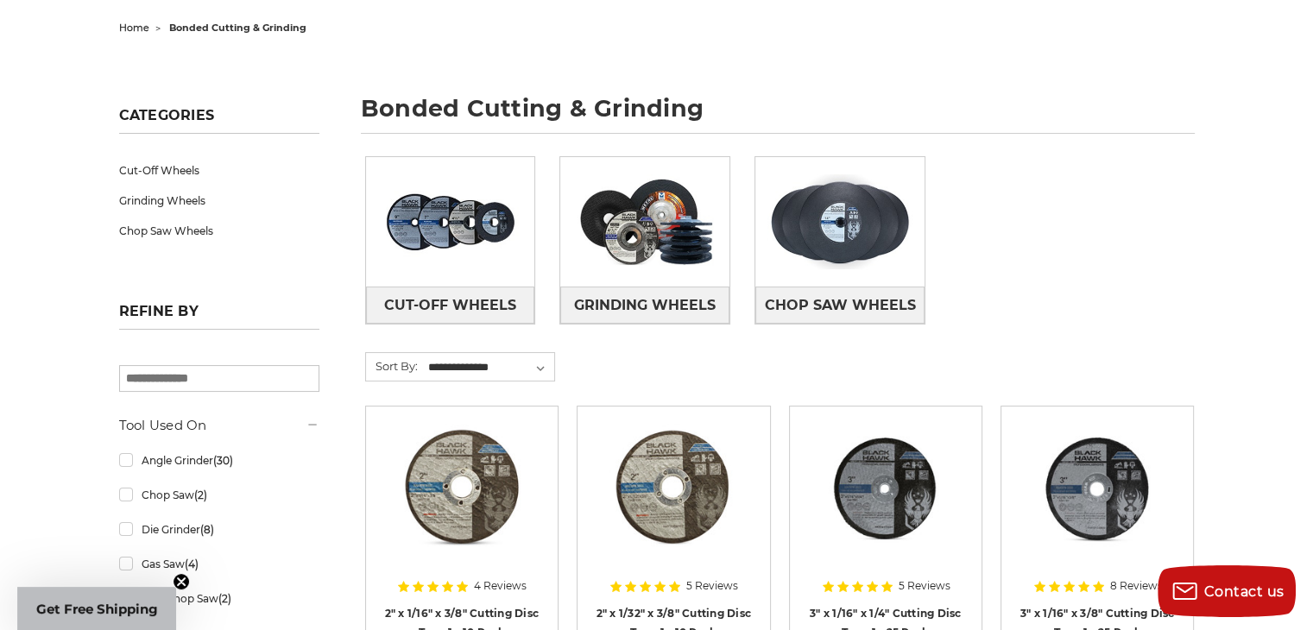
scroll to position [173, 0]
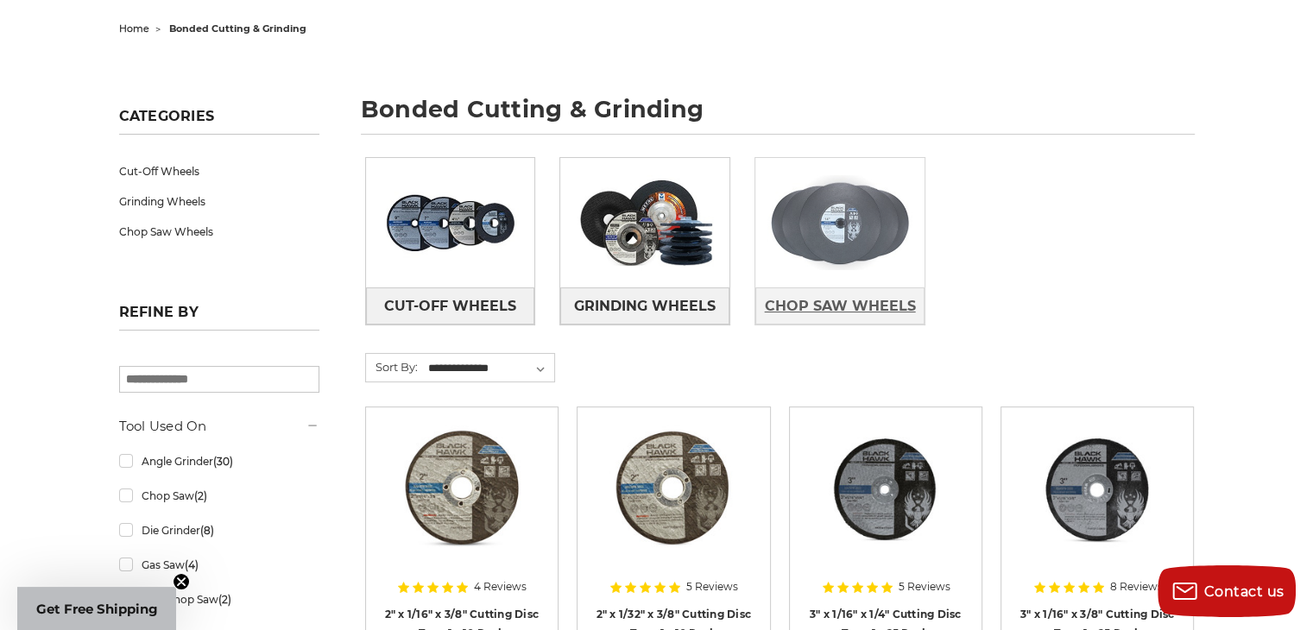
click at [815, 307] on span "Chop Saw Wheels" at bounding box center [840, 306] width 151 height 29
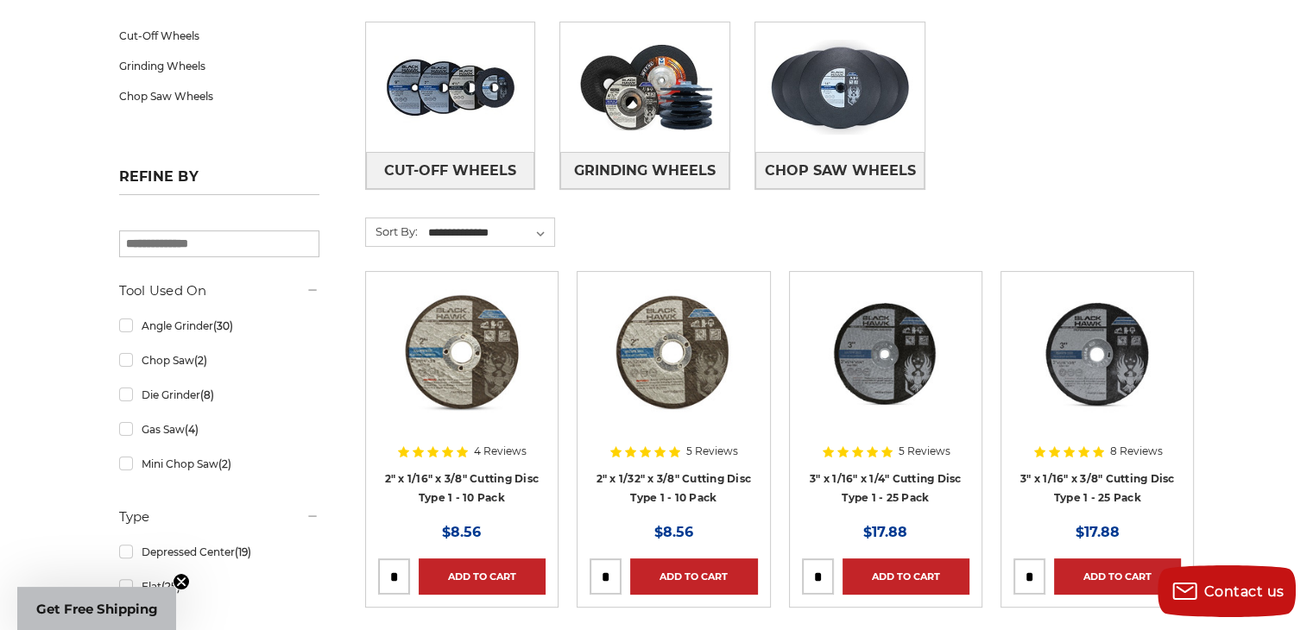
scroll to position [259, 0]
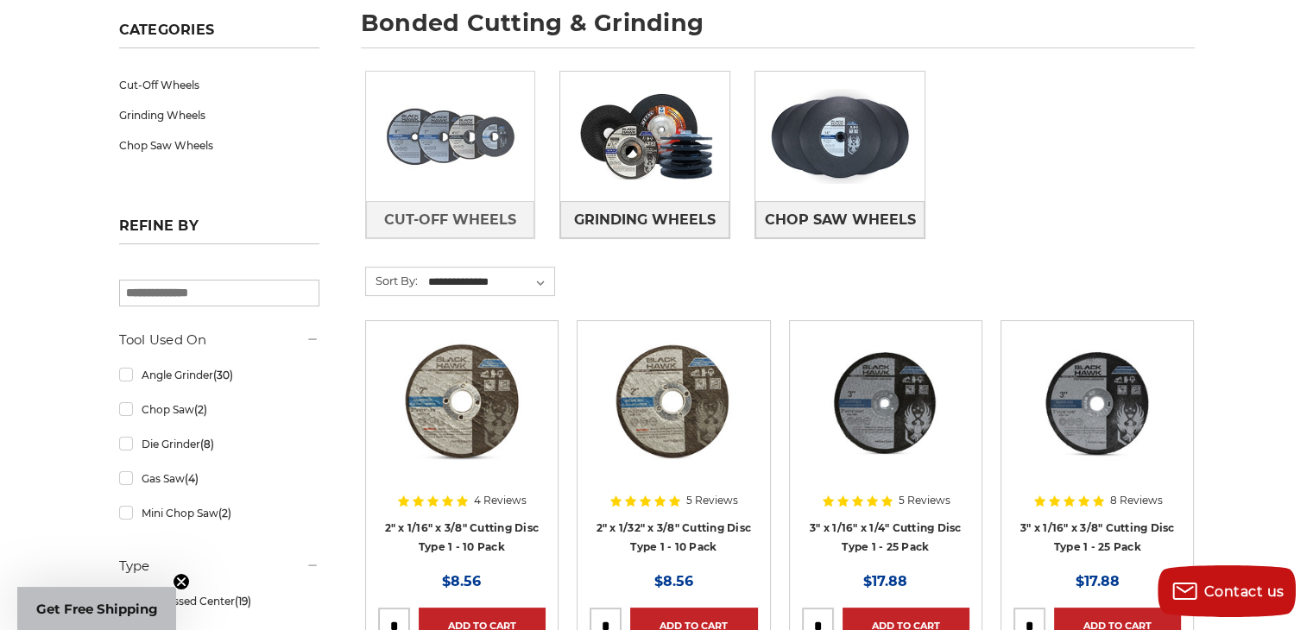
click at [443, 157] on img at bounding box center [450, 136] width 169 height 119
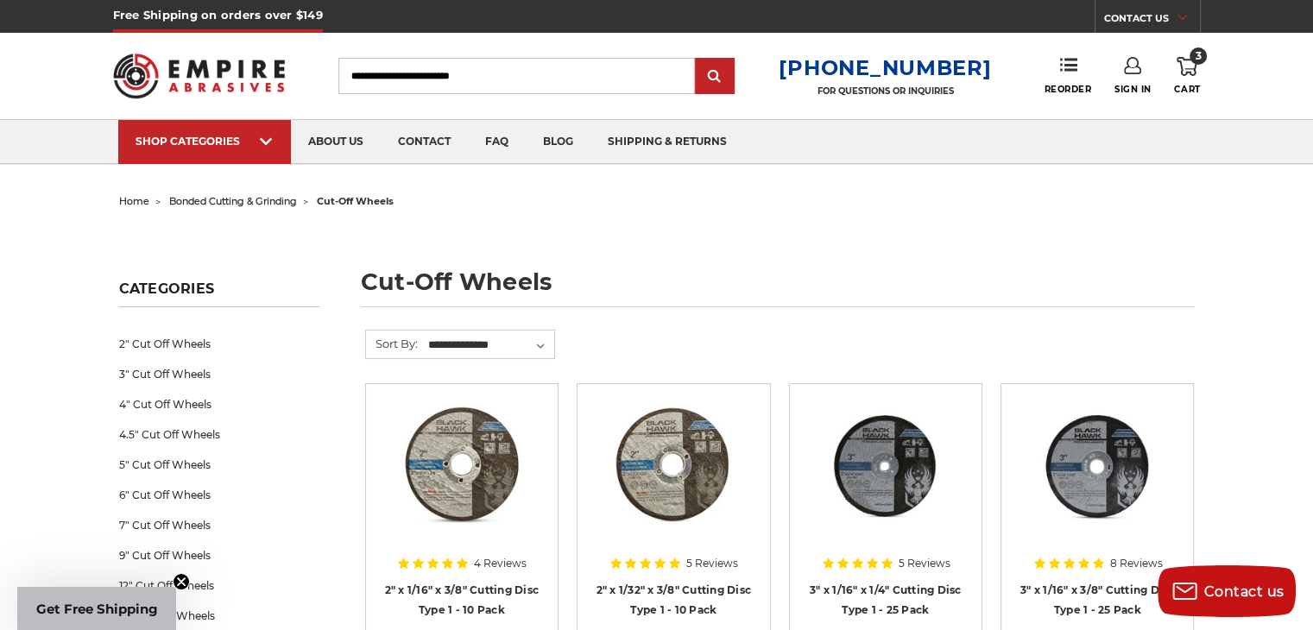
click at [1192, 63] on icon at bounding box center [1187, 66] width 21 height 19
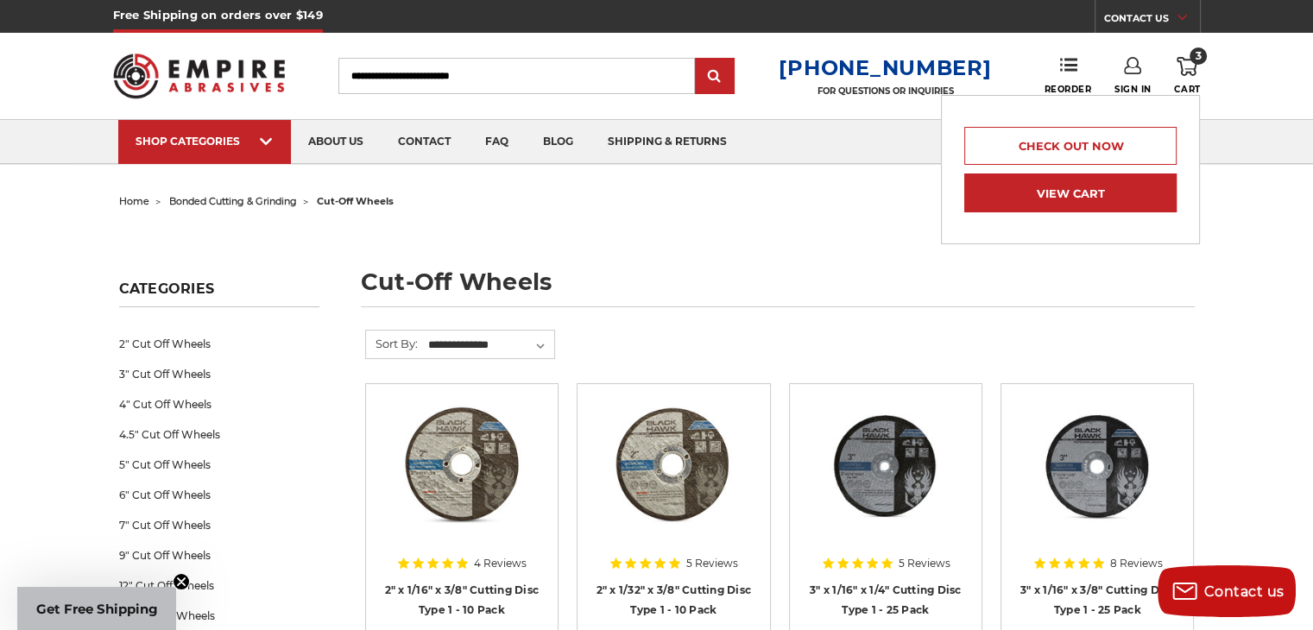
click at [1052, 203] on link "View Cart" at bounding box center [1070, 193] width 212 height 39
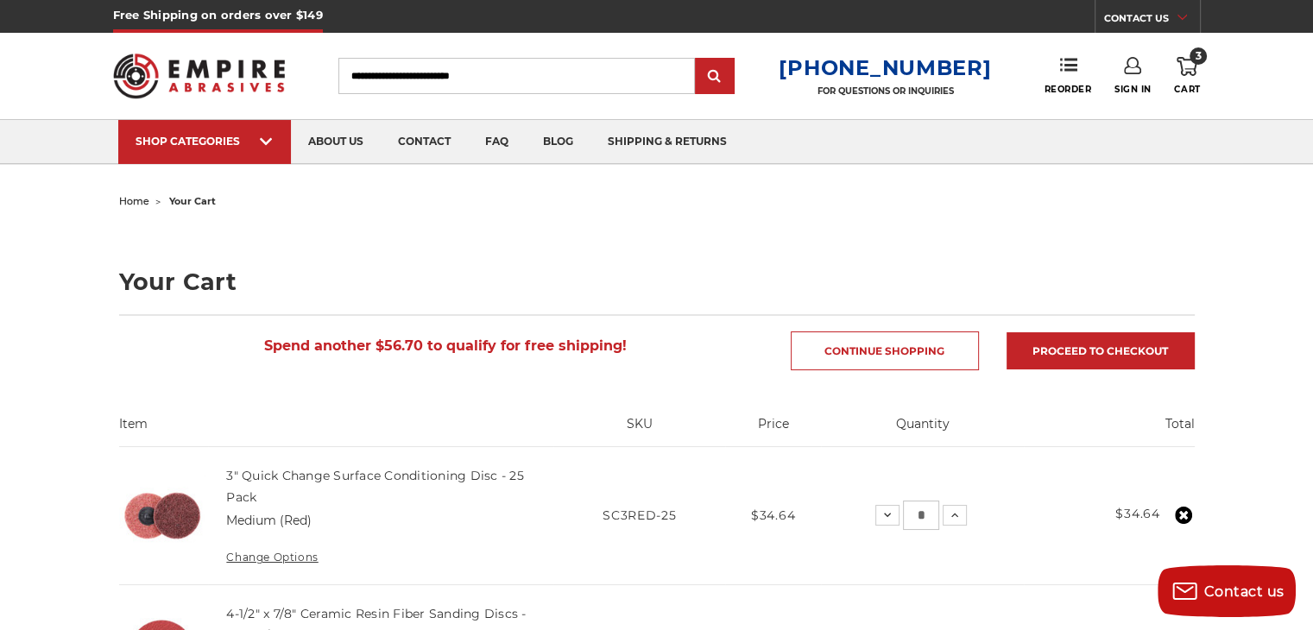
click at [243, 85] on img at bounding box center [199, 75] width 173 height 67
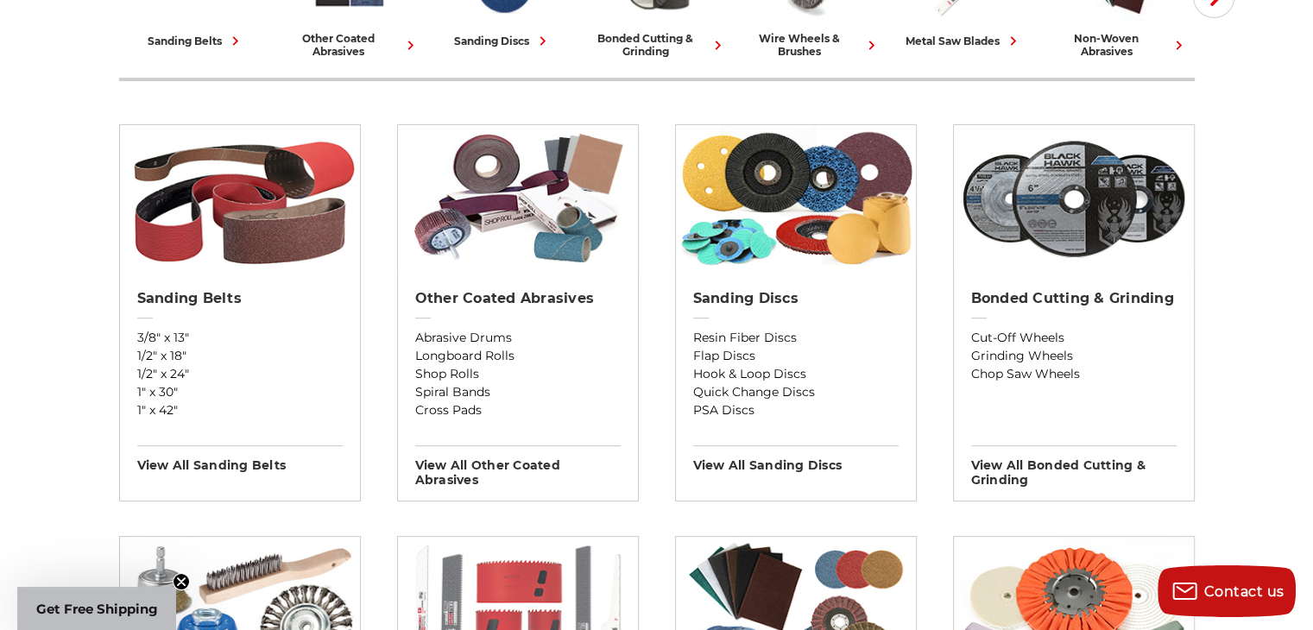
scroll to position [518, 0]
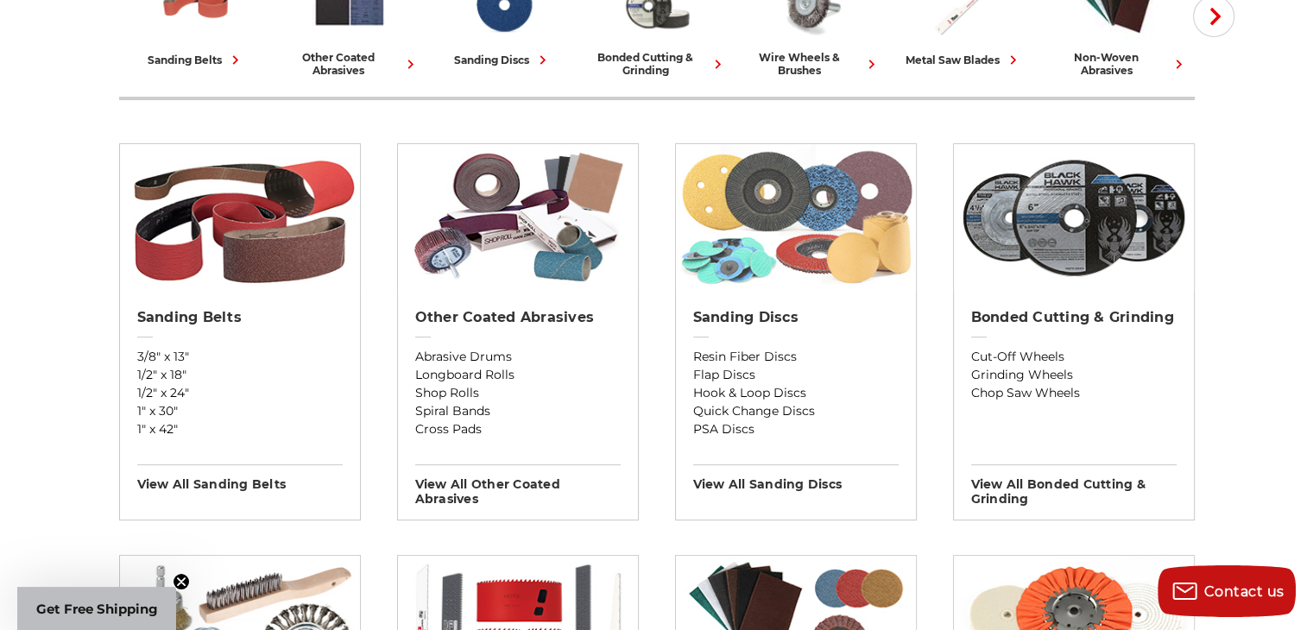
click at [777, 227] on img at bounding box center [796, 217] width 240 height 147
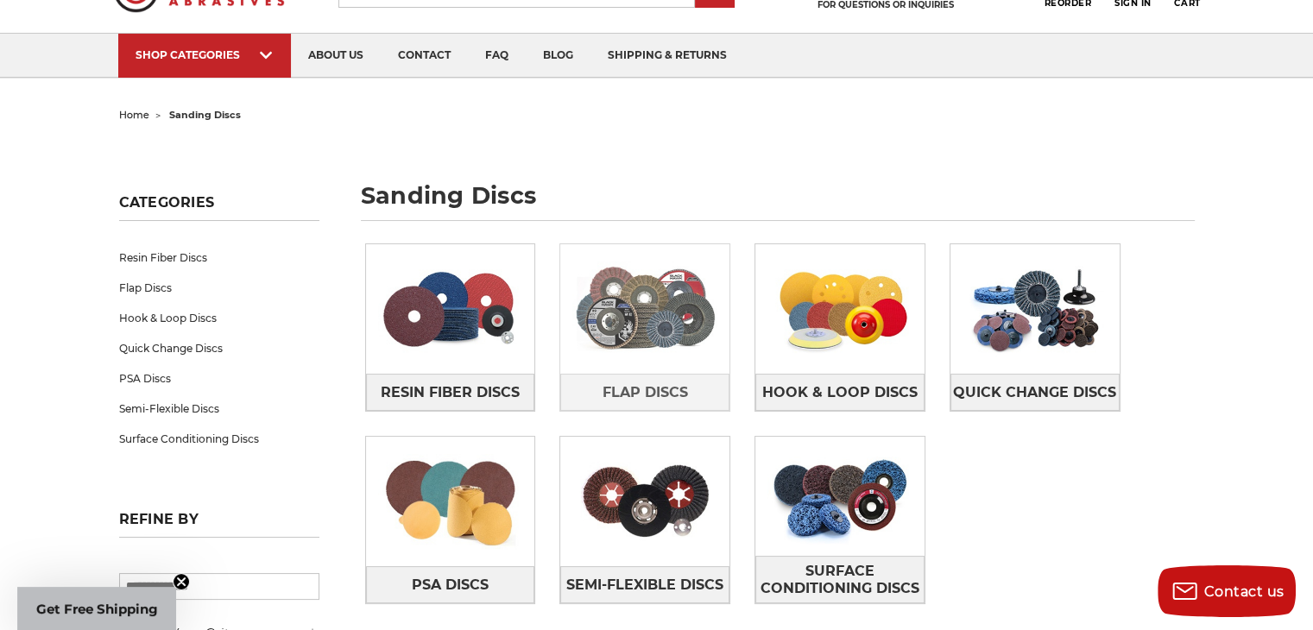
scroll to position [173, 0]
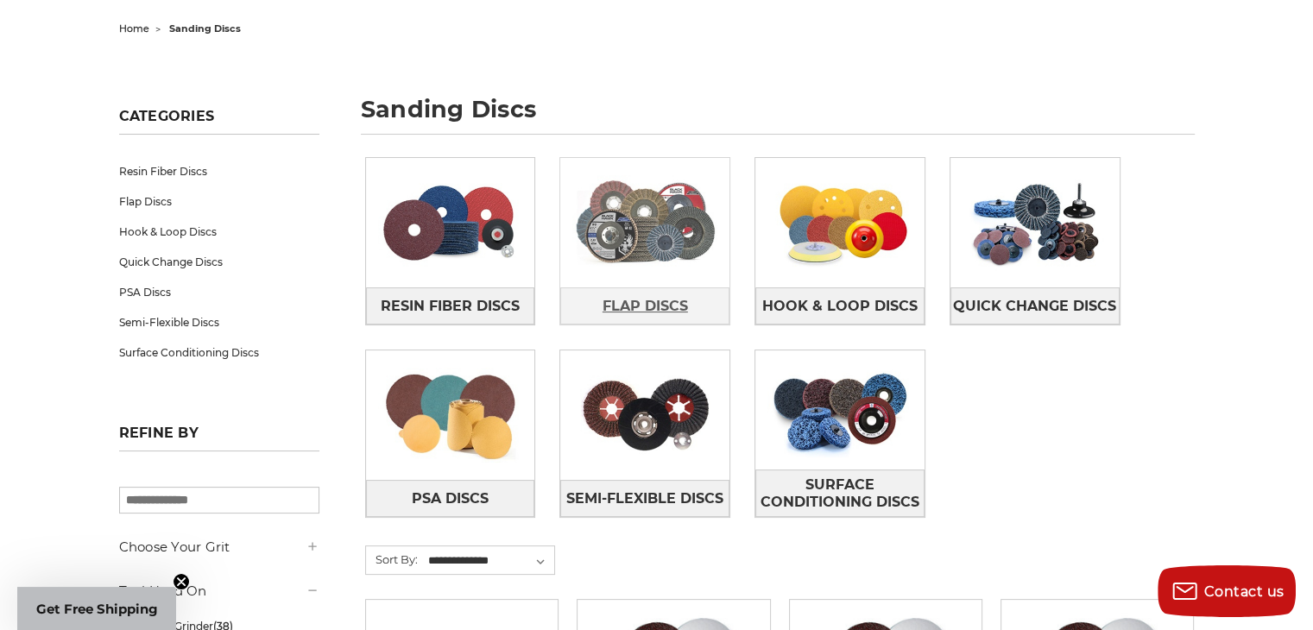
click at [653, 302] on span "Flap Discs" at bounding box center [645, 306] width 85 height 29
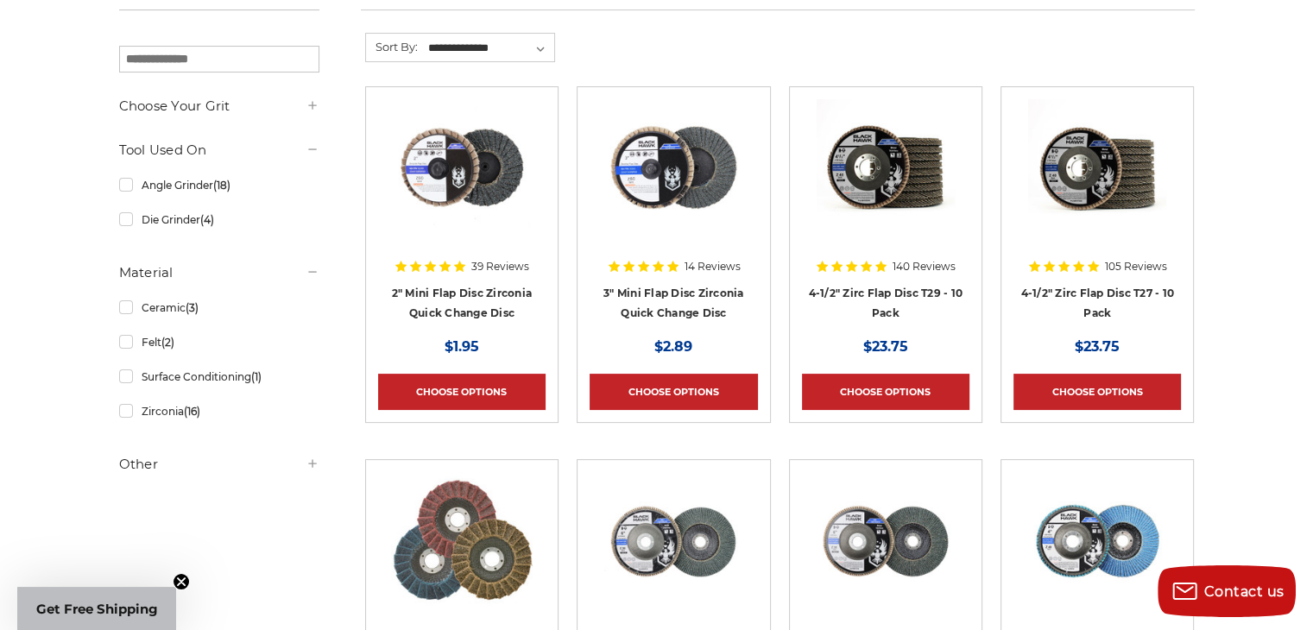
scroll to position [259, 0]
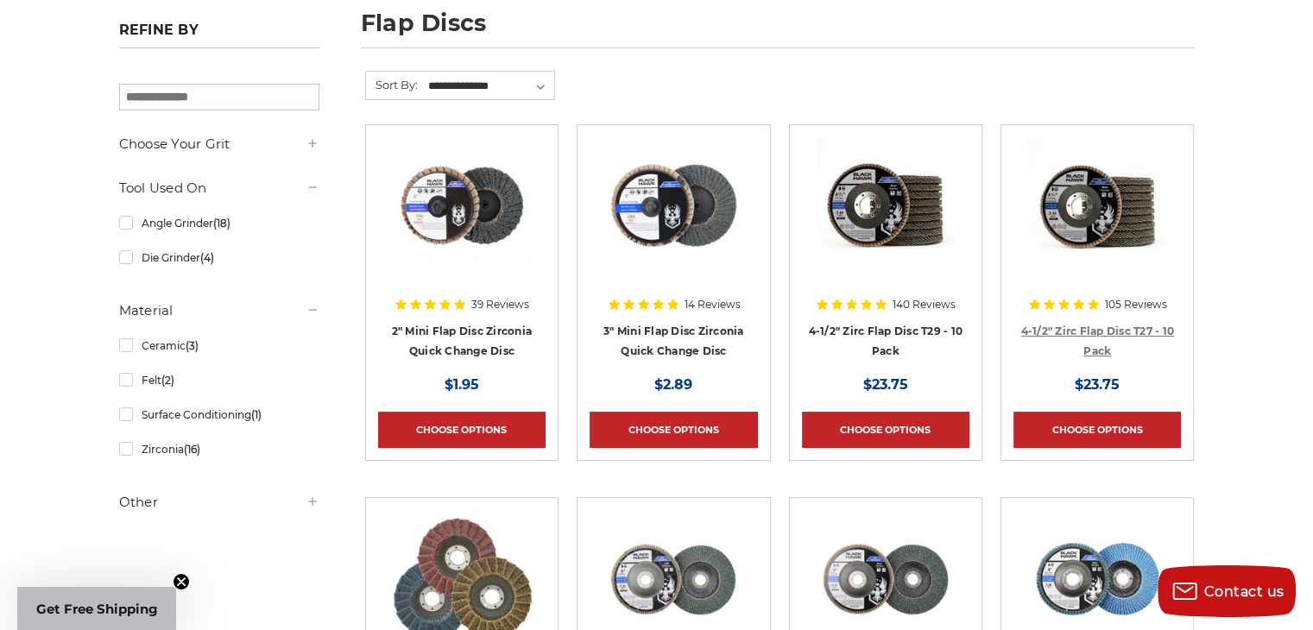
click at [1109, 326] on link "4-1/2" Zirc Flap Disc T27 - 10 Pack" at bounding box center [1098, 341] width 154 height 33
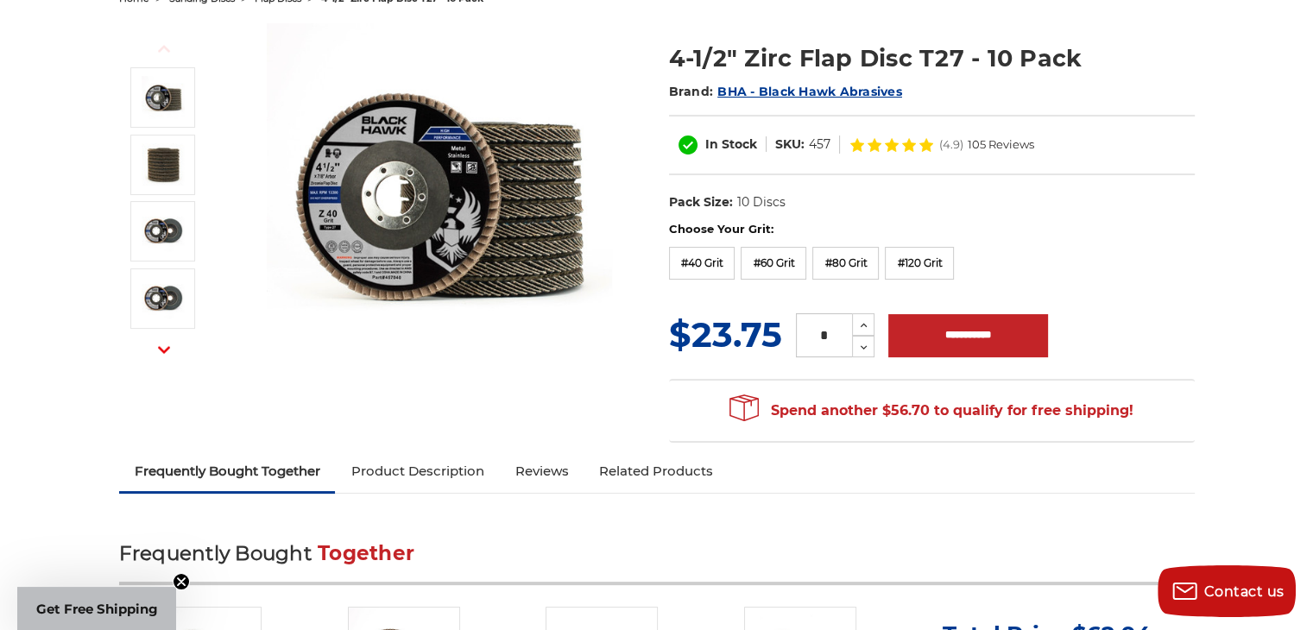
scroll to position [173, 0]
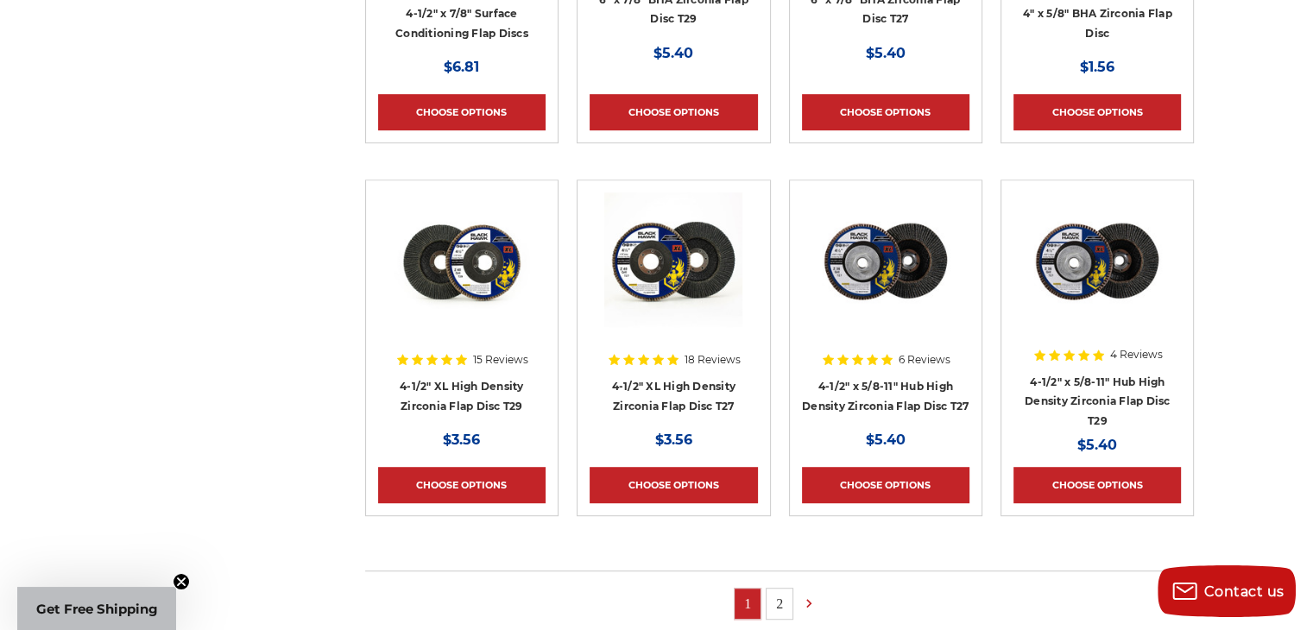
scroll to position [1036, 0]
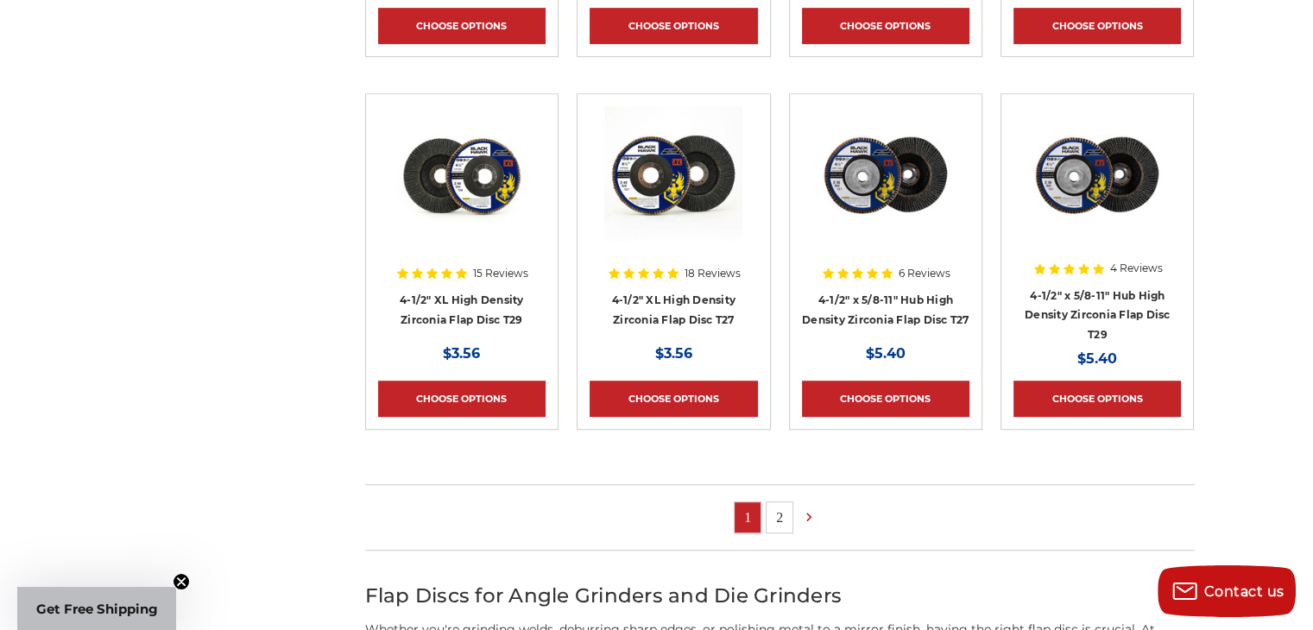
click at [778, 509] on link "2" at bounding box center [780, 518] width 26 height 30
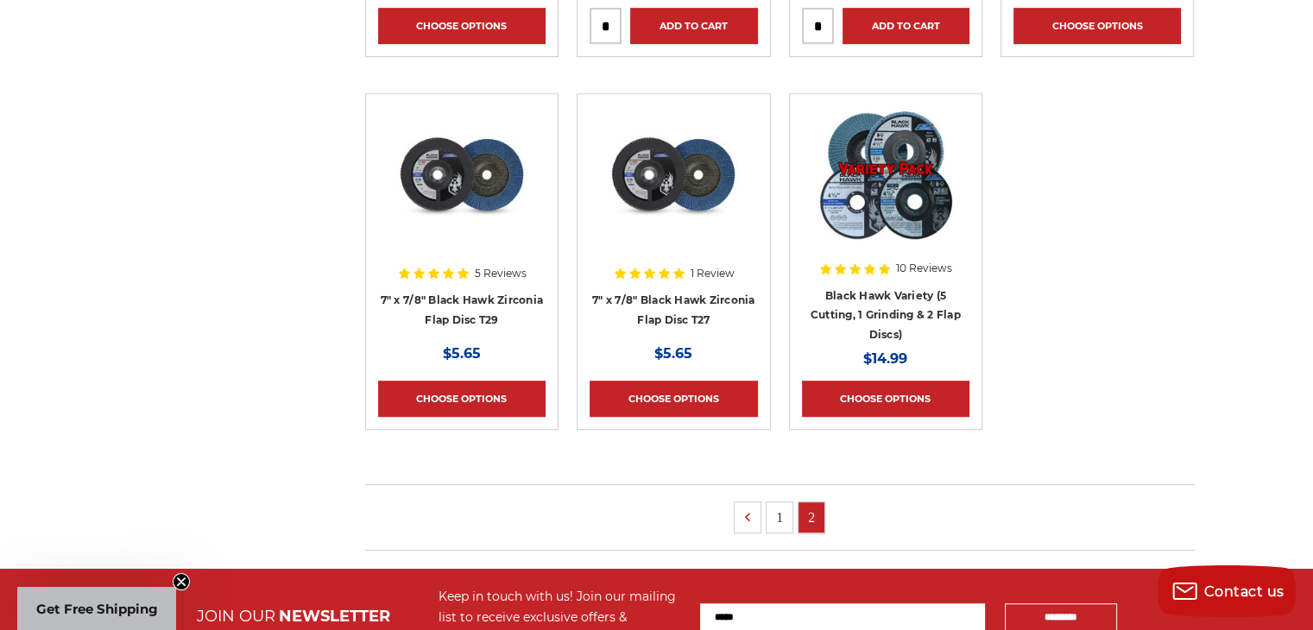
scroll to position [1123, 0]
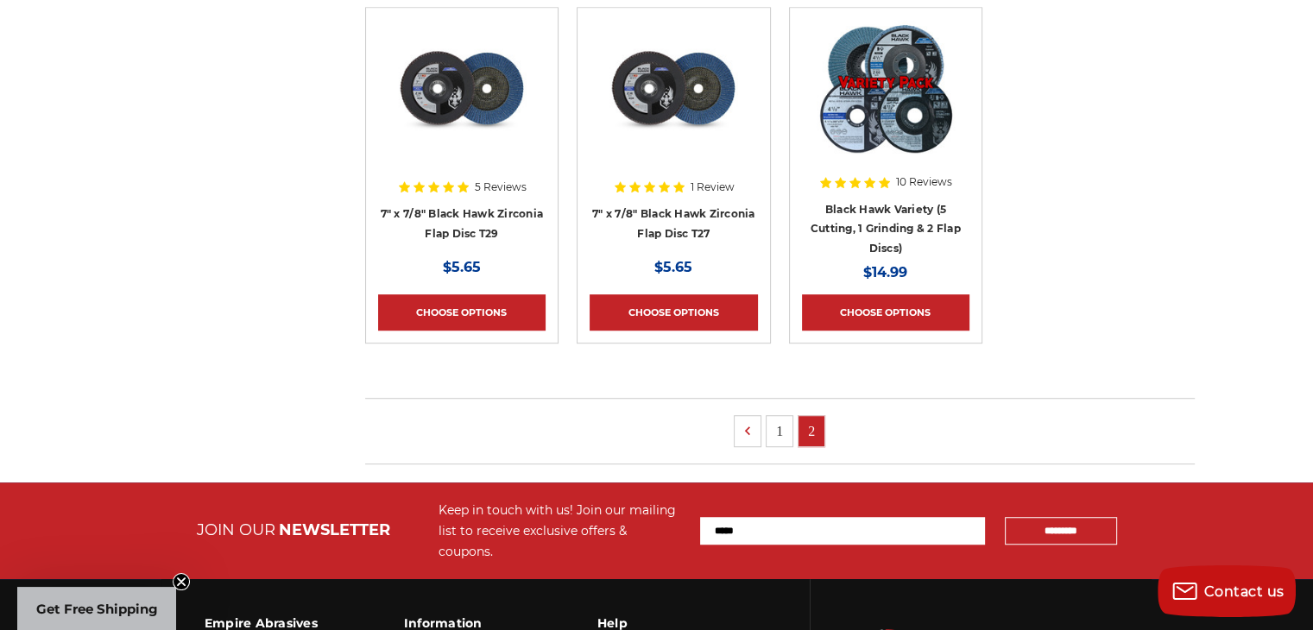
click at [772, 428] on link "1" at bounding box center [780, 431] width 26 height 30
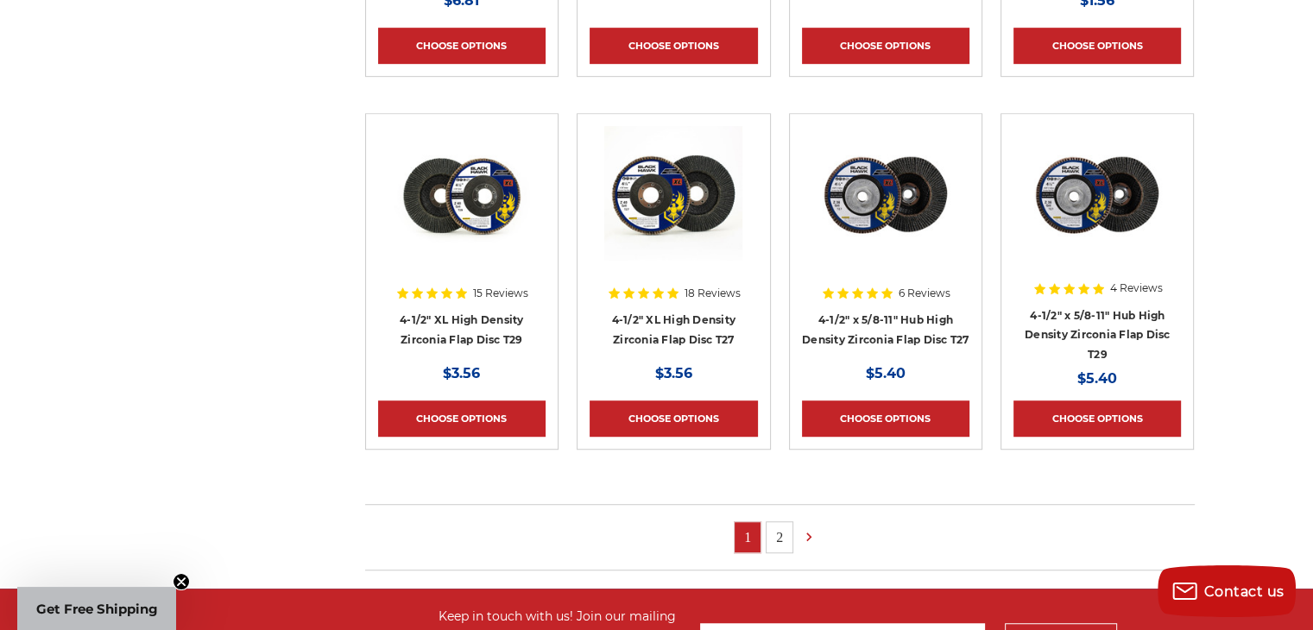
scroll to position [1123, 0]
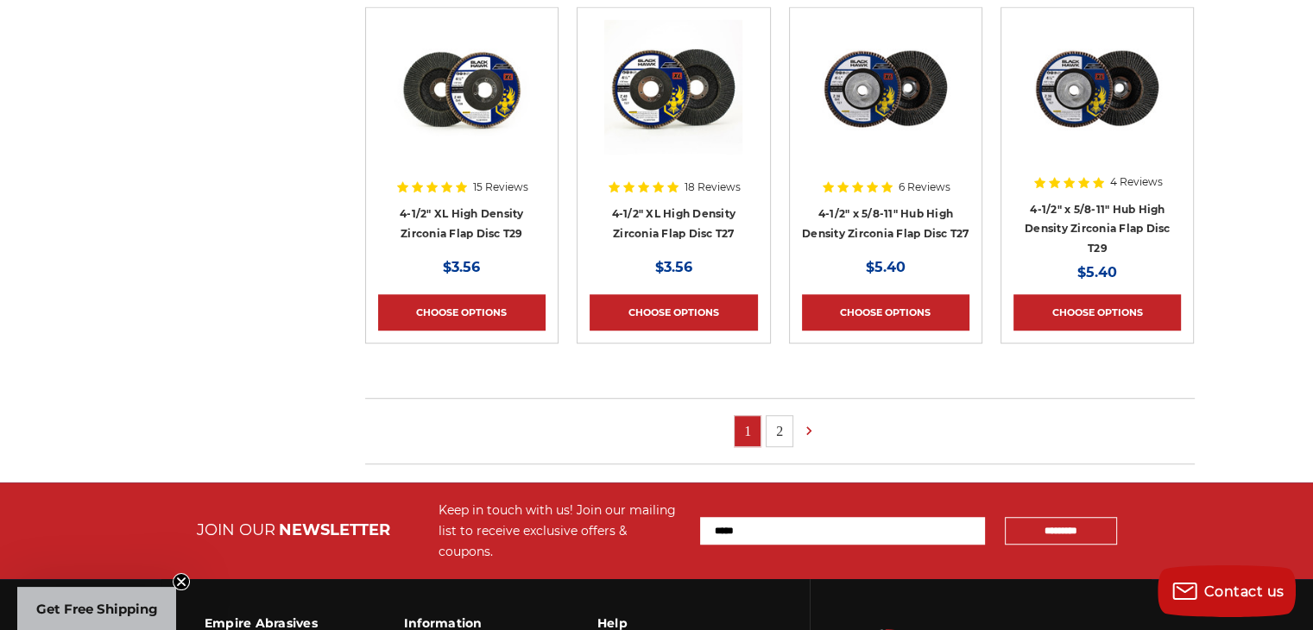
click at [777, 427] on link "2" at bounding box center [780, 431] width 26 height 30
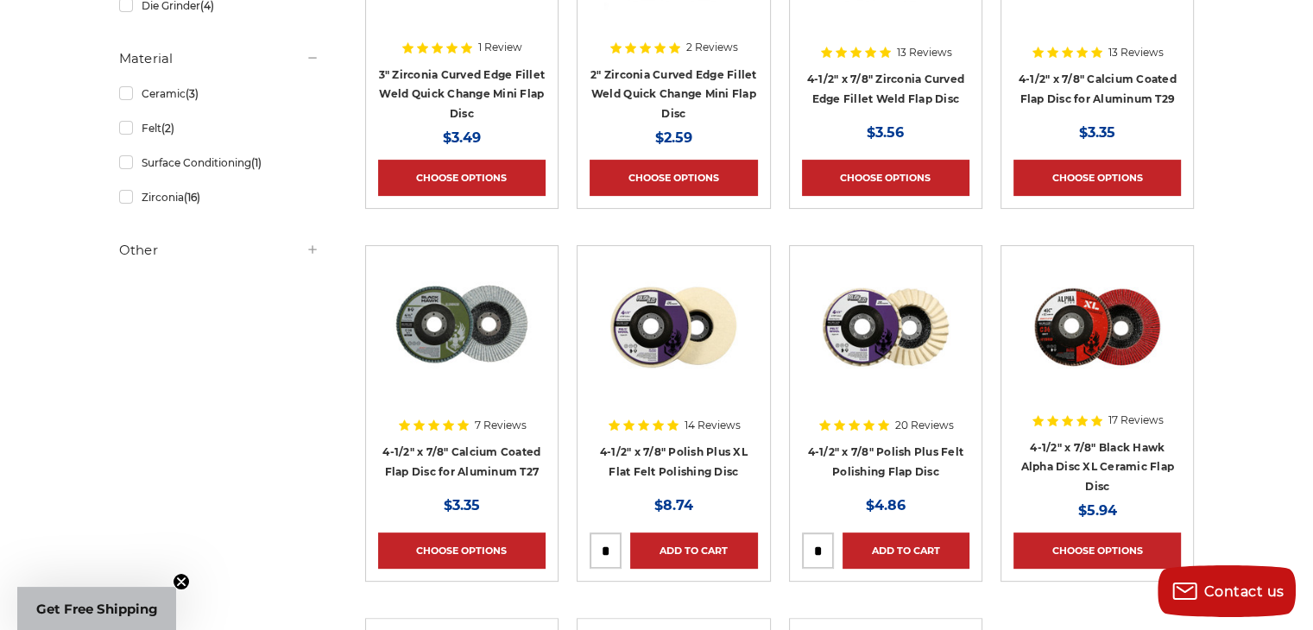
scroll to position [518, 0]
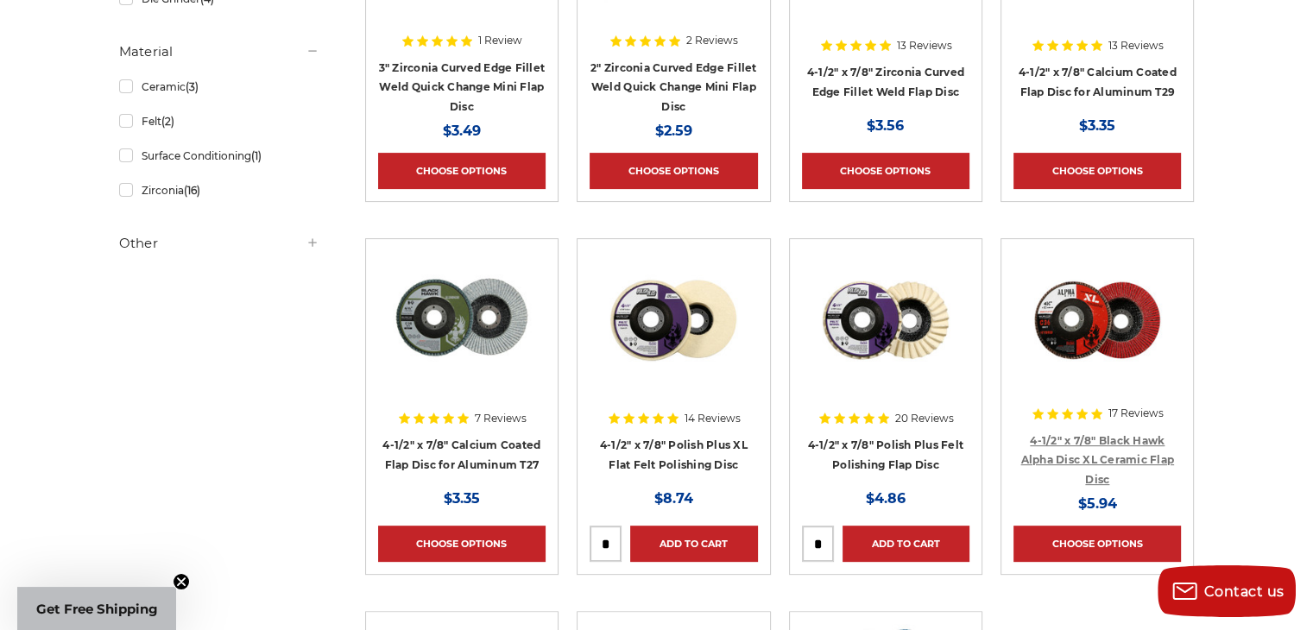
click at [1085, 440] on link "4-1/2" x 7/8" Black Hawk Alpha Disc XL Ceramic Flap Disc" at bounding box center [1098, 460] width 154 height 52
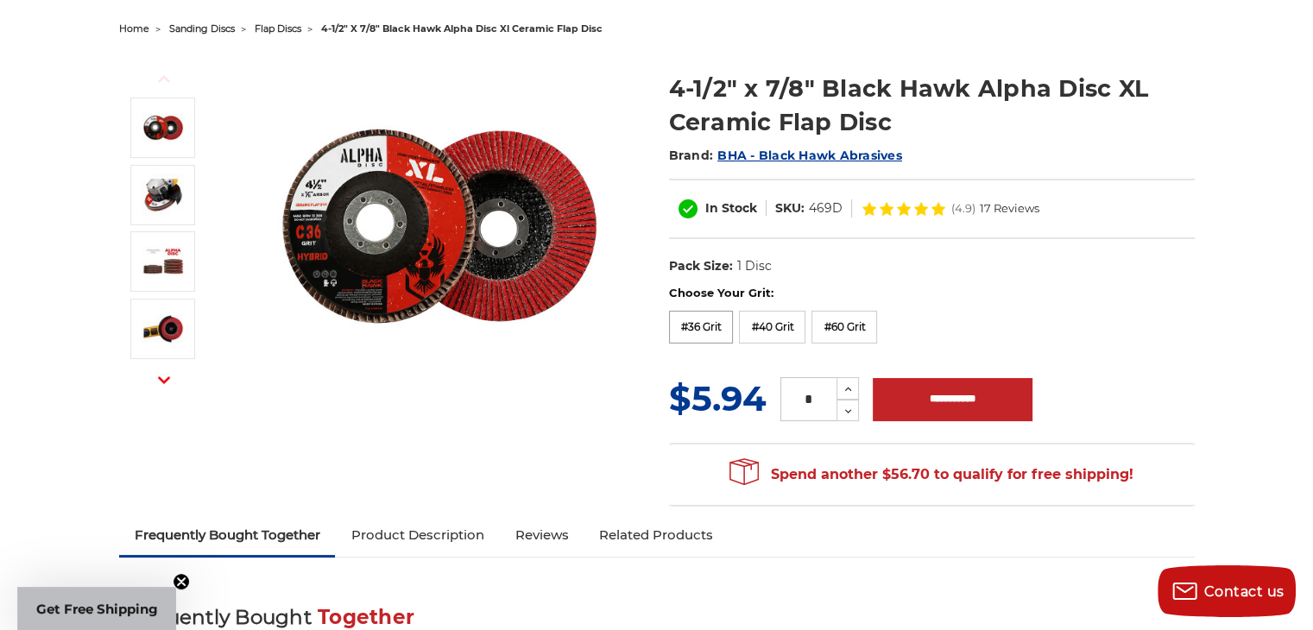
click at [680, 323] on label "#36 Grit" at bounding box center [701, 327] width 65 height 33
click at [842, 382] on icon at bounding box center [848, 390] width 13 height 16
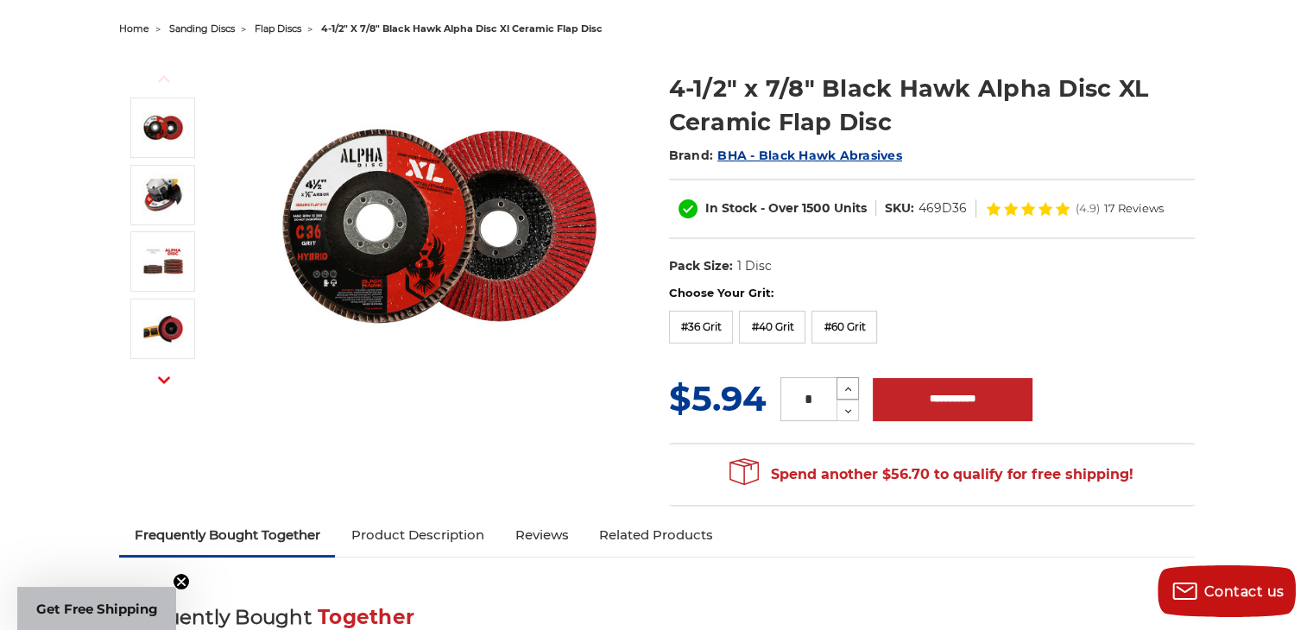
type input "*"
click at [907, 395] on input "**********" at bounding box center [953, 399] width 160 height 43
type input "**********"
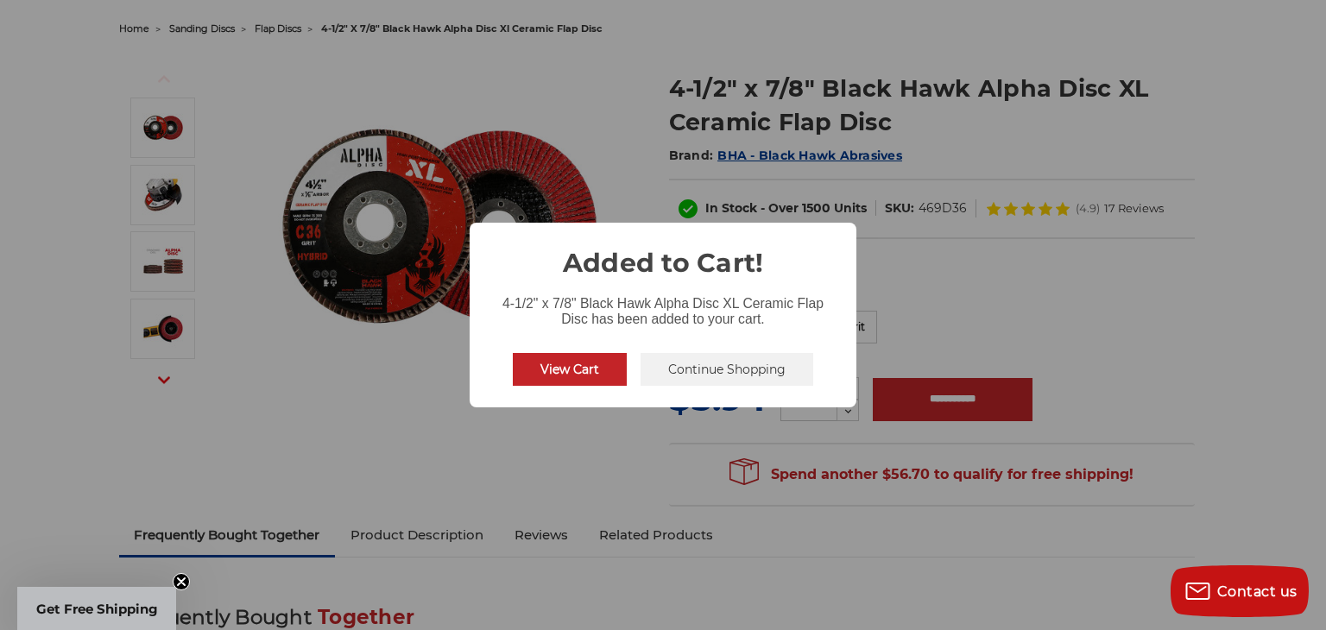
click at [563, 367] on button "View Cart" at bounding box center [570, 369] width 114 height 33
